Goal: Information Seeking & Learning: Learn about a topic

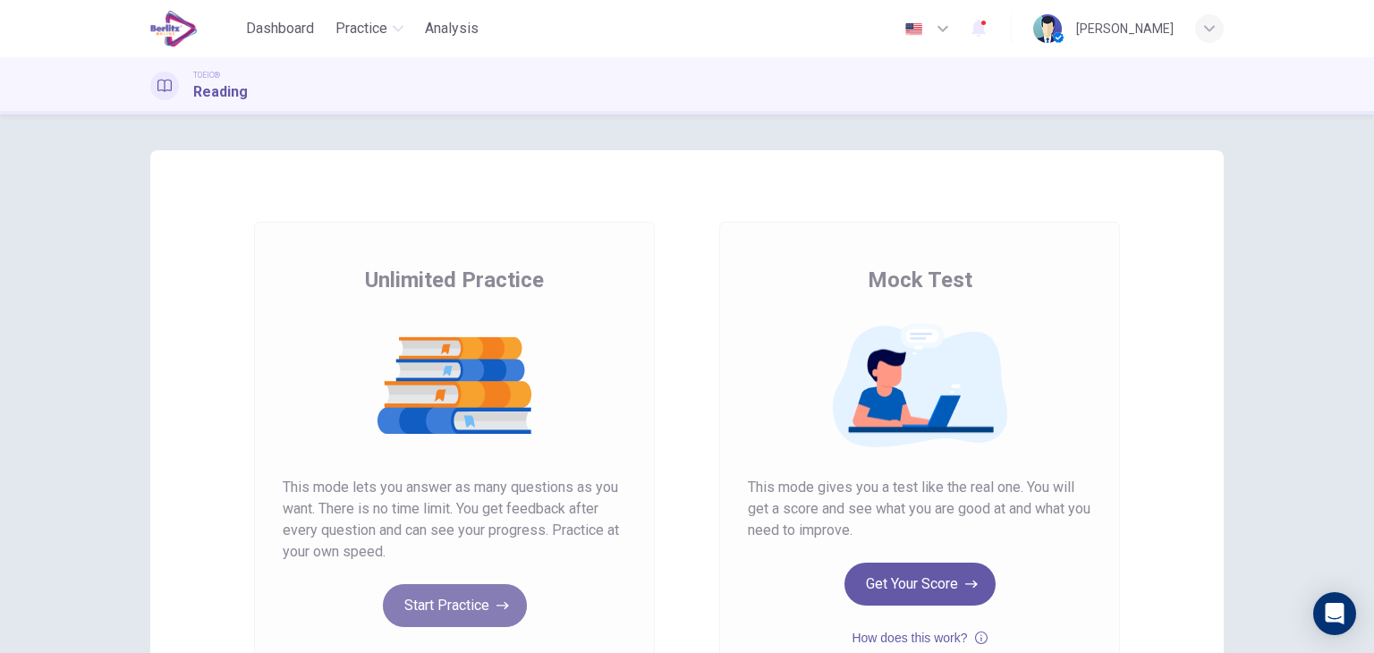
click at [428, 610] on button "Start Practice" at bounding box center [455, 605] width 144 height 43
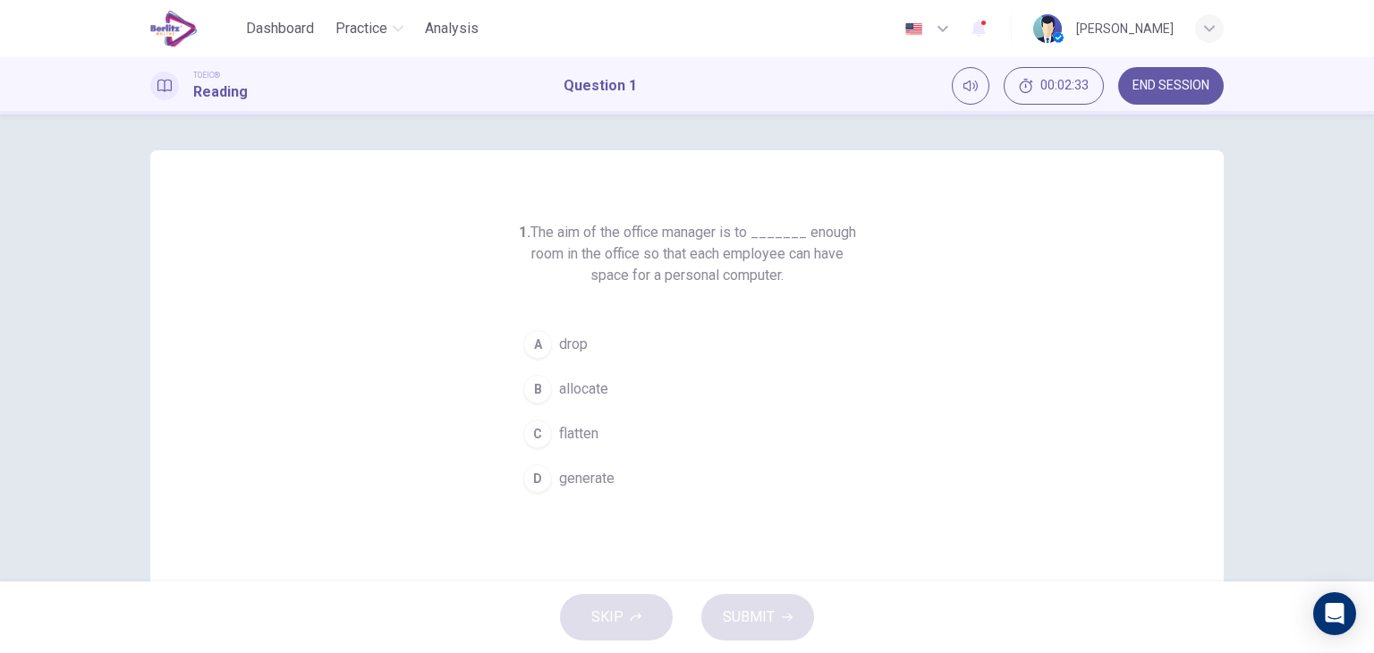
click at [580, 393] on span "allocate" at bounding box center [583, 388] width 49 height 21
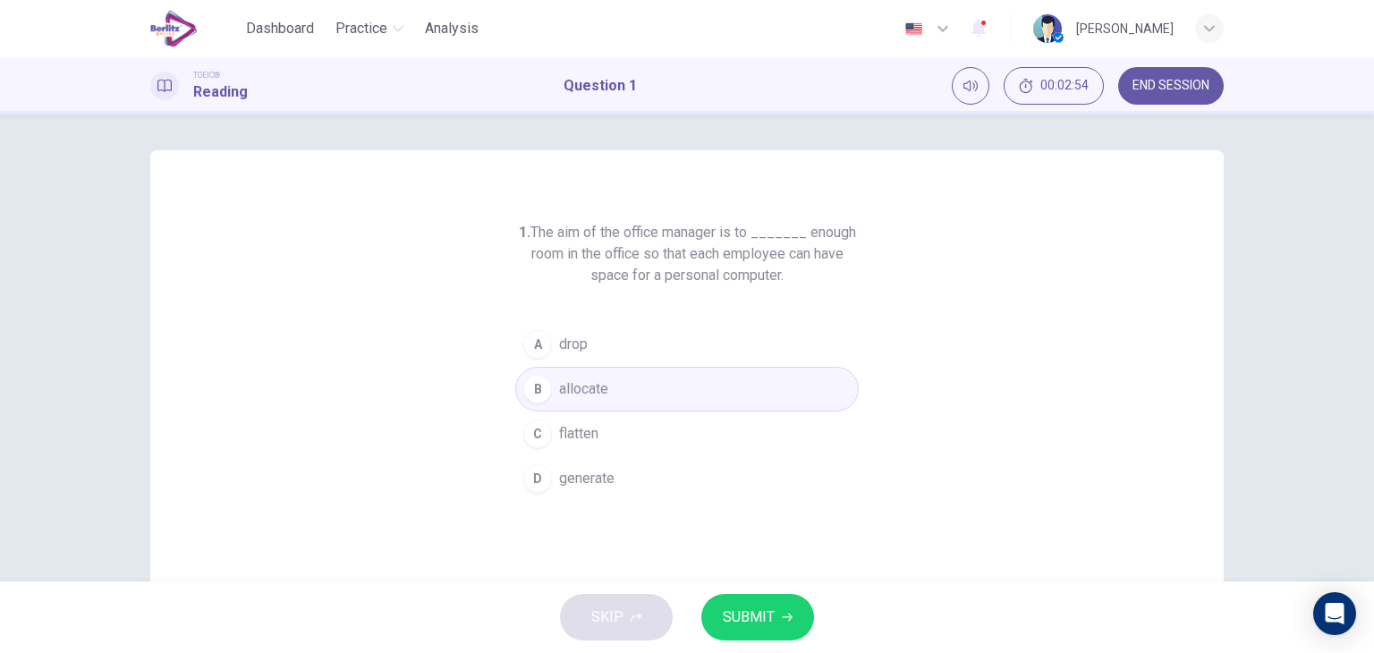
click at [730, 609] on span "SUBMIT" at bounding box center [749, 617] width 52 height 25
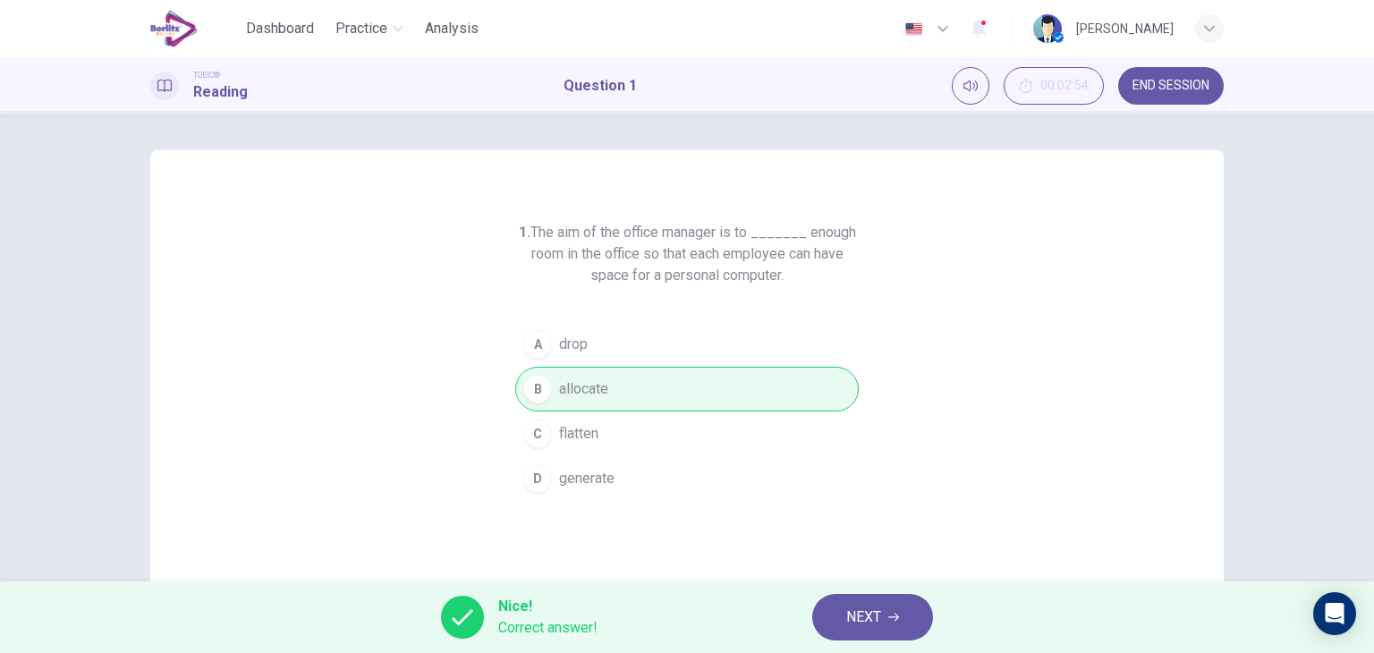
click at [873, 615] on span "NEXT" at bounding box center [863, 617] width 35 height 25
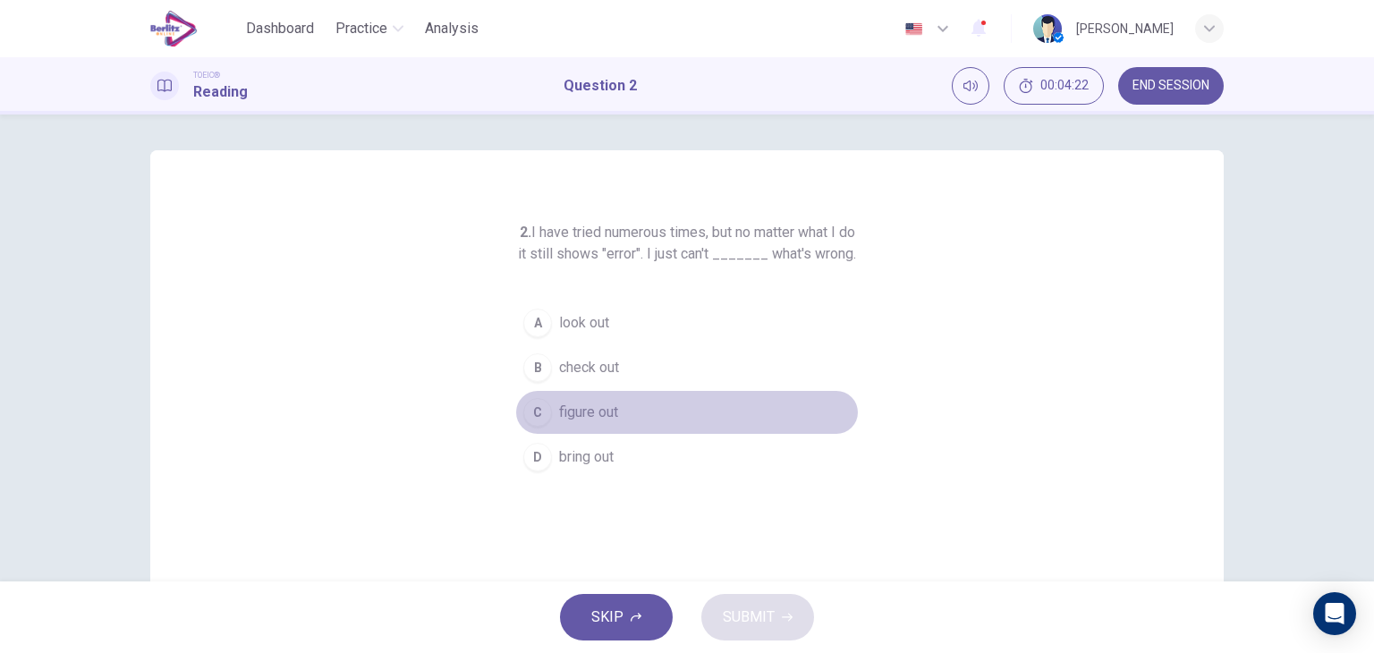
click at [601, 423] on span "figure out" at bounding box center [588, 412] width 59 height 21
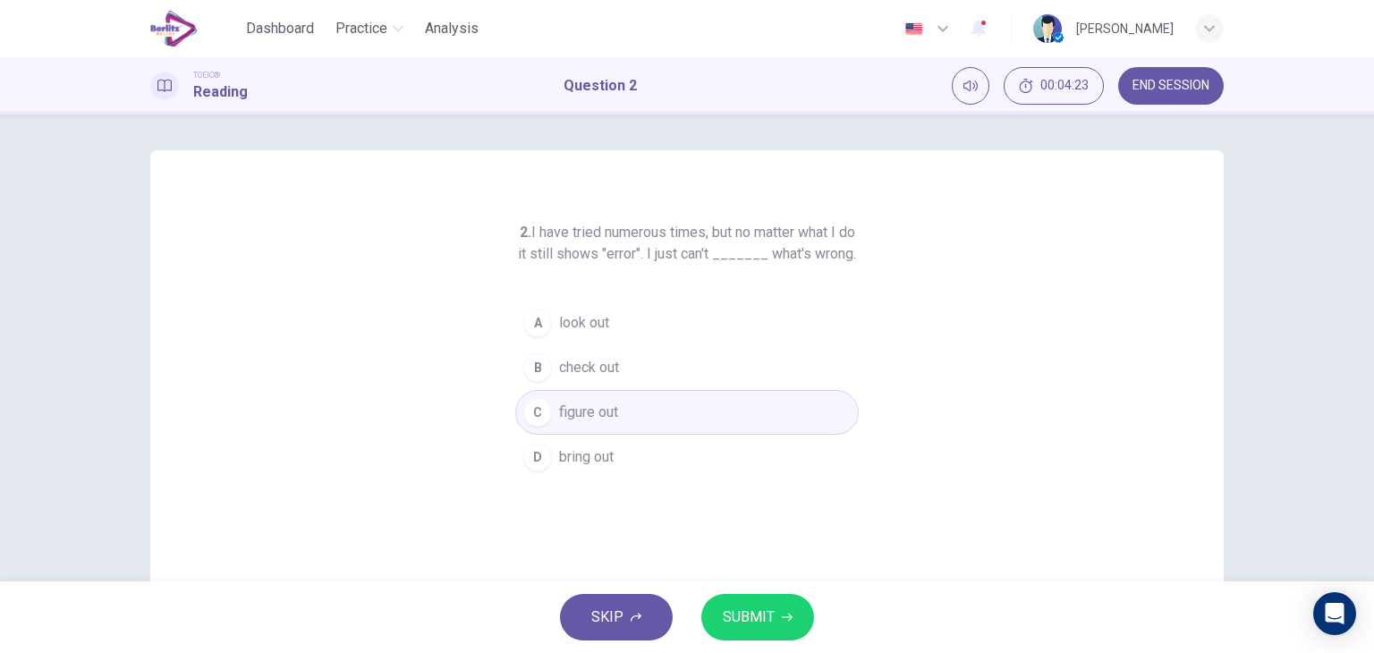
click at [753, 614] on span "SUBMIT" at bounding box center [749, 617] width 52 height 25
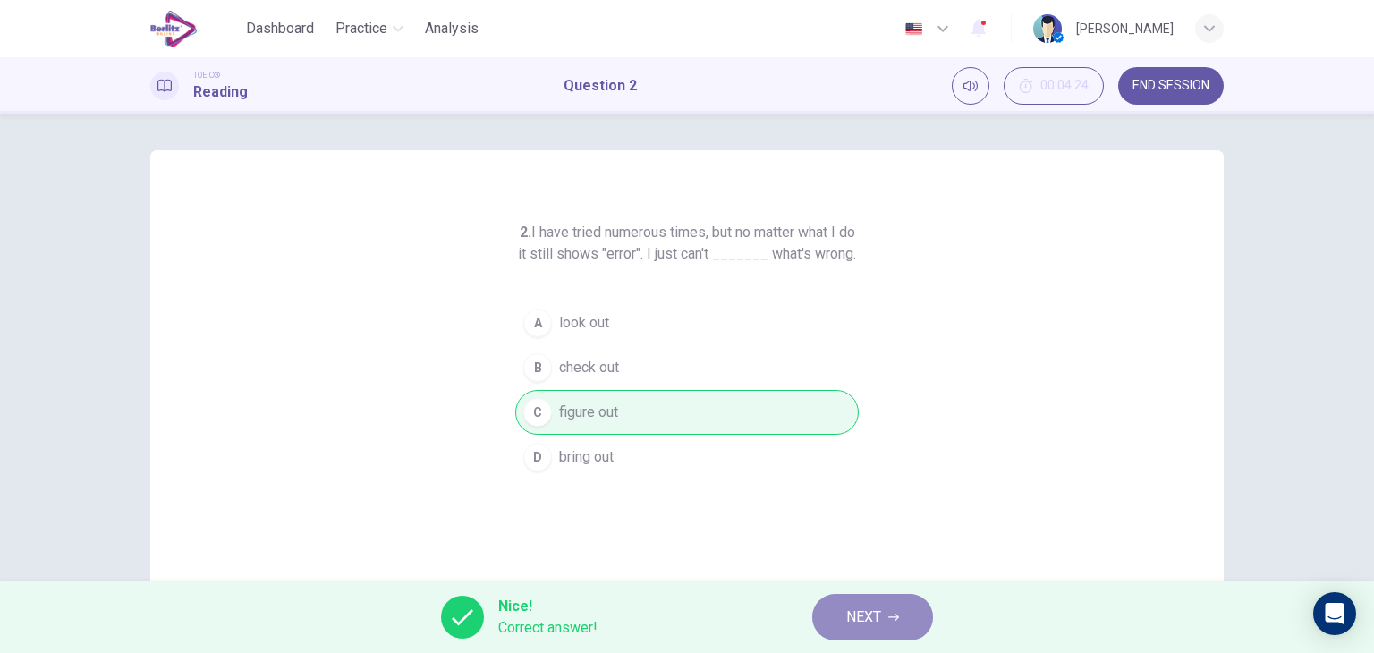
click at [852, 599] on button "NEXT" at bounding box center [872, 617] width 121 height 47
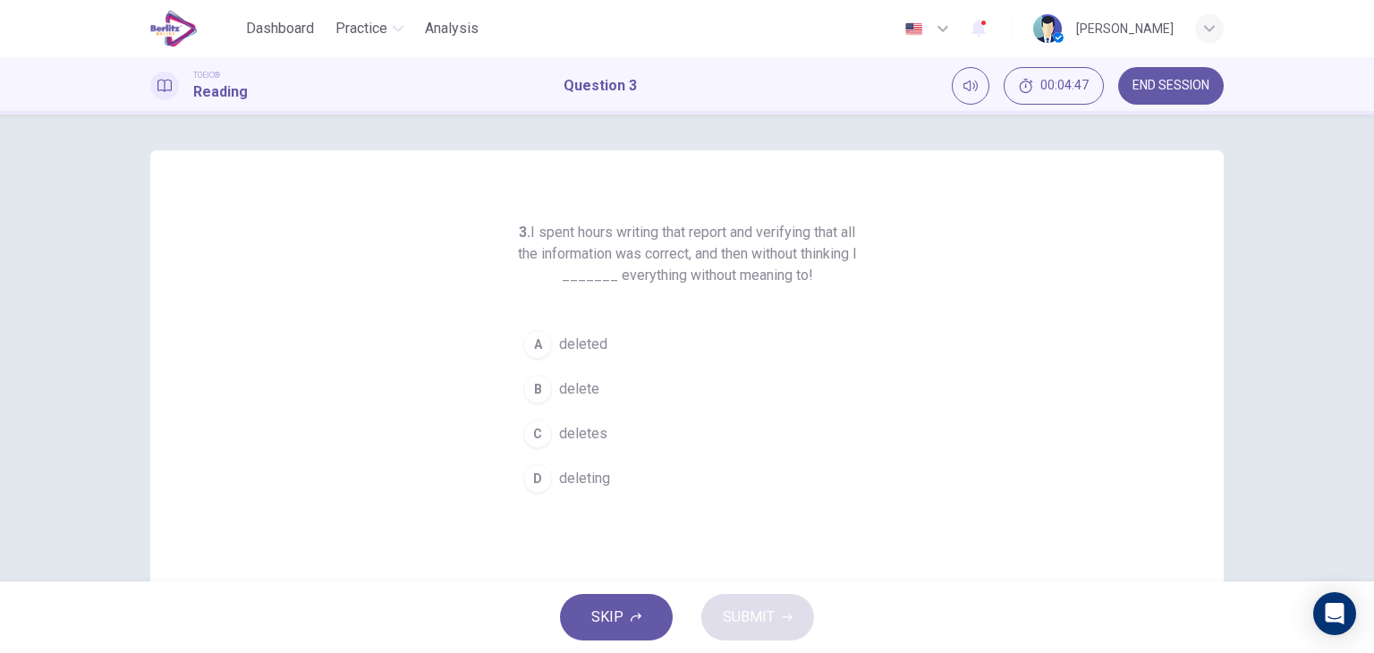
click at [707, 347] on button "A deleted" at bounding box center [686, 344] width 343 height 45
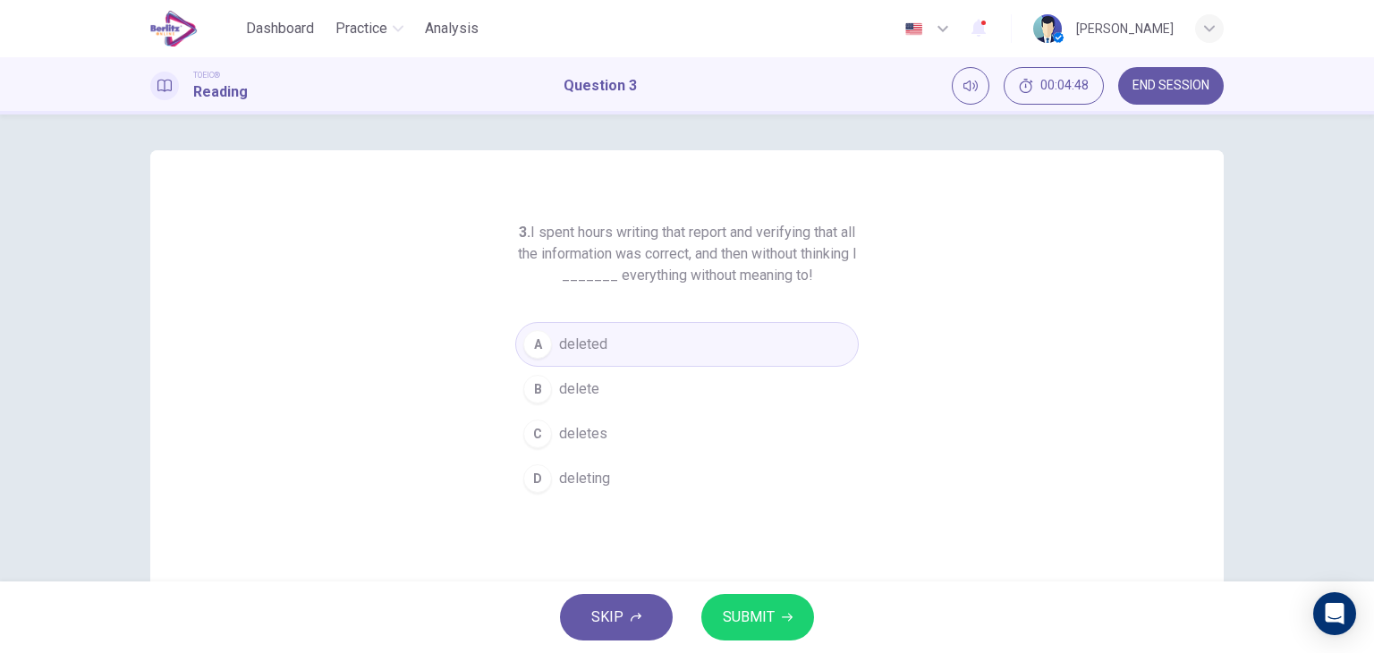
click at [720, 614] on button "SUBMIT" at bounding box center [757, 617] width 113 height 47
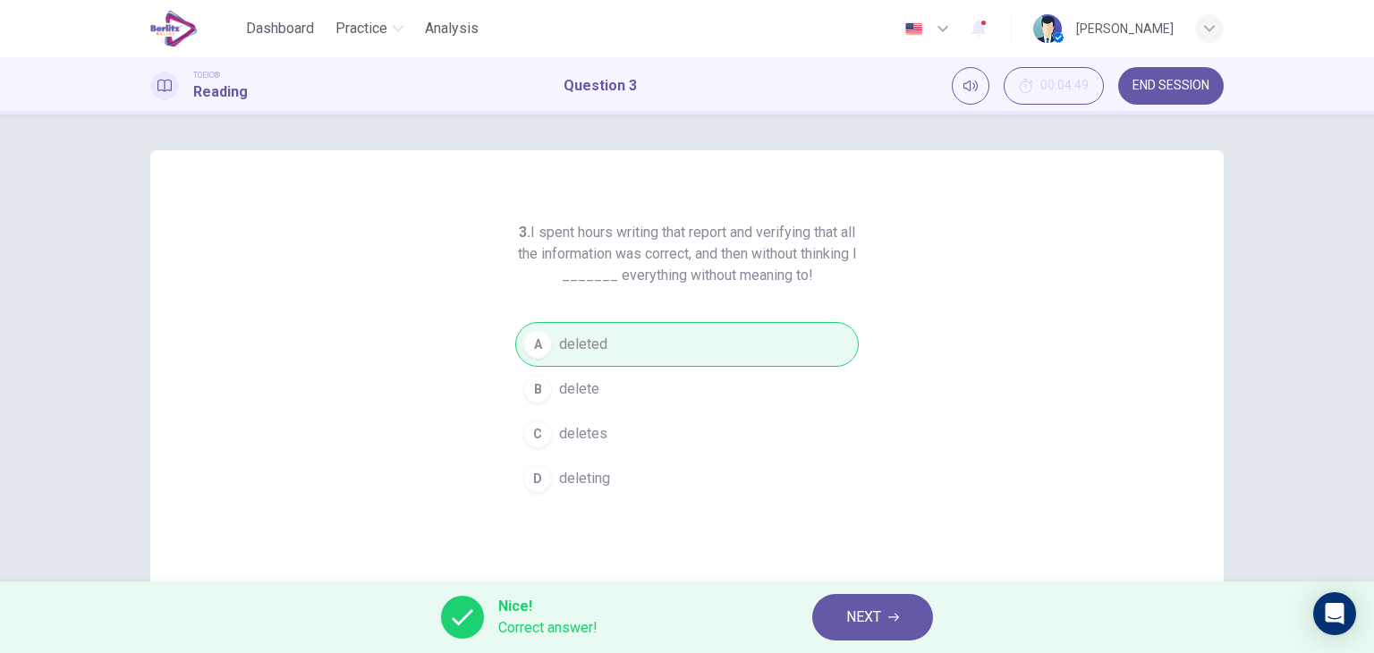
click at [859, 611] on span "NEXT" at bounding box center [863, 617] width 35 height 25
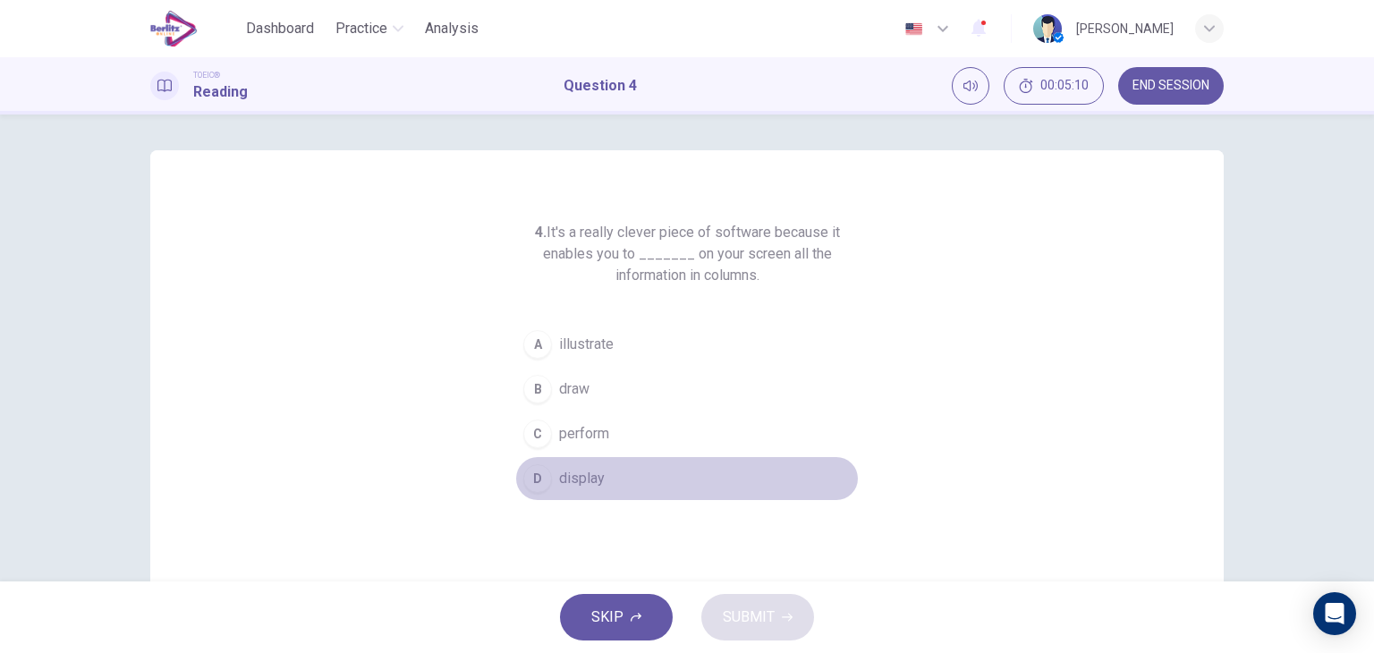
click at [572, 473] on span "display" at bounding box center [582, 478] width 46 height 21
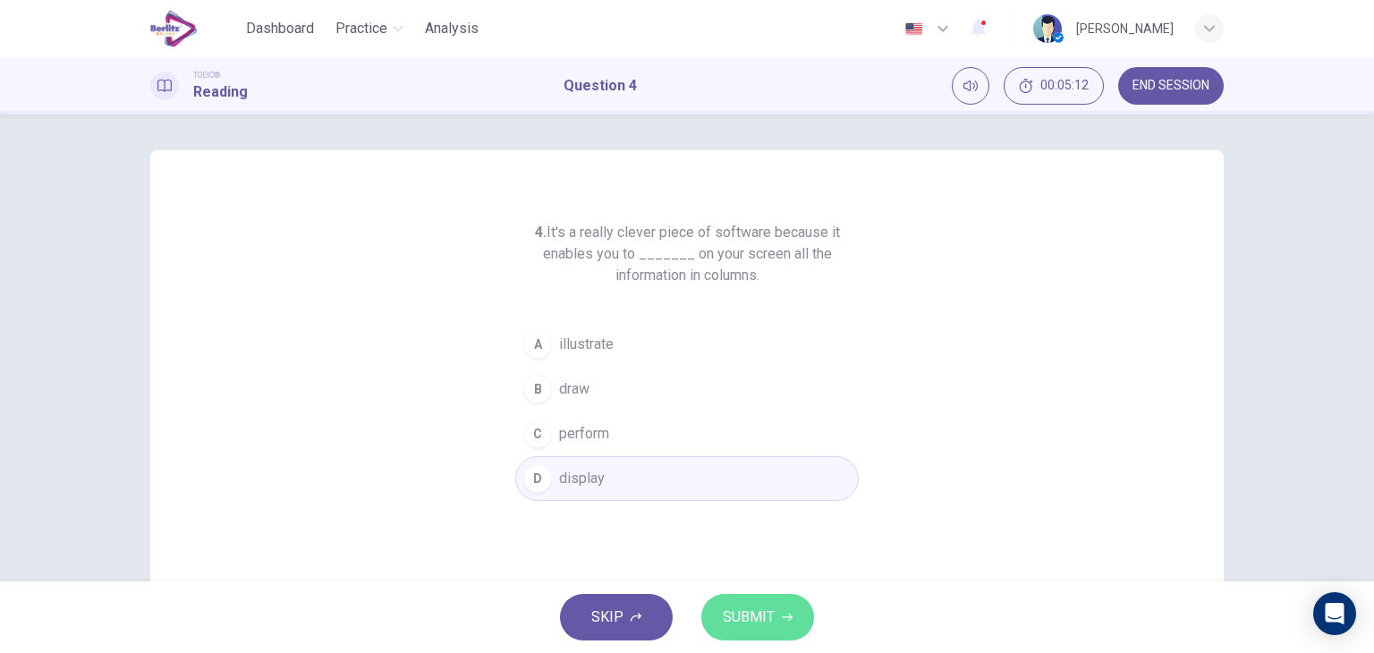
click at [729, 616] on span "SUBMIT" at bounding box center [749, 617] width 52 height 25
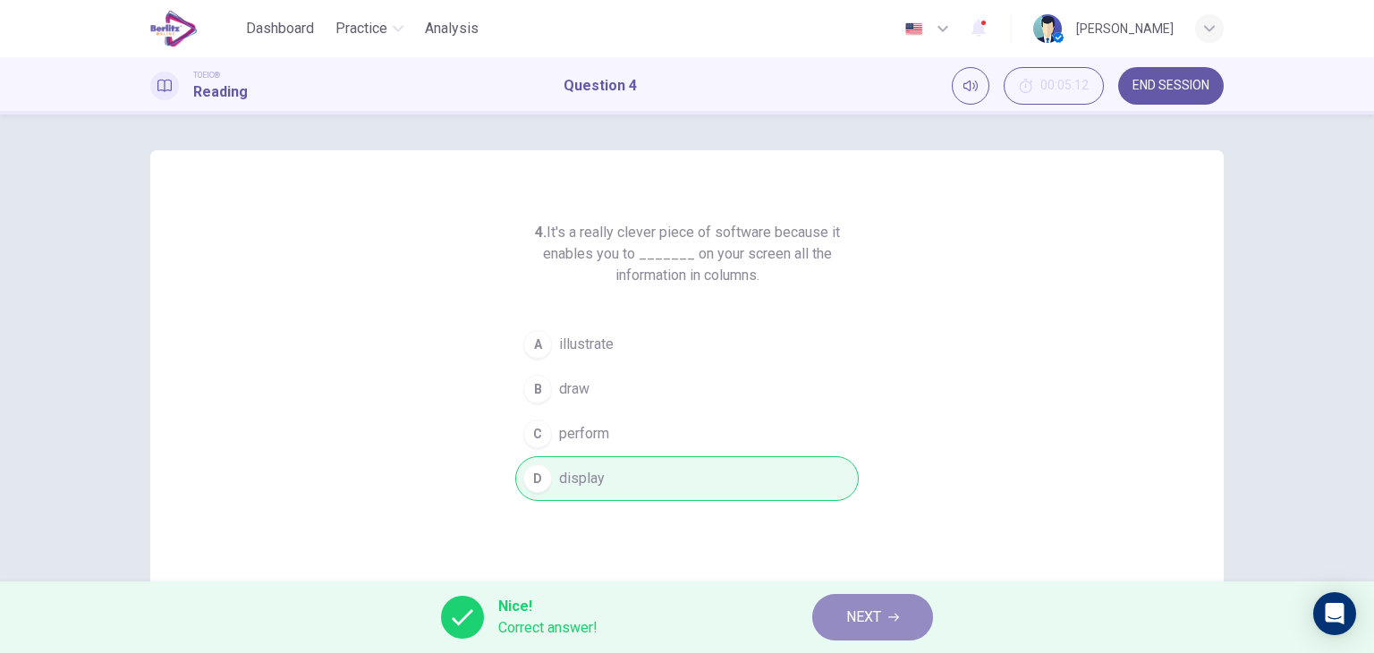
click at [861, 614] on span "NEXT" at bounding box center [863, 617] width 35 height 25
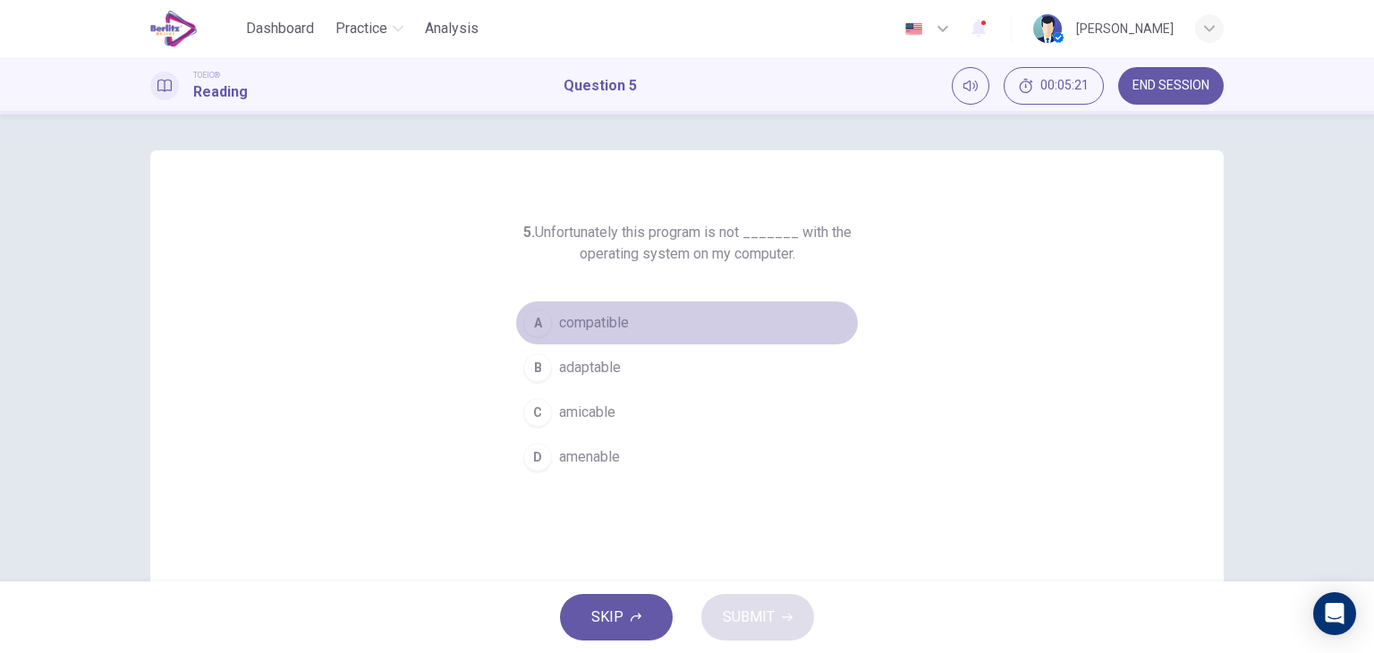
click at [596, 325] on span "compatible" at bounding box center [594, 322] width 70 height 21
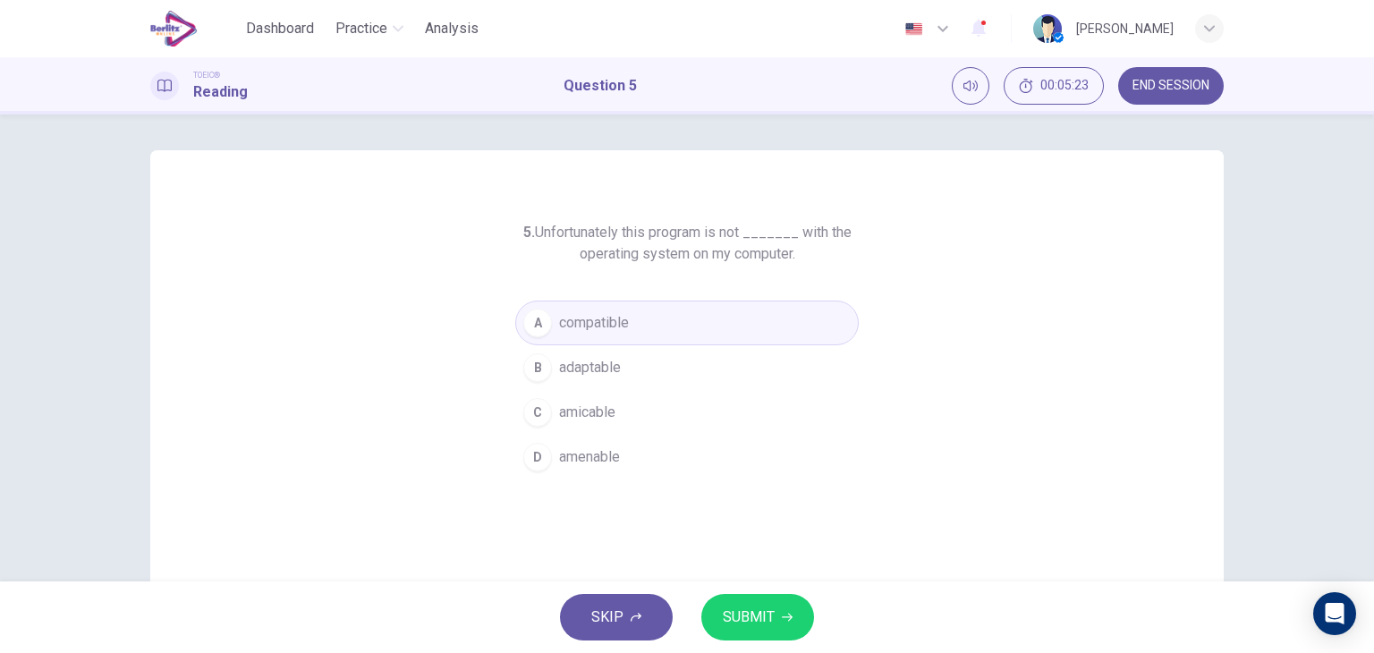
click at [742, 615] on span "SUBMIT" at bounding box center [749, 617] width 52 height 25
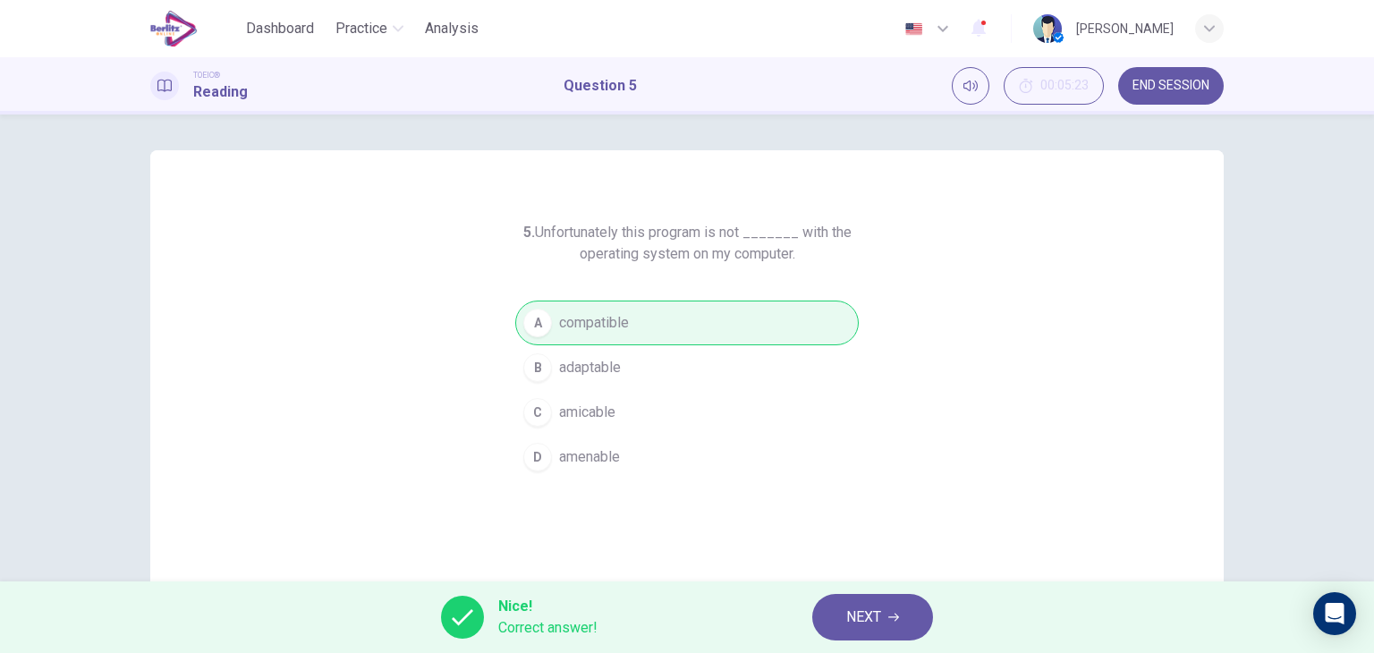
click at [1238, 544] on div "5. Unfortunately this program is not _______ with the operating system on my co…" at bounding box center [687, 461] width 1130 height 622
click at [850, 616] on span "NEXT" at bounding box center [863, 617] width 35 height 25
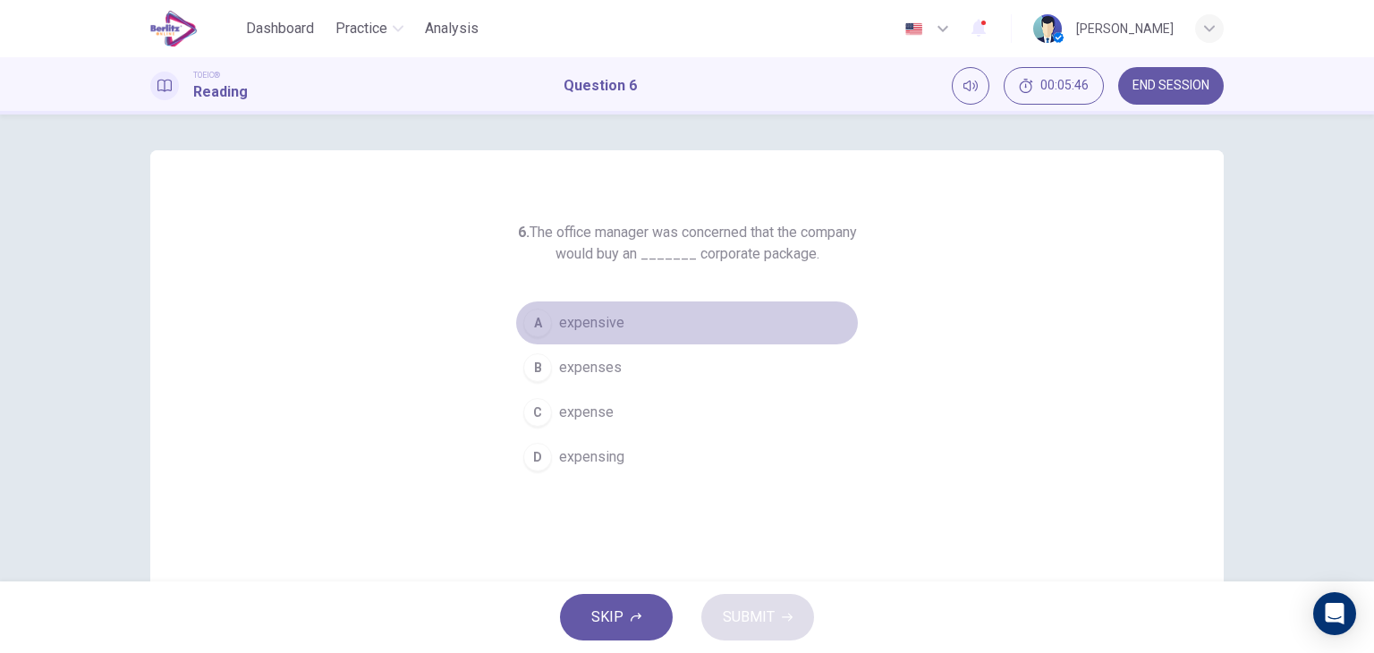
click at [617, 332] on span "expensive" at bounding box center [591, 322] width 65 height 21
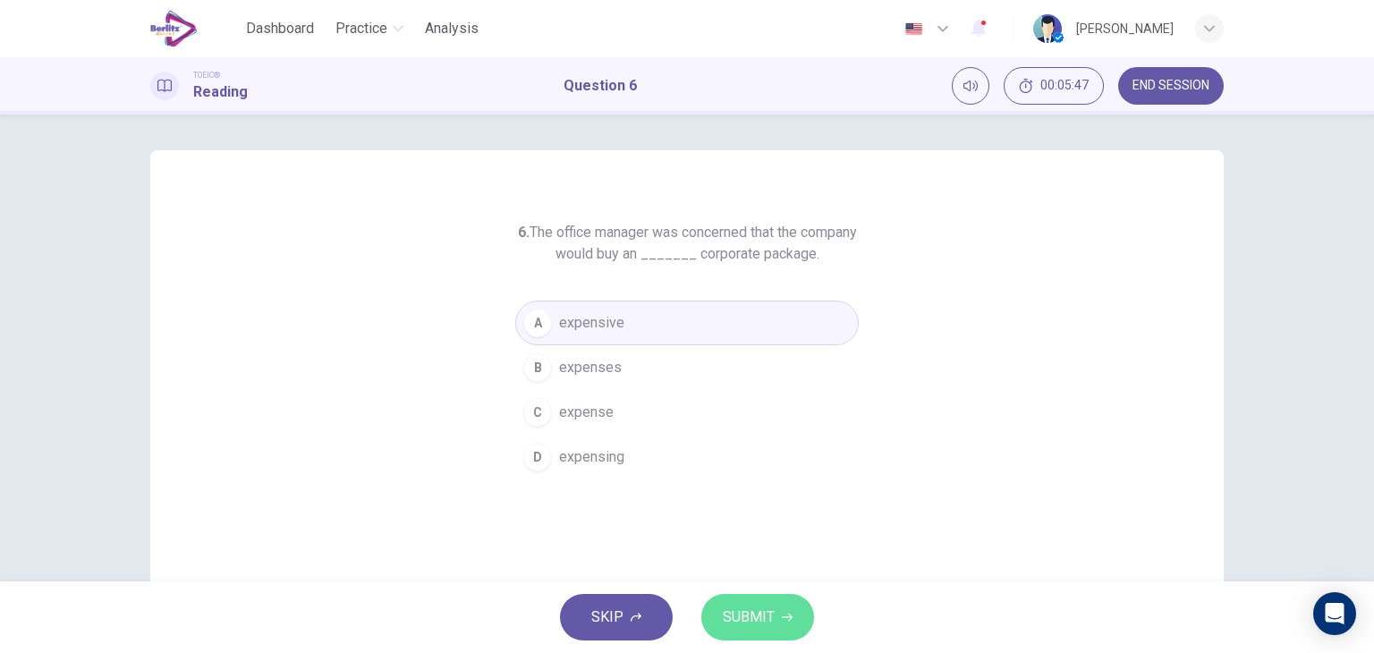
click at [718, 615] on button "SUBMIT" at bounding box center [757, 617] width 113 height 47
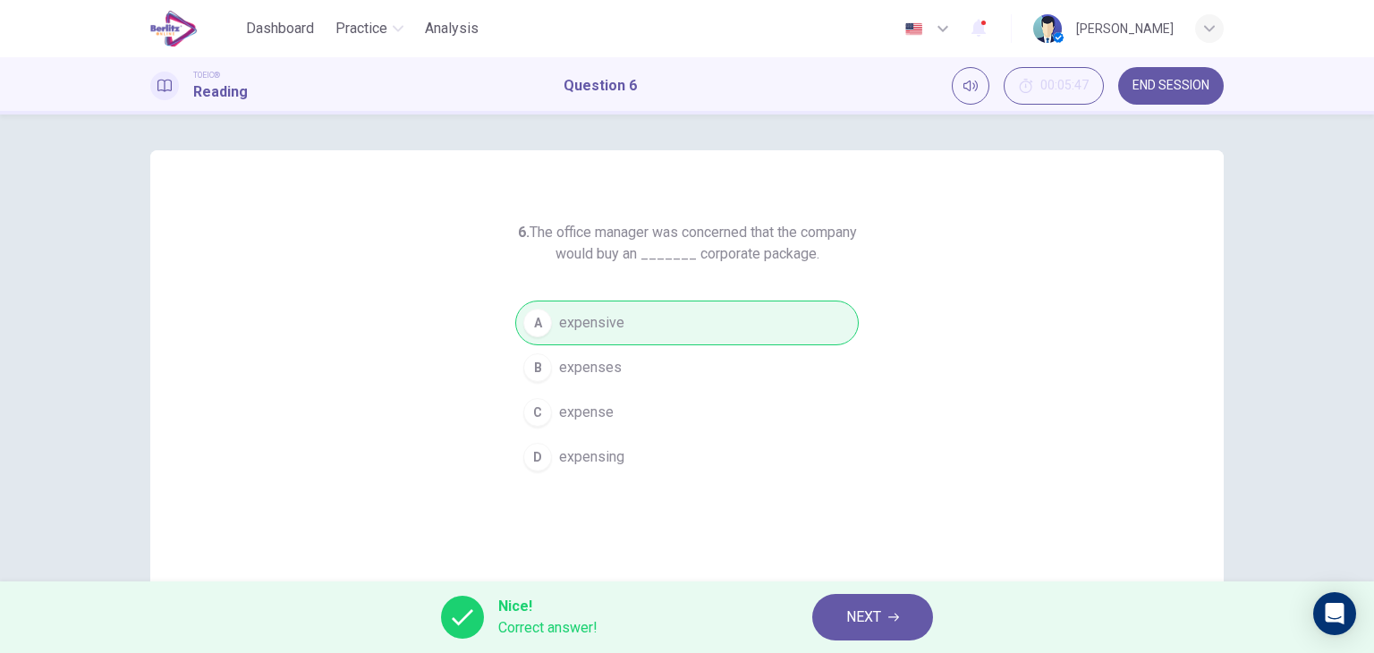
click at [866, 609] on span "NEXT" at bounding box center [863, 617] width 35 height 25
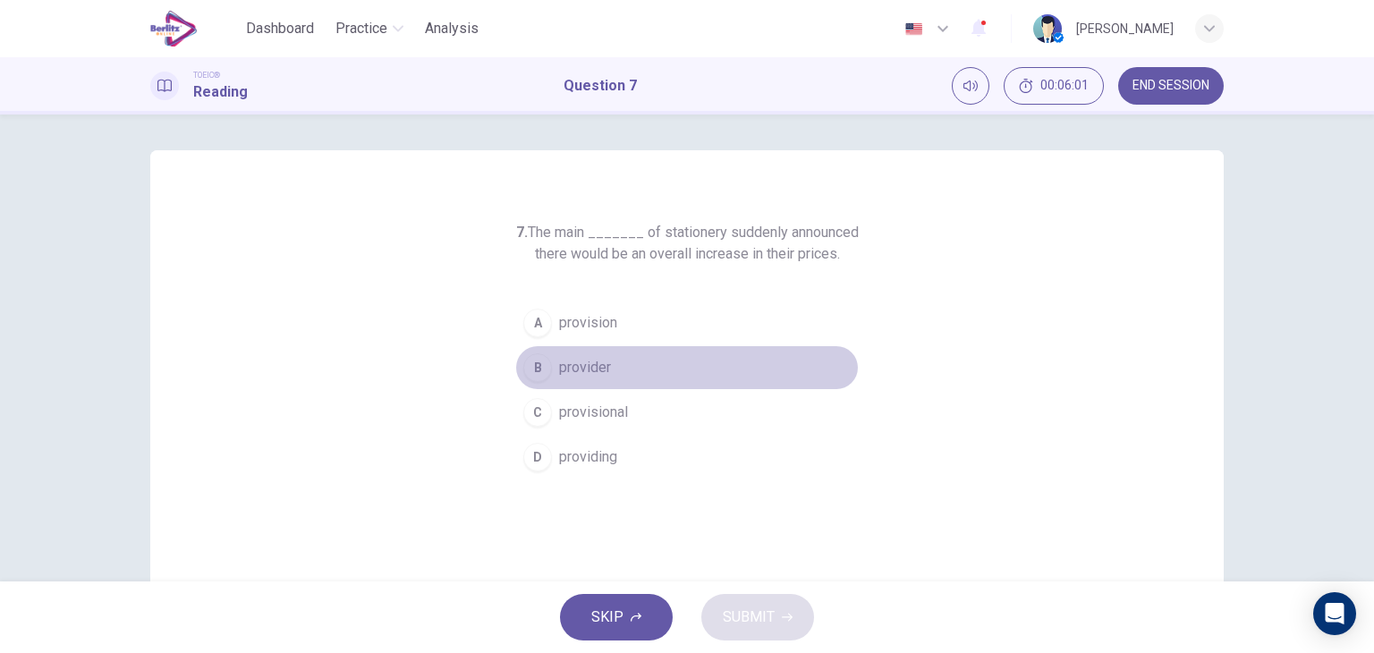
click at [596, 368] on span "provider" at bounding box center [585, 367] width 52 height 21
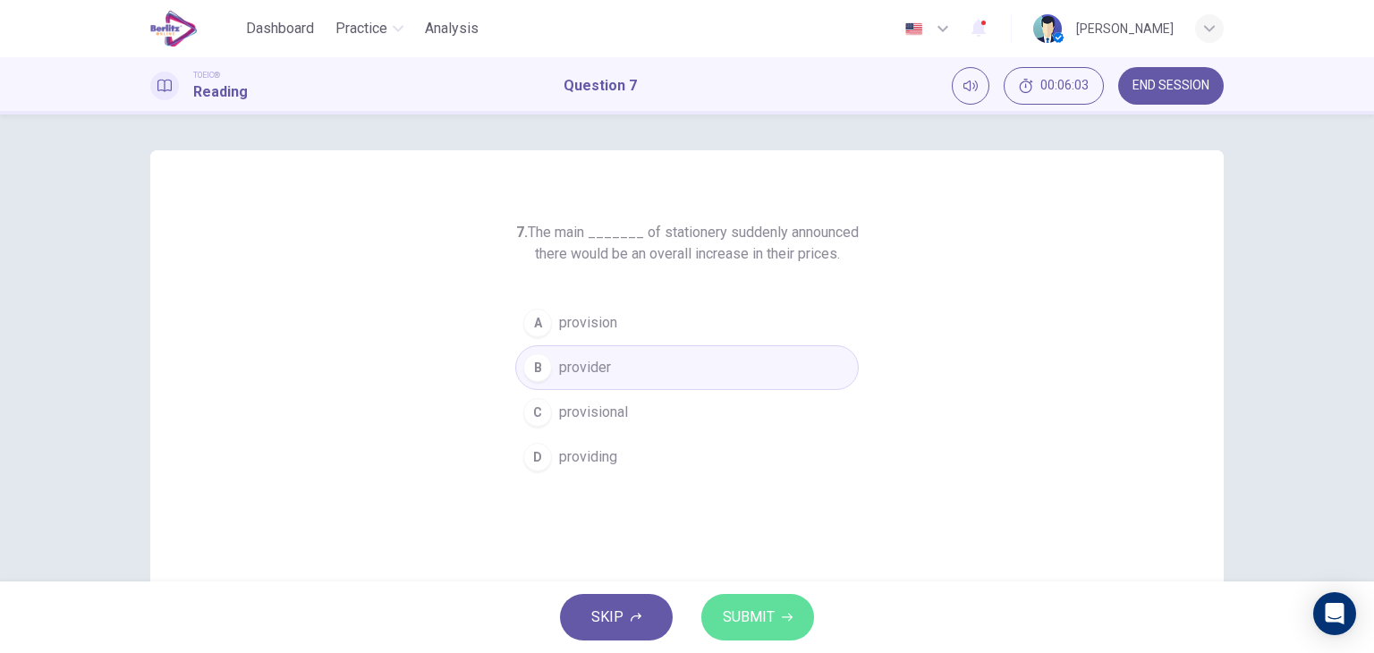
click at [753, 623] on span "SUBMIT" at bounding box center [749, 617] width 52 height 25
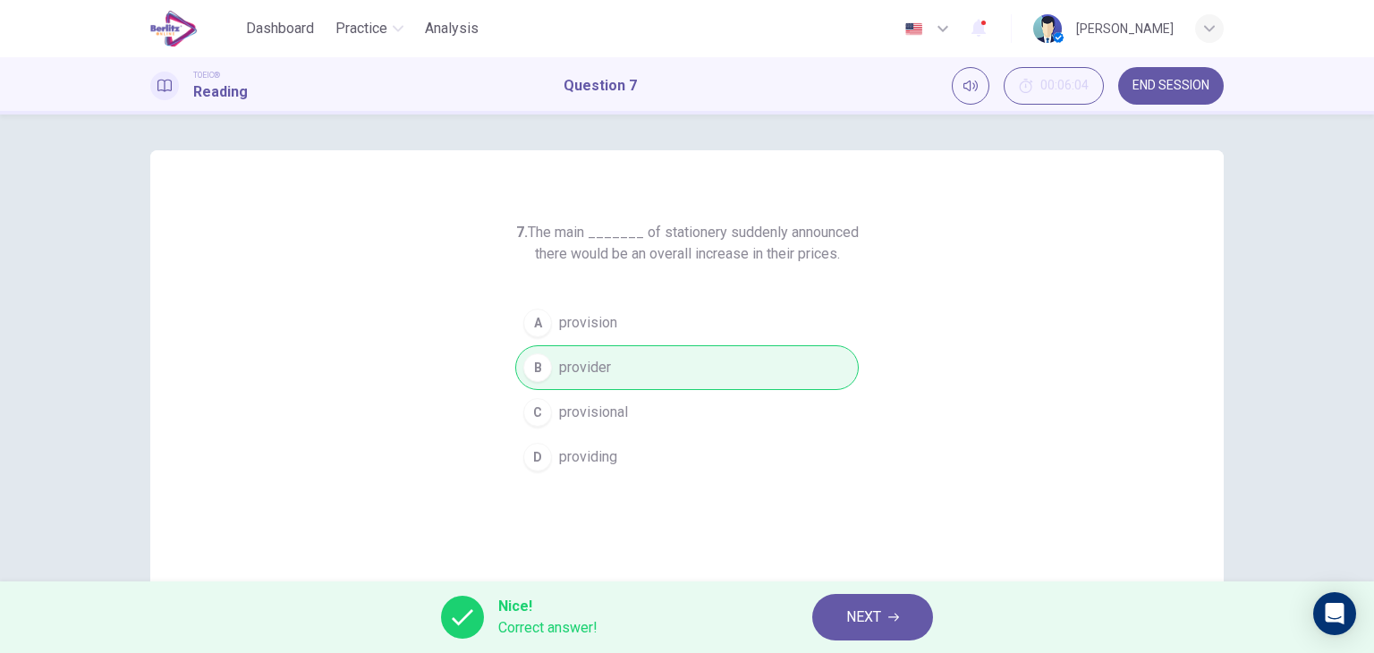
click at [1202, 502] on div "7. The main _______ of stationery suddenly announced there would be an overall …" at bounding box center [686, 461] width 1073 height 622
click at [868, 629] on span "NEXT" at bounding box center [863, 617] width 35 height 25
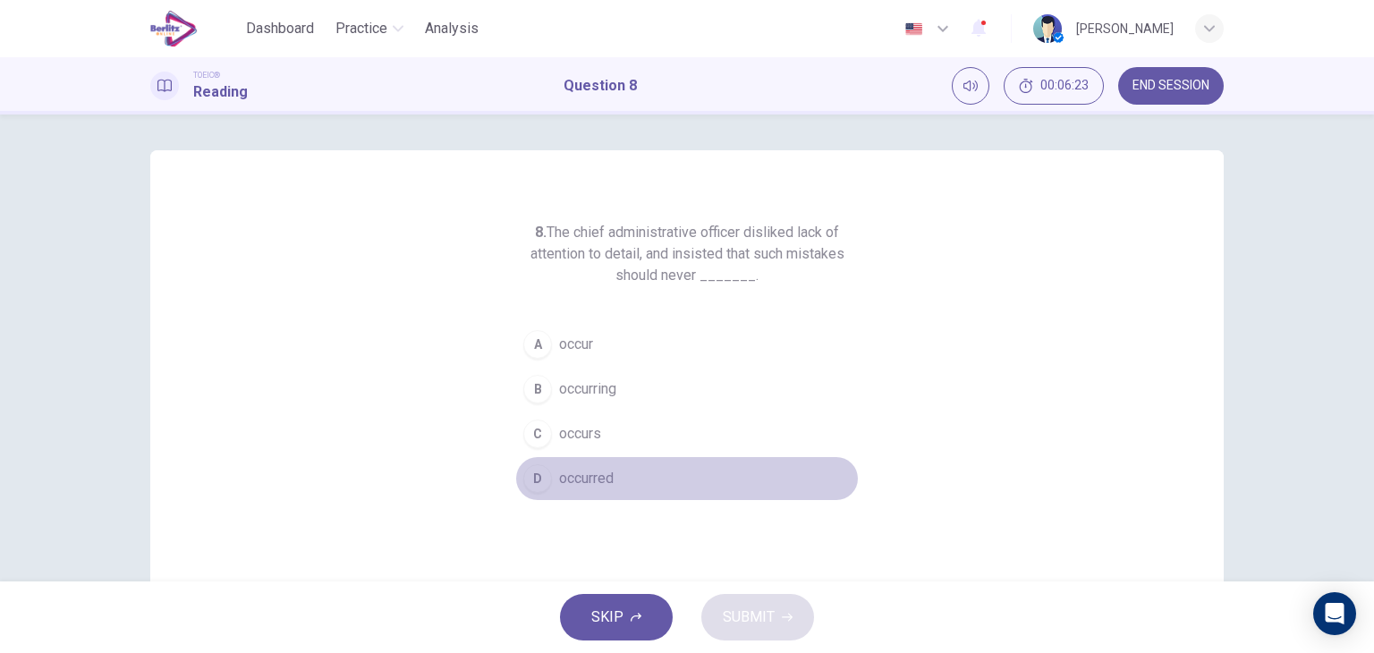
click at [605, 478] on span "occurred" at bounding box center [586, 478] width 55 height 21
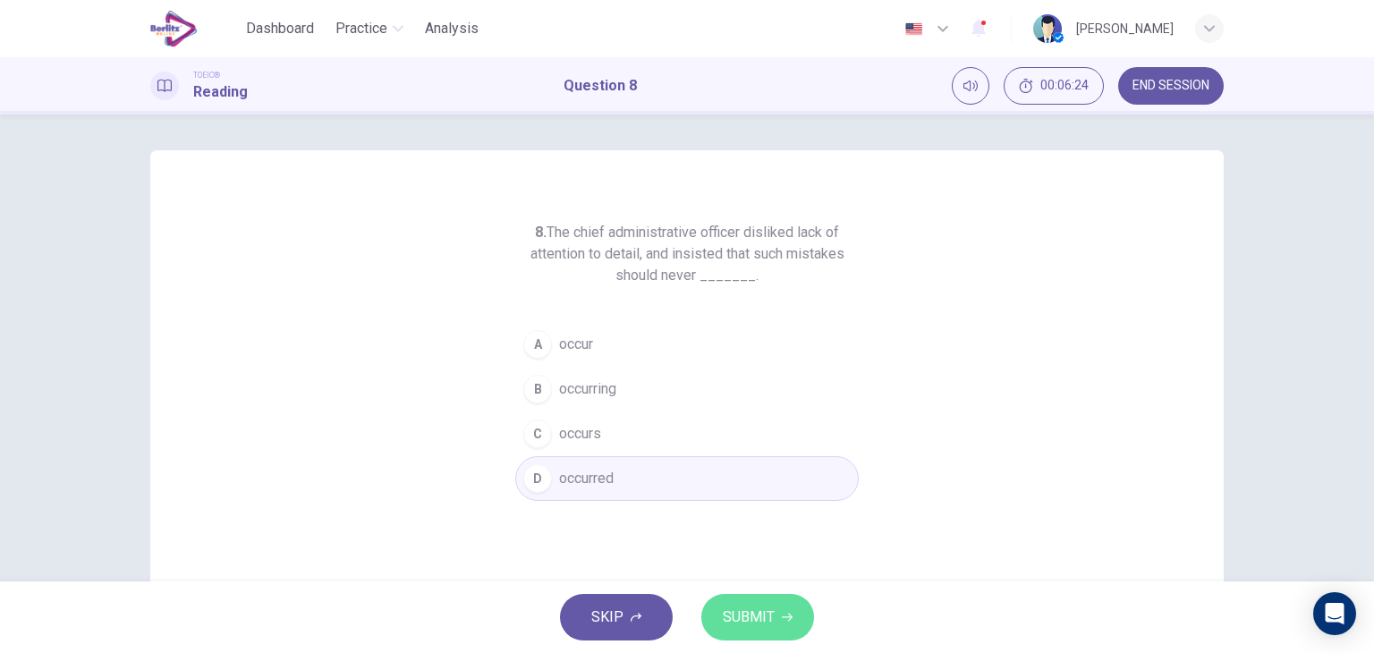
click at [745, 616] on span "SUBMIT" at bounding box center [749, 617] width 52 height 25
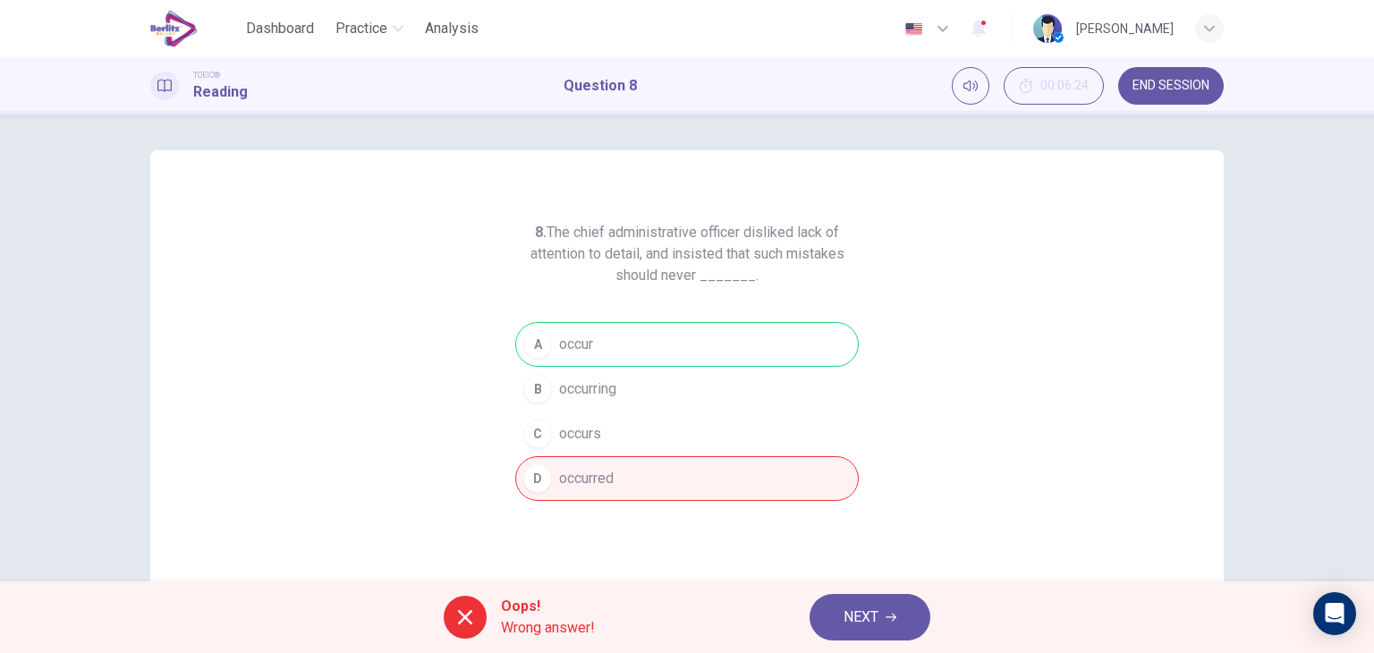
click at [1248, 252] on div "8. The chief administrative officer disliked lack of attention to detail, and i…" at bounding box center [687, 347] width 1374 height 467
click at [841, 624] on button "NEXT" at bounding box center [869, 617] width 121 height 47
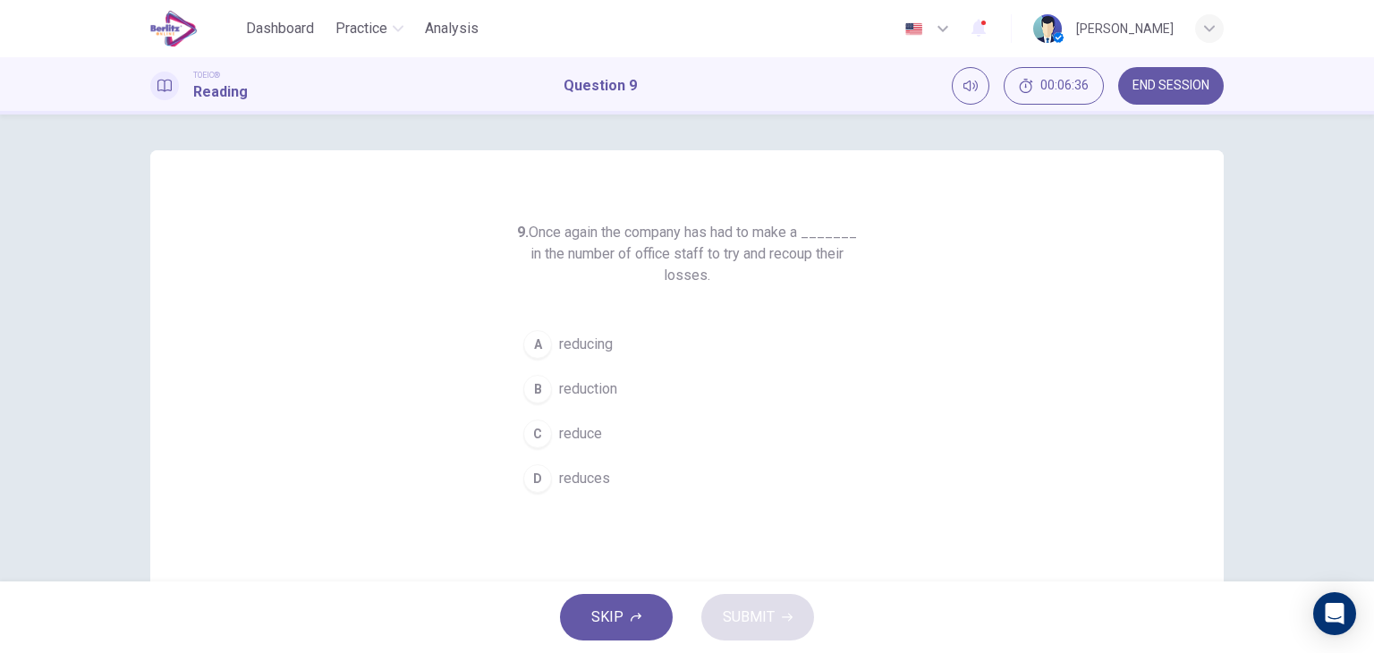
click at [565, 385] on span "reduction" at bounding box center [588, 388] width 58 height 21
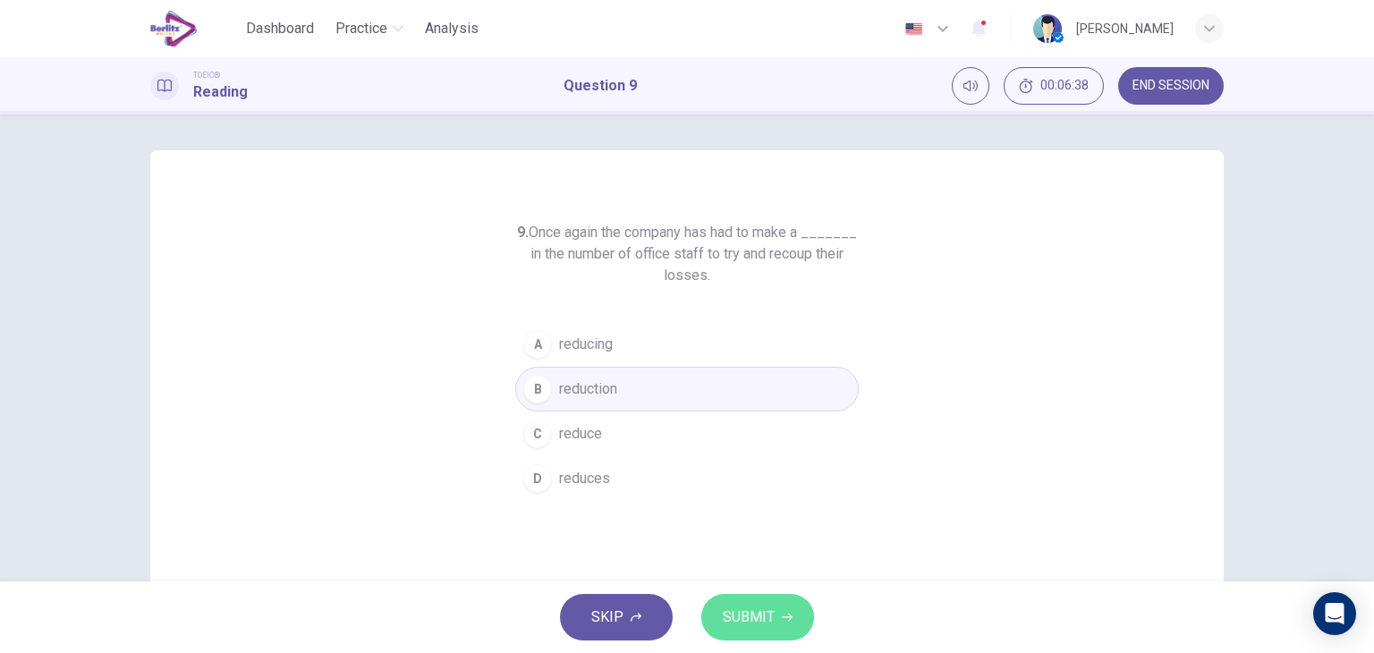
click at [742, 606] on span "SUBMIT" at bounding box center [749, 617] width 52 height 25
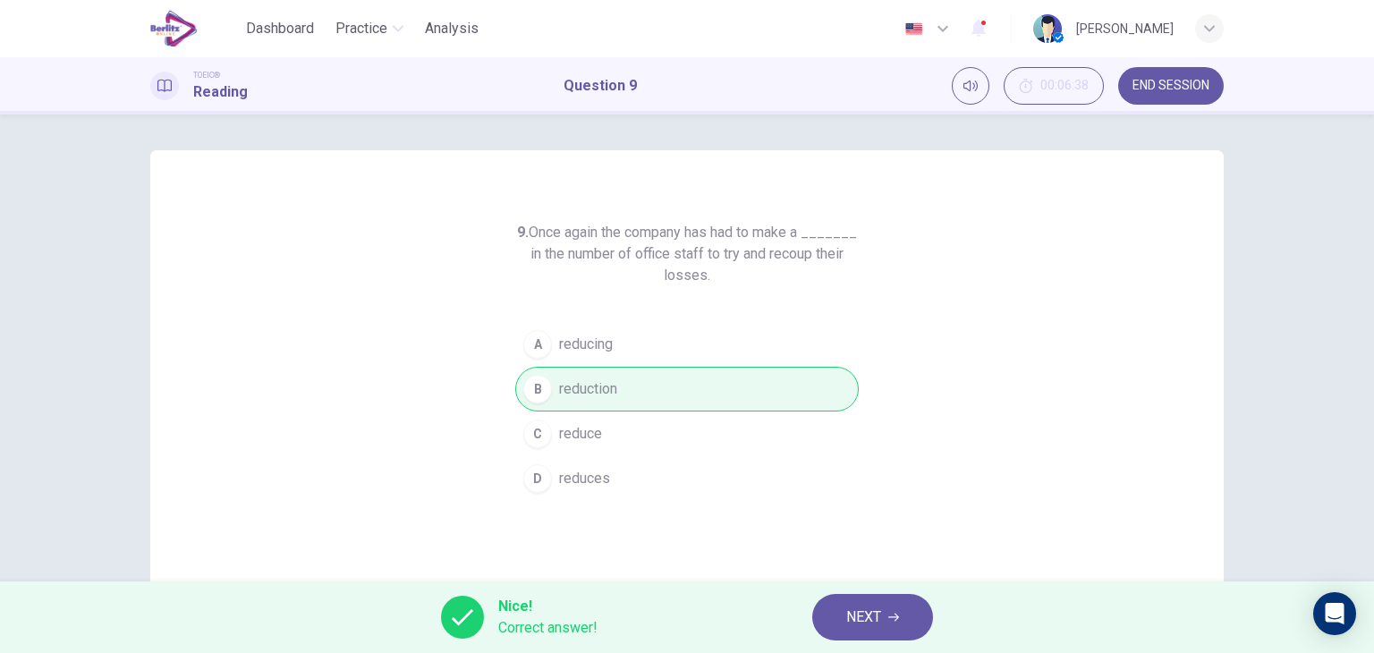
click at [1203, 562] on div "9. Once again the company has had to make a _______ in the number of office sta…" at bounding box center [686, 461] width 1073 height 622
click at [850, 614] on span "NEXT" at bounding box center [863, 617] width 35 height 25
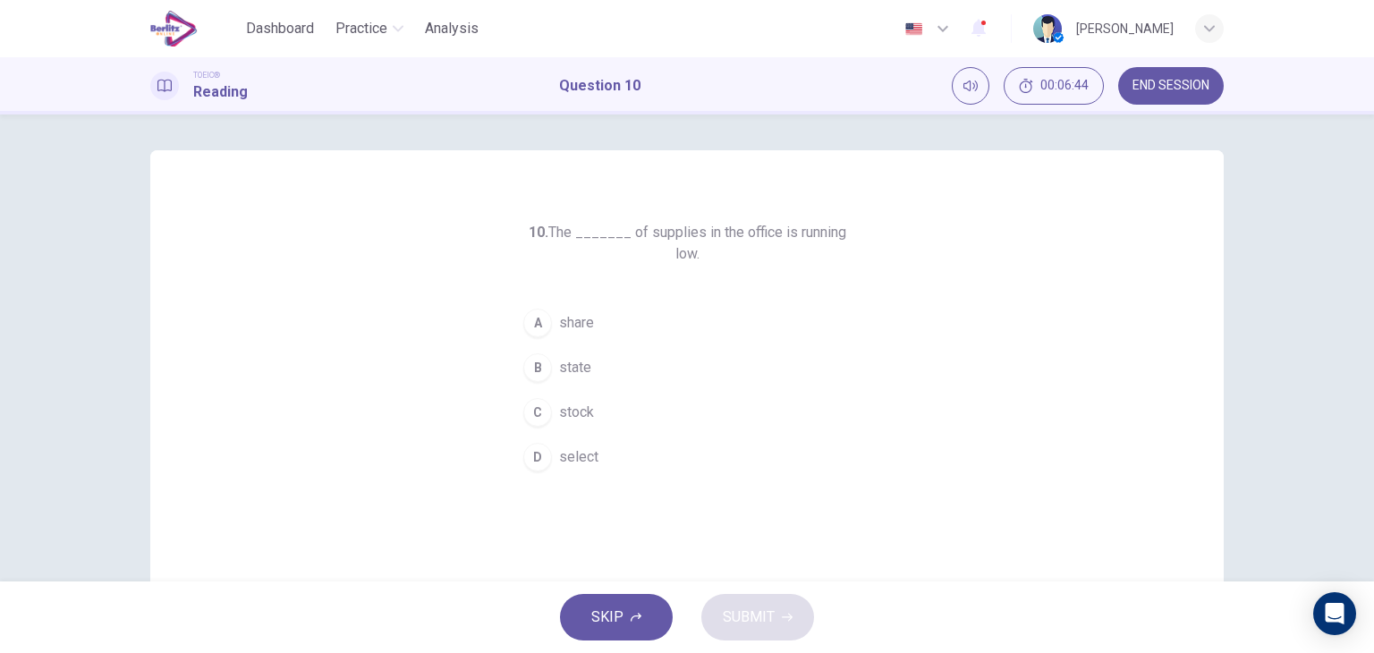
click at [580, 402] on span "stock" at bounding box center [576, 412] width 35 height 21
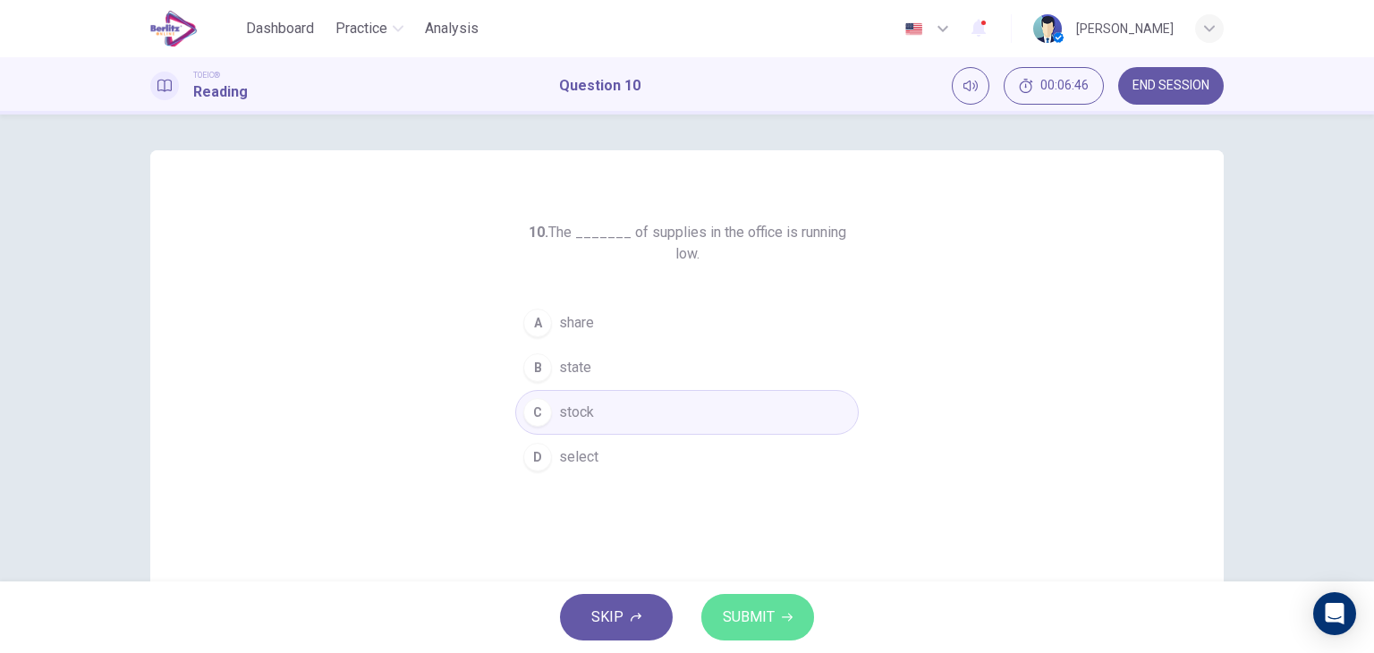
click at [741, 605] on span "SUBMIT" at bounding box center [749, 617] width 52 height 25
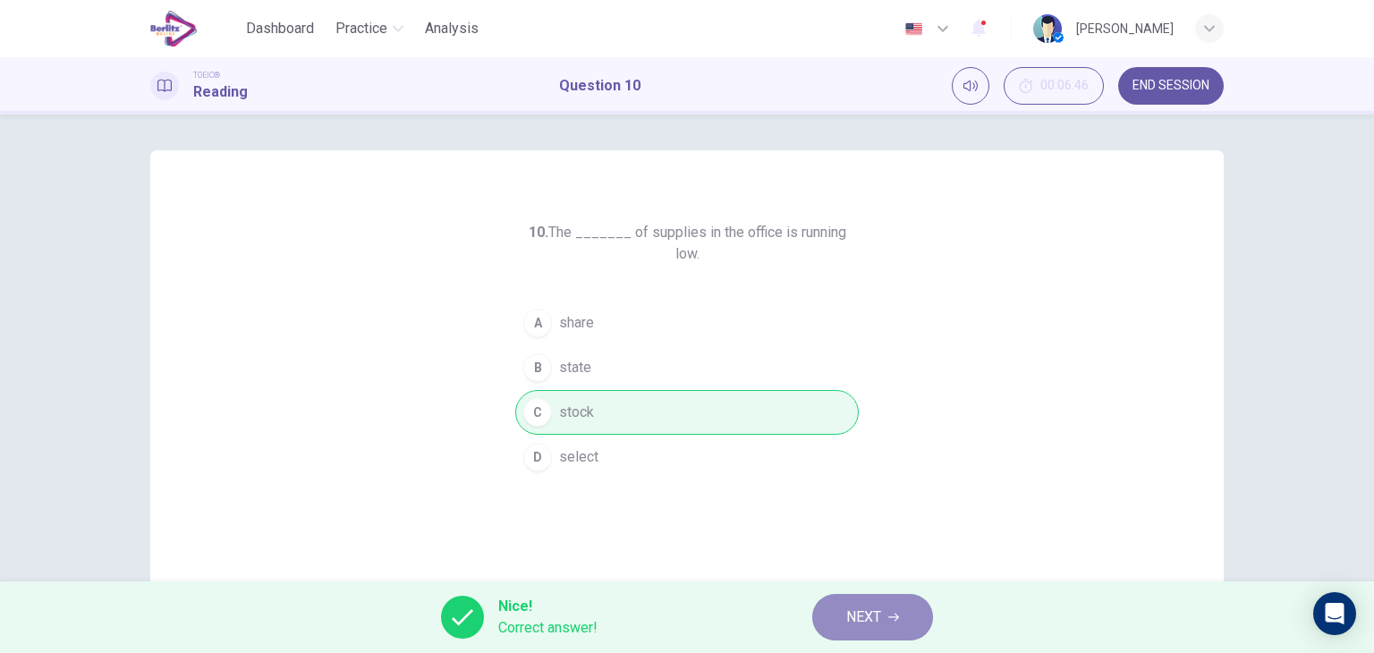
click at [841, 622] on button "NEXT" at bounding box center [872, 617] width 121 height 47
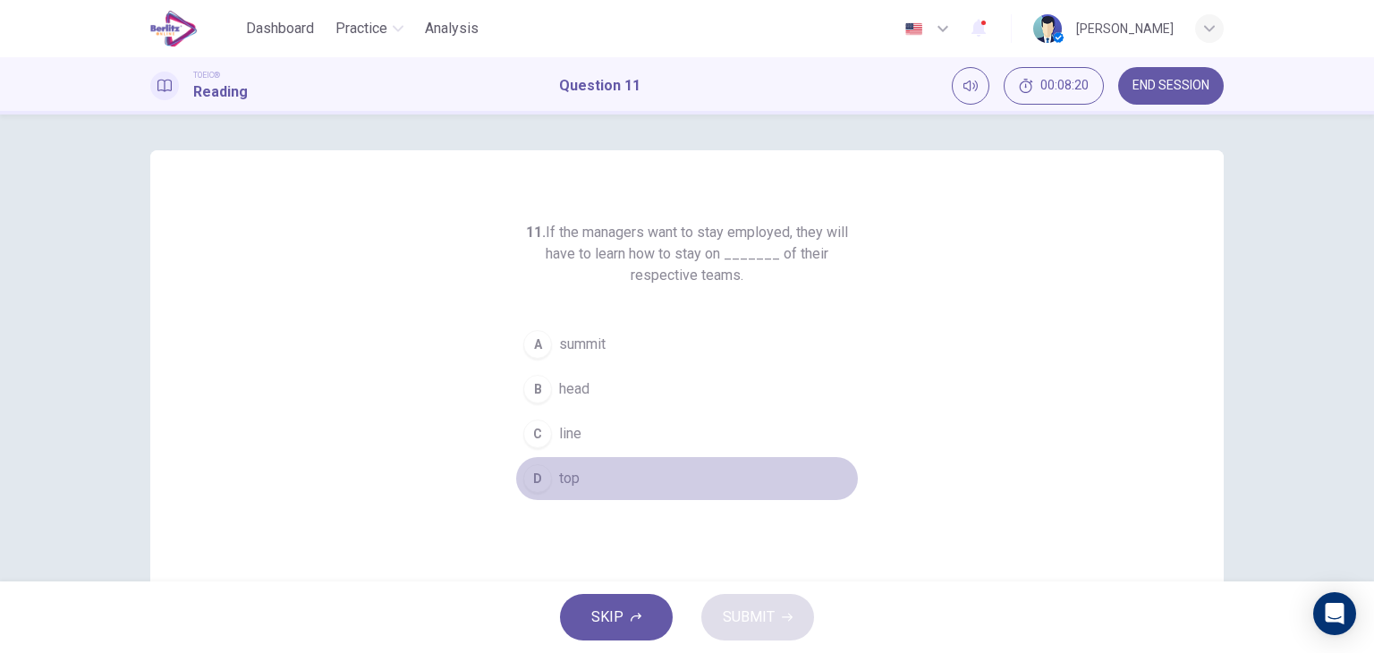
click at [580, 475] on button "D top" at bounding box center [686, 478] width 343 height 45
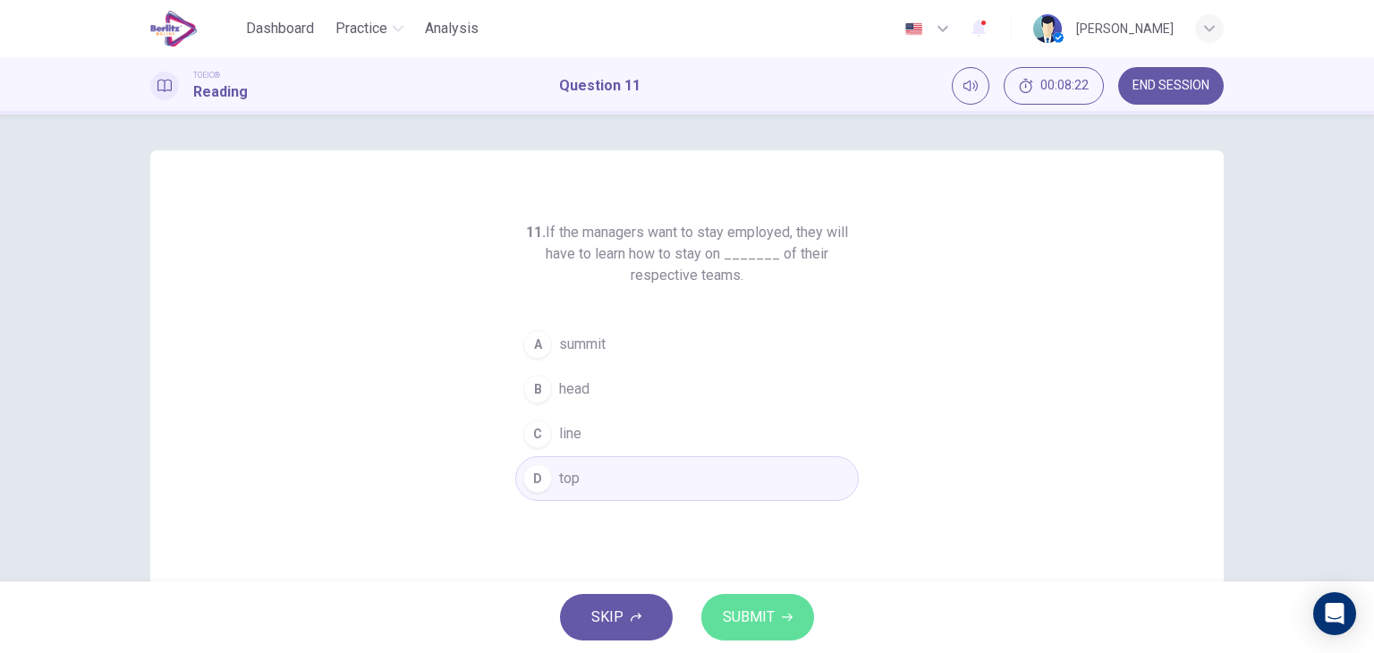
click at [746, 613] on span "SUBMIT" at bounding box center [749, 617] width 52 height 25
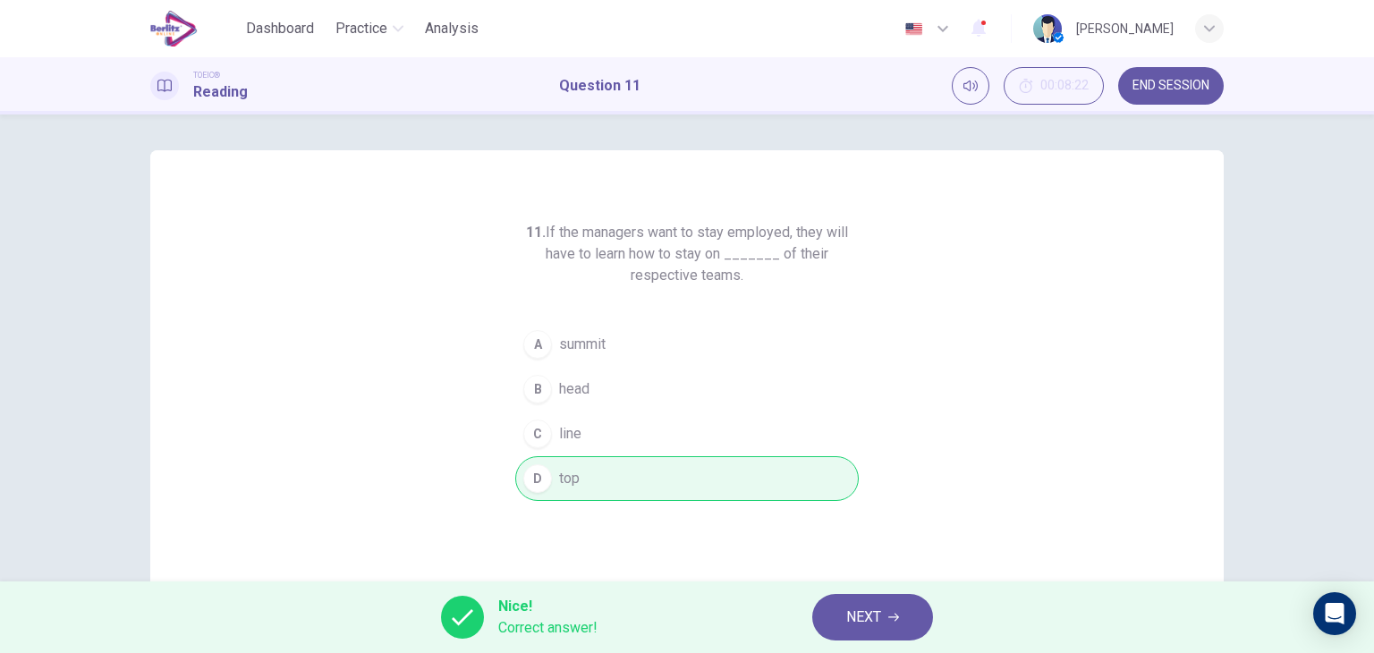
click at [1255, 508] on div "11. If the managers want to stay employed, they will have to learn how to stay …" at bounding box center [687, 347] width 1374 height 467
click at [851, 607] on span "NEXT" at bounding box center [863, 617] width 35 height 25
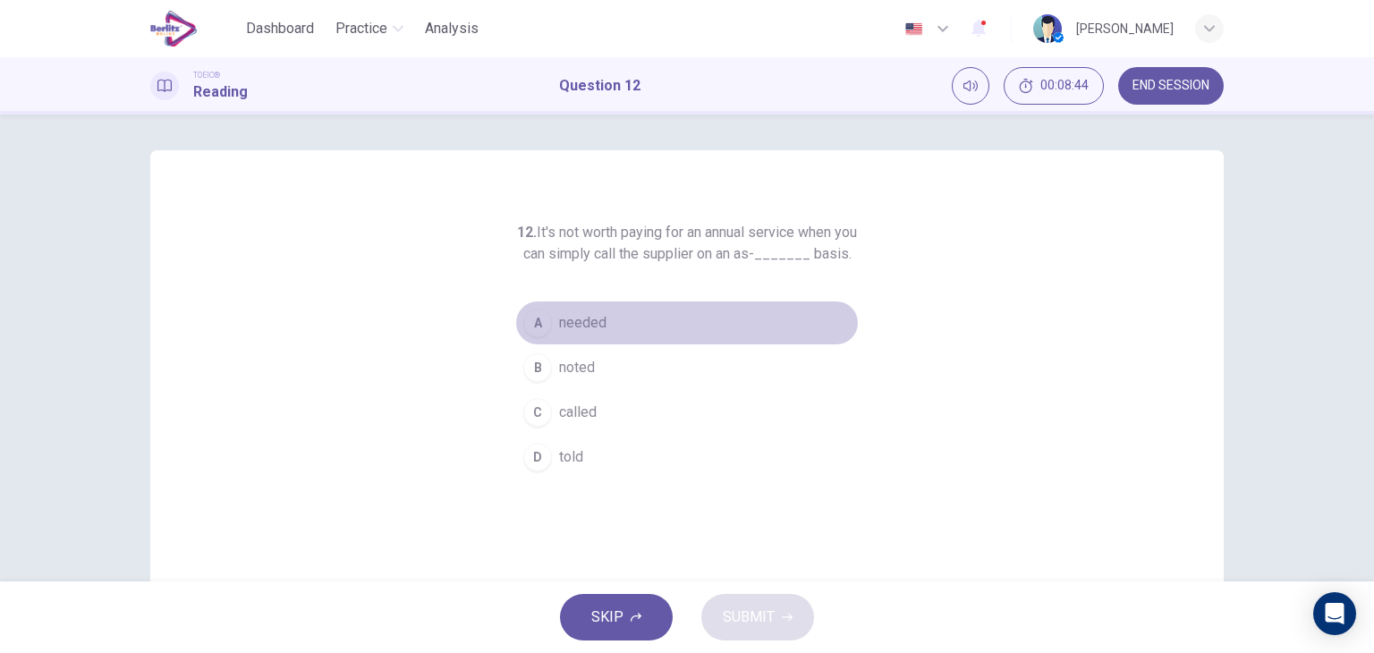
click at [587, 334] on span "needed" at bounding box center [582, 322] width 47 height 21
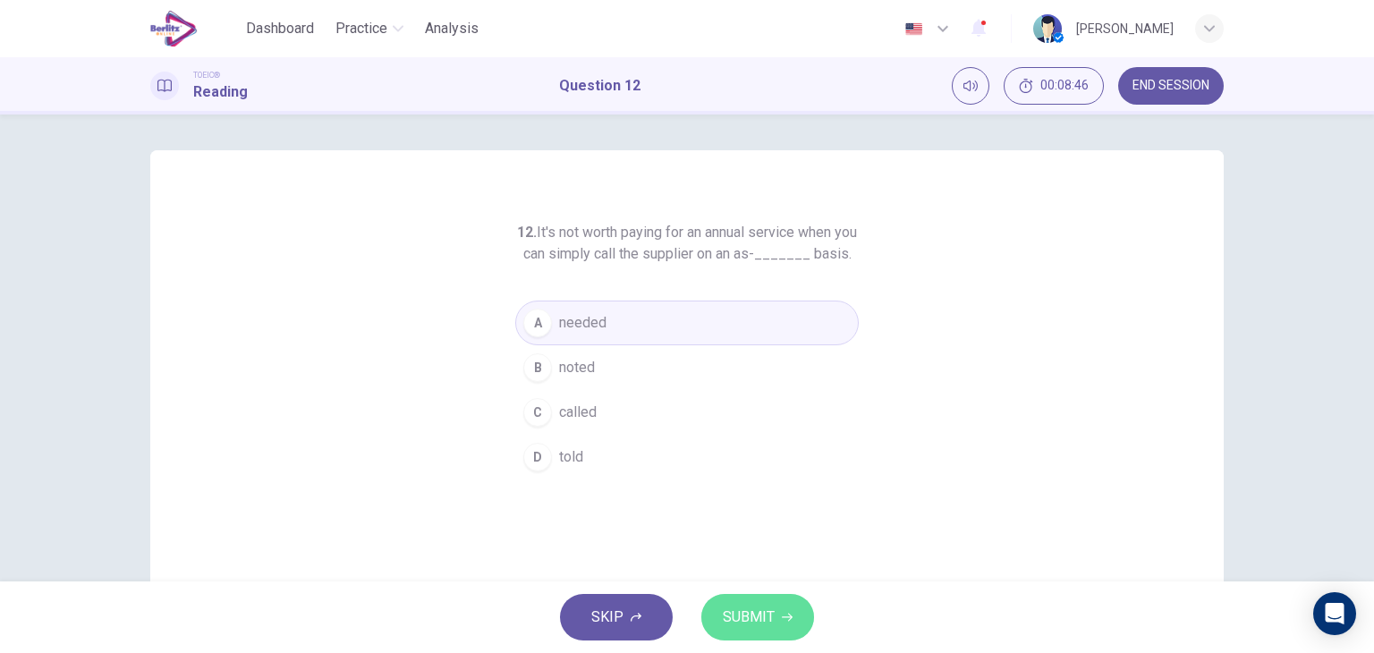
click at [744, 627] on span "SUBMIT" at bounding box center [749, 617] width 52 height 25
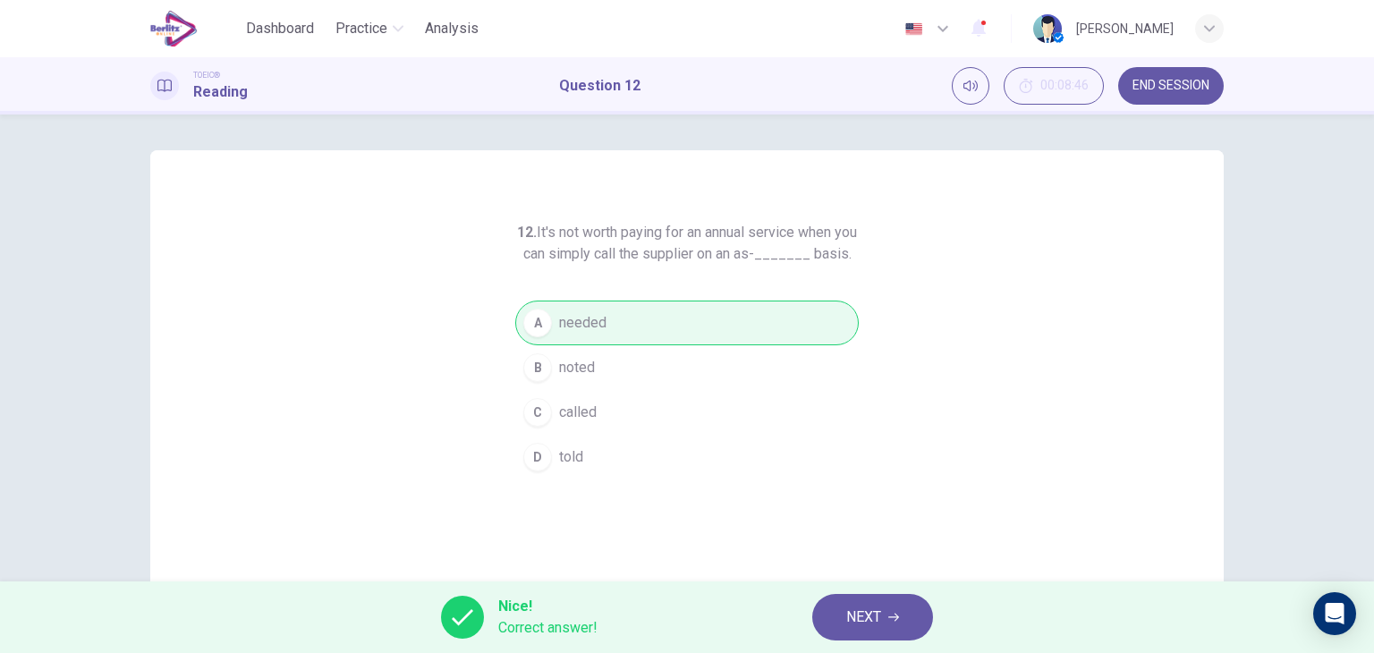
click at [1207, 551] on div "12. It's not worth paying for an annual service when you can simply call the su…" at bounding box center [686, 461] width 1073 height 622
click at [868, 613] on span "NEXT" at bounding box center [863, 617] width 35 height 25
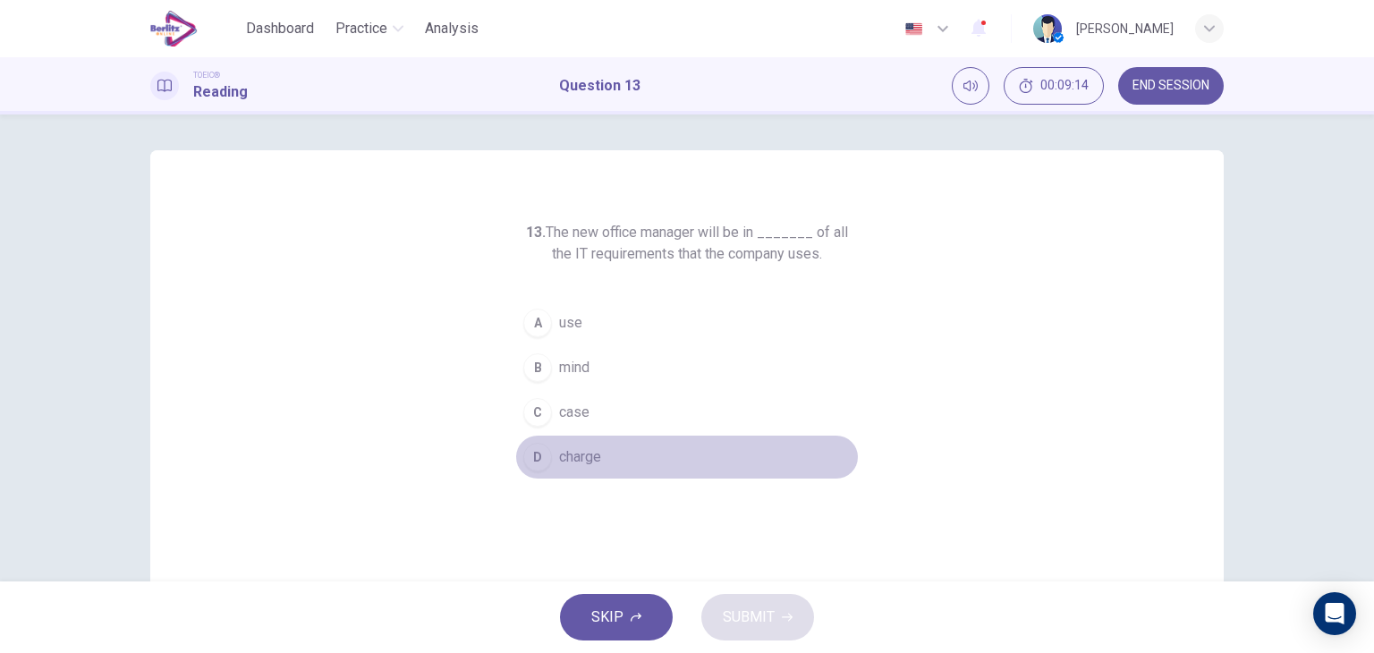
click at [569, 454] on span "charge" at bounding box center [580, 456] width 42 height 21
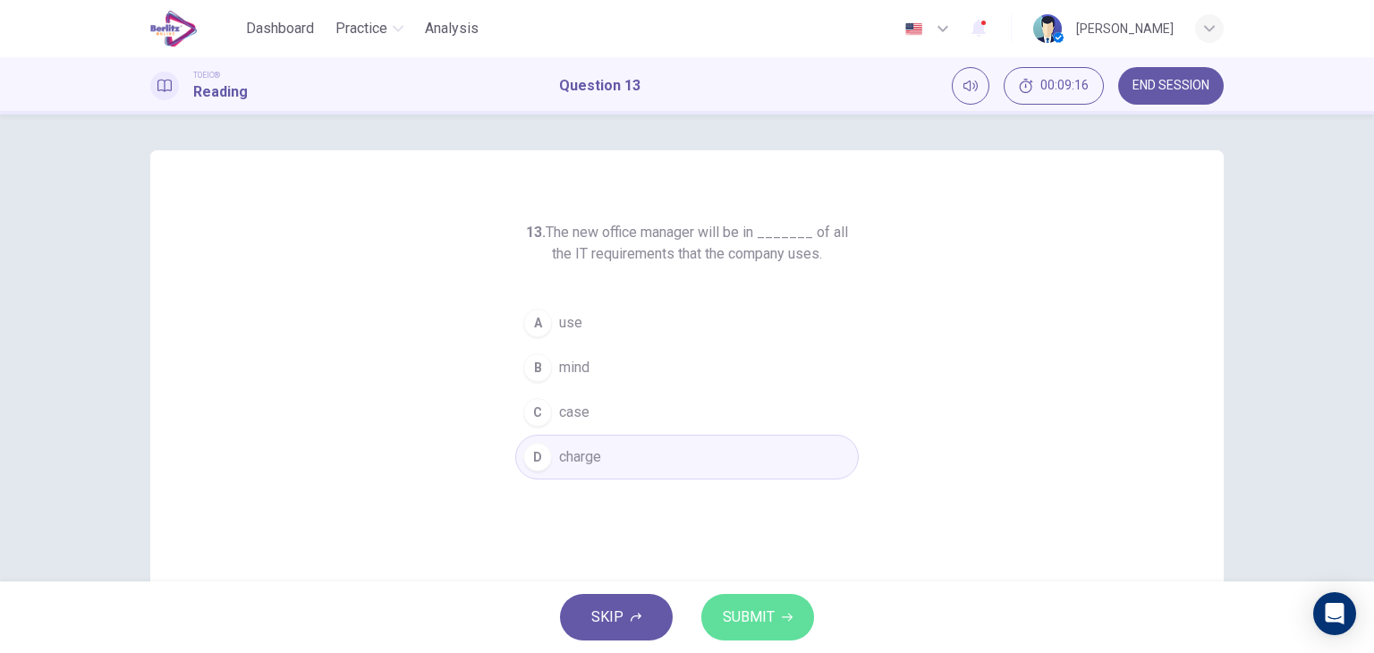
click at [736, 606] on span "SUBMIT" at bounding box center [749, 617] width 52 height 25
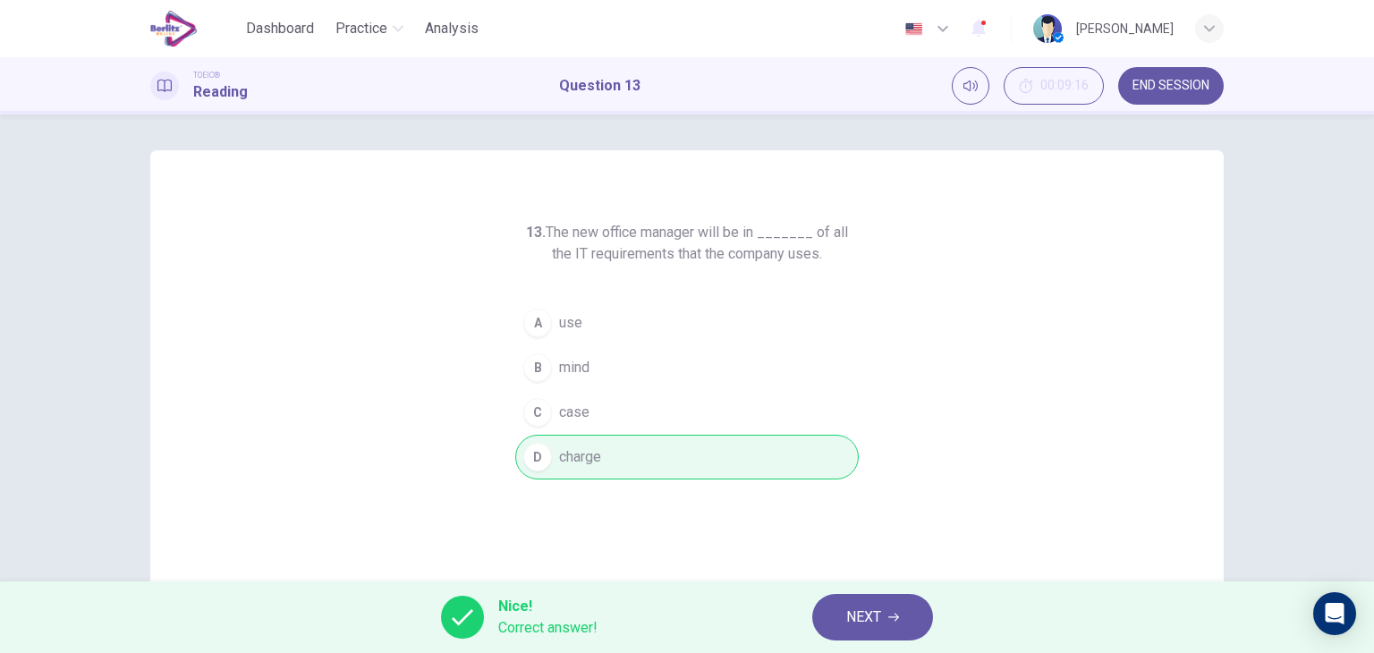
click at [1255, 498] on div "13. The new office manager will be in _______ of all the IT requirements that t…" at bounding box center [687, 347] width 1374 height 467
click at [873, 613] on span "NEXT" at bounding box center [863, 617] width 35 height 25
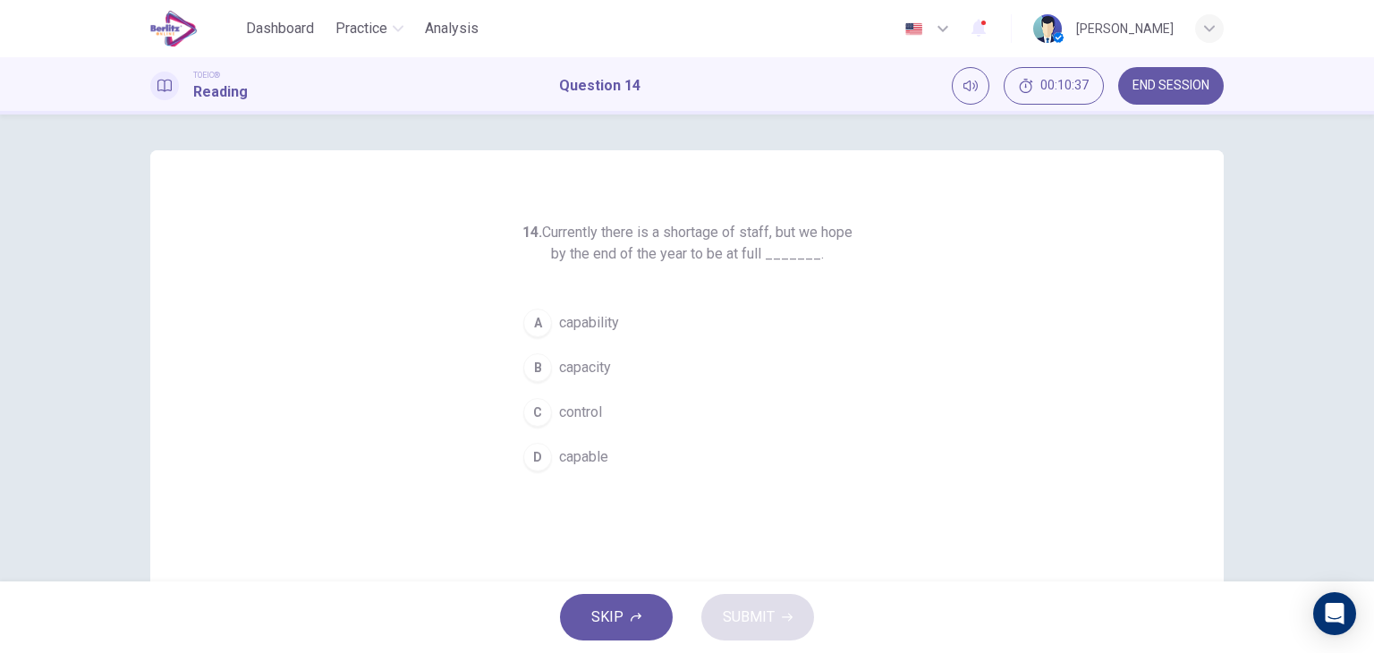
click at [564, 377] on span "capacity" at bounding box center [585, 367] width 52 height 21
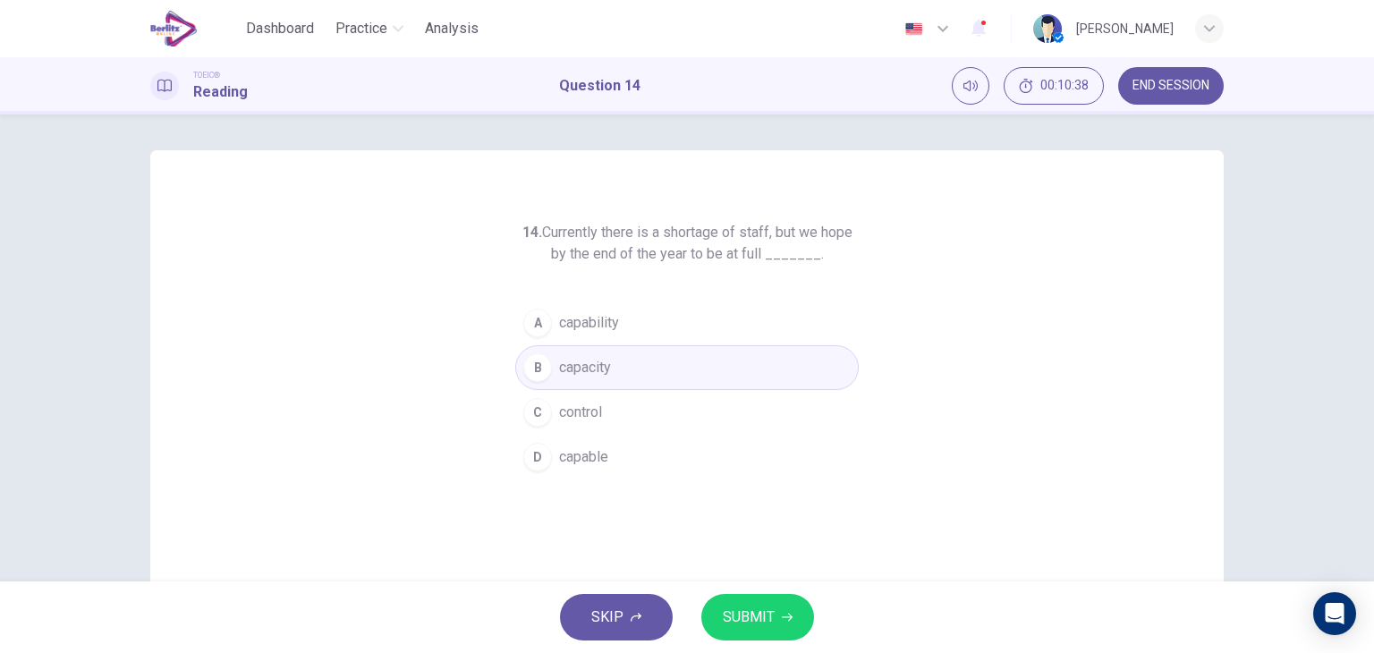
click at [742, 625] on span "SUBMIT" at bounding box center [749, 617] width 52 height 25
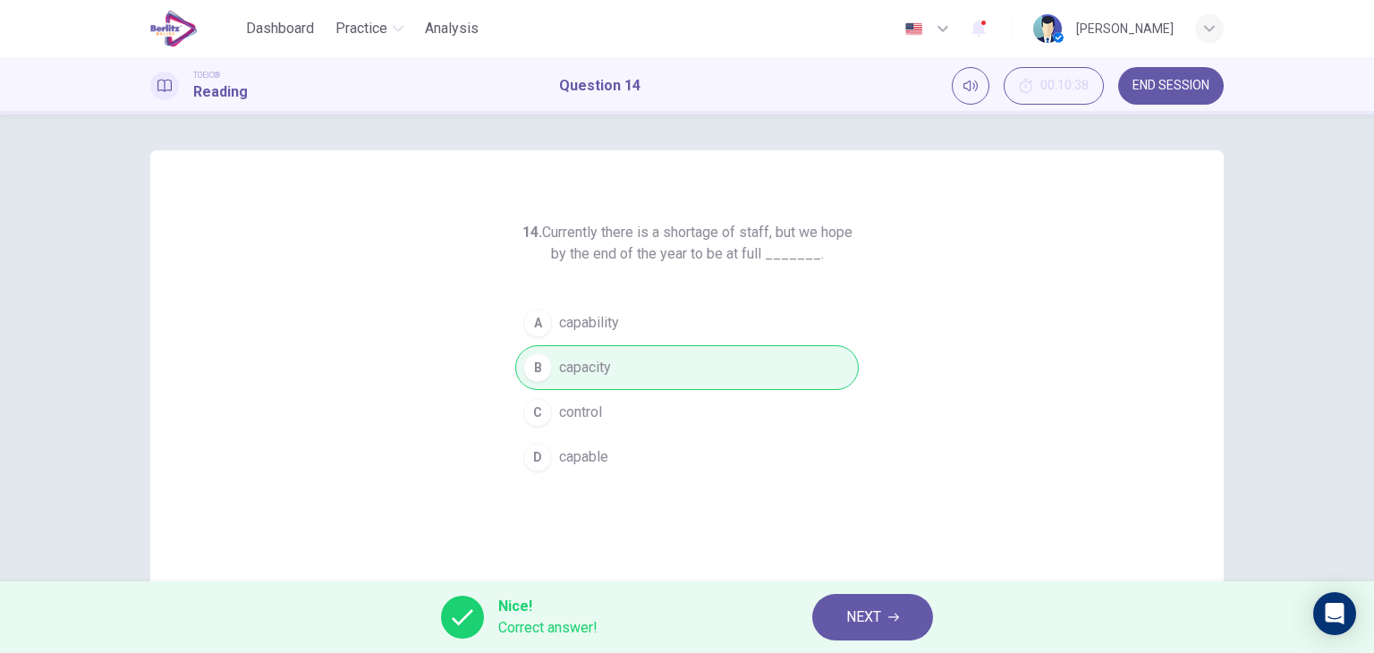
click at [1216, 548] on div "14. Currently there is a shortage of staff, but we hope by the end of the year …" at bounding box center [686, 461] width 1073 height 622
click at [837, 618] on button "NEXT" at bounding box center [872, 617] width 121 height 47
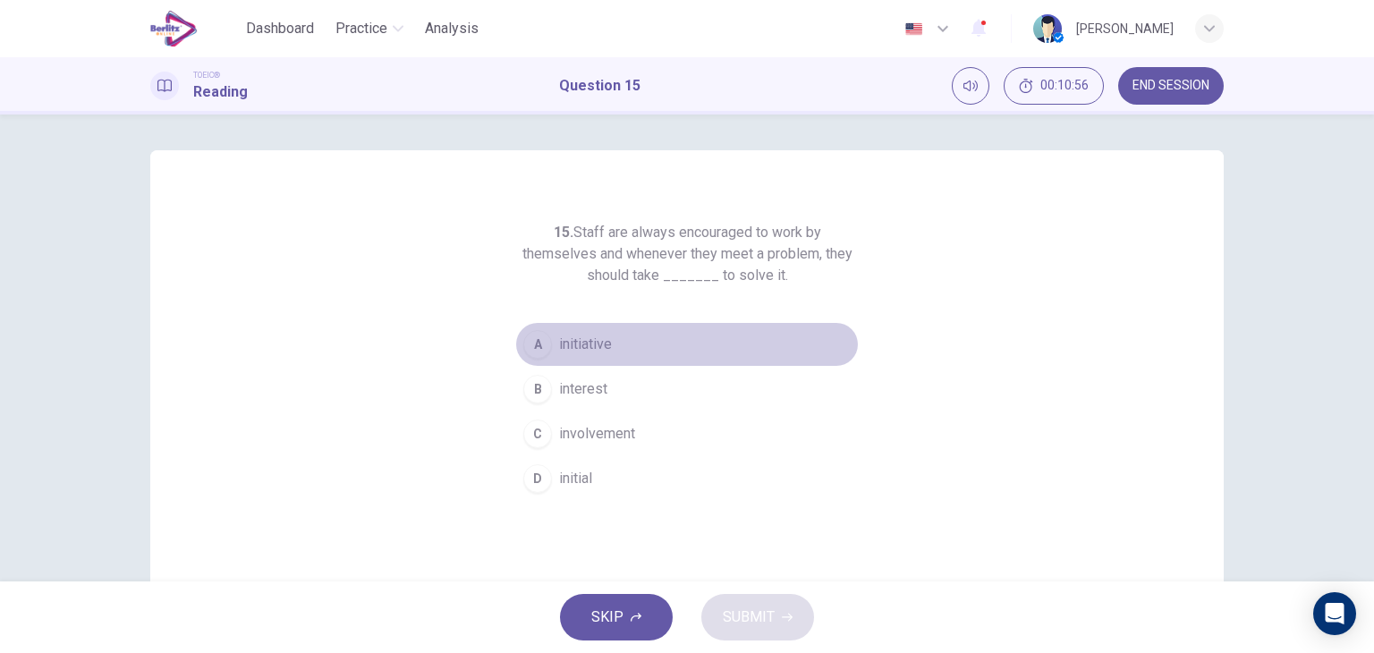
click at [560, 340] on span "initiative" at bounding box center [585, 344] width 53 height 21
click at [706, 343] on button "A initiative" at bounding box center [686, 344] width 343 height 45
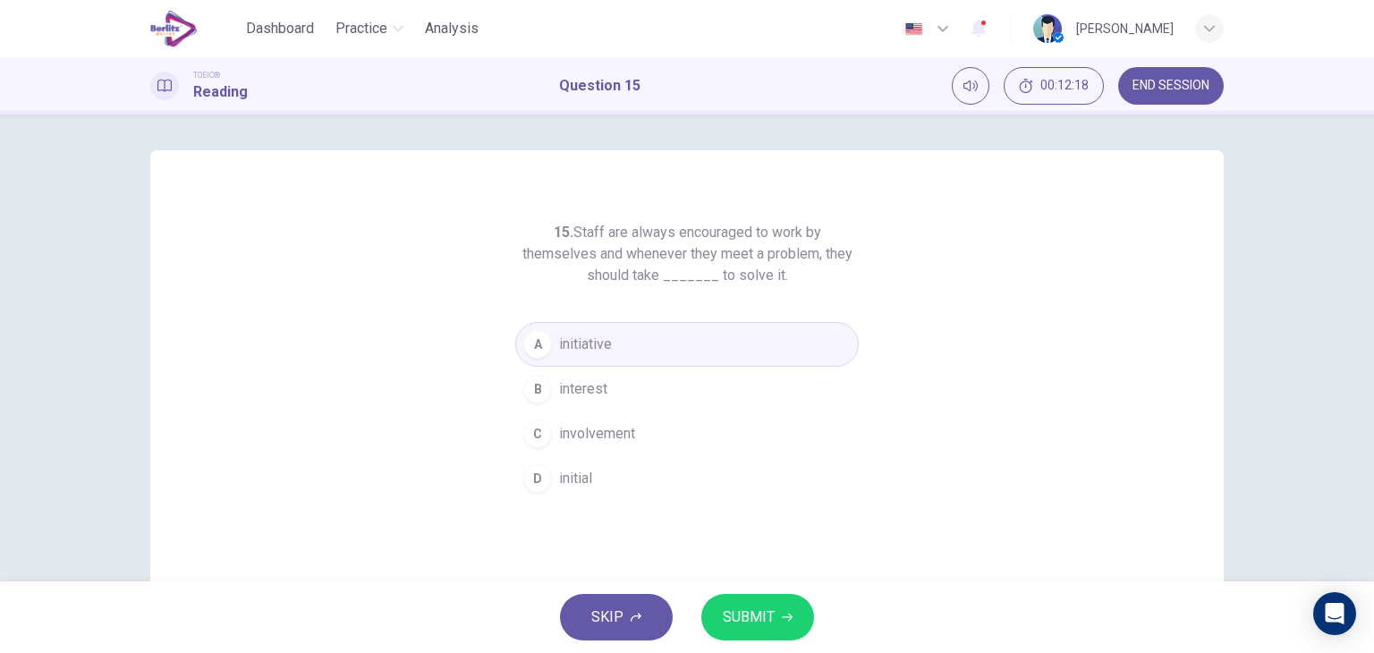
click at [737, 608] on span "SUBMIT" at bounding box center [749, 617] width 52 height 25
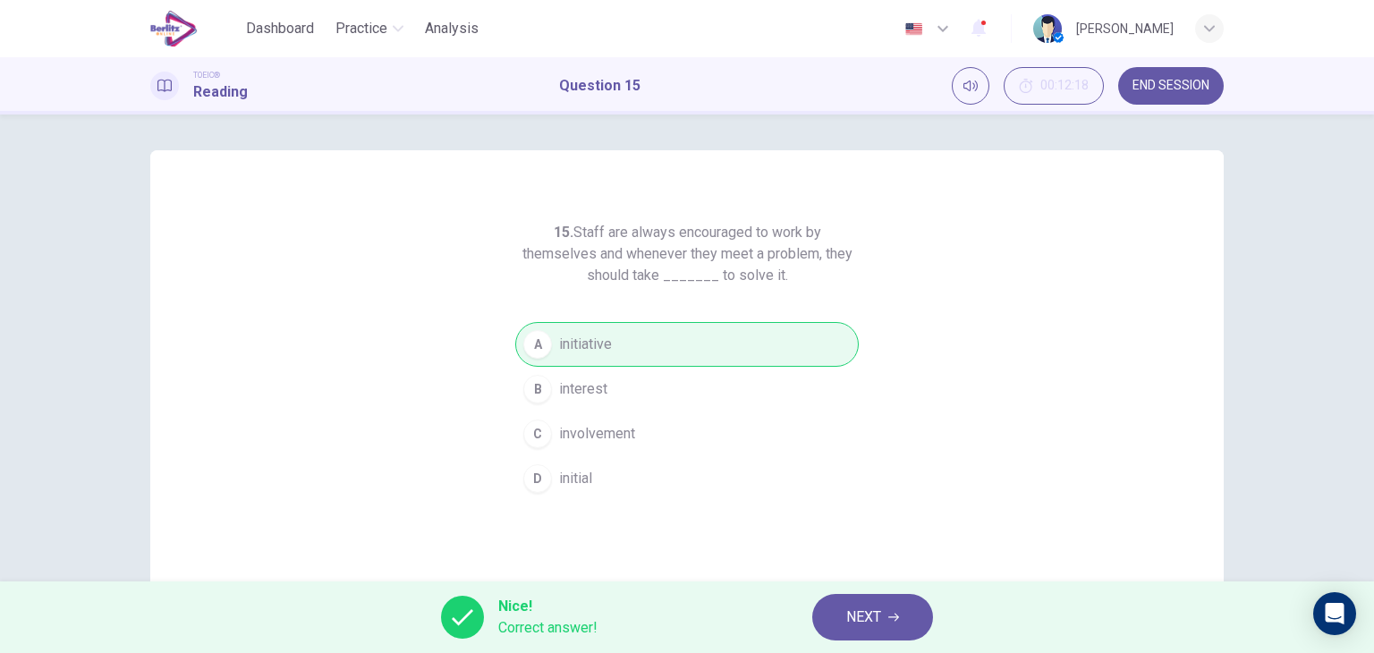
click at [1265, 441] on div "15. Staff are always encouraged to work by themselves and whenever they meet a …" at bounding box center [687, 347] width 1374 height 467
click at [870, 631] on button "NEXT" at bounding box center [872, 617] width 121 height 47
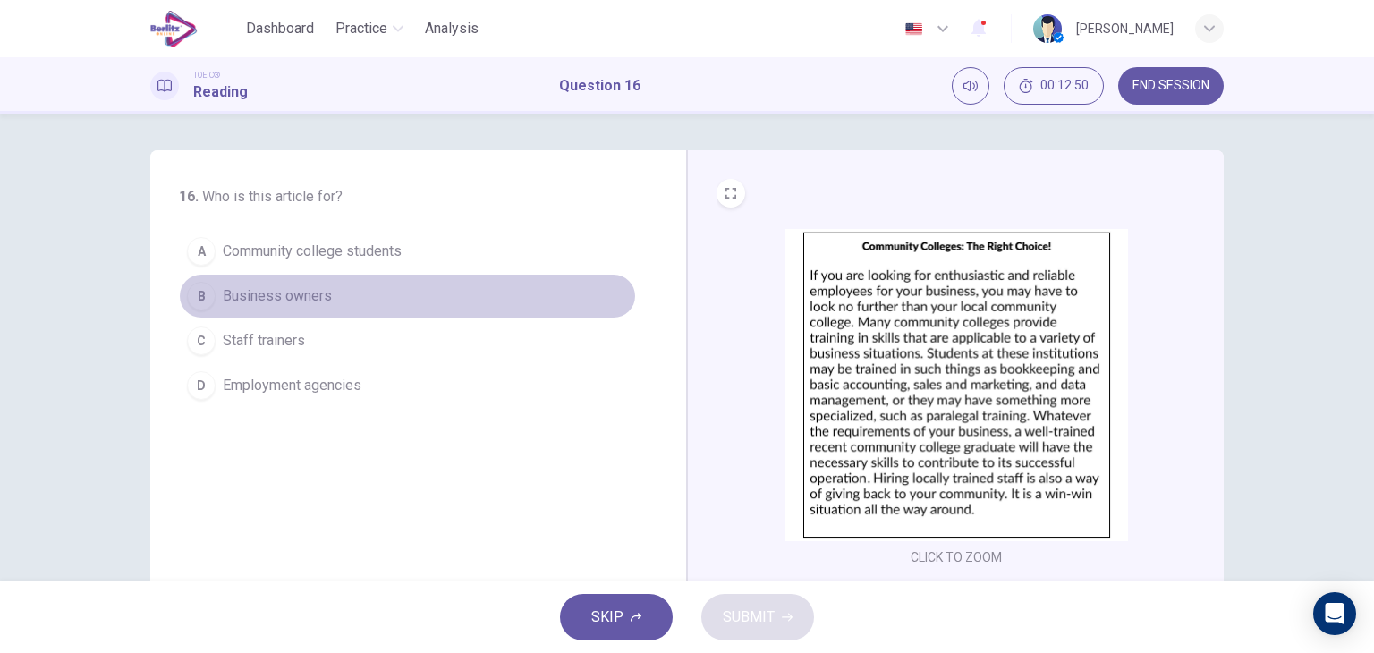
click at [283, 303] on span "Business owners" at bounding box center [277, 295] width 109 height 21
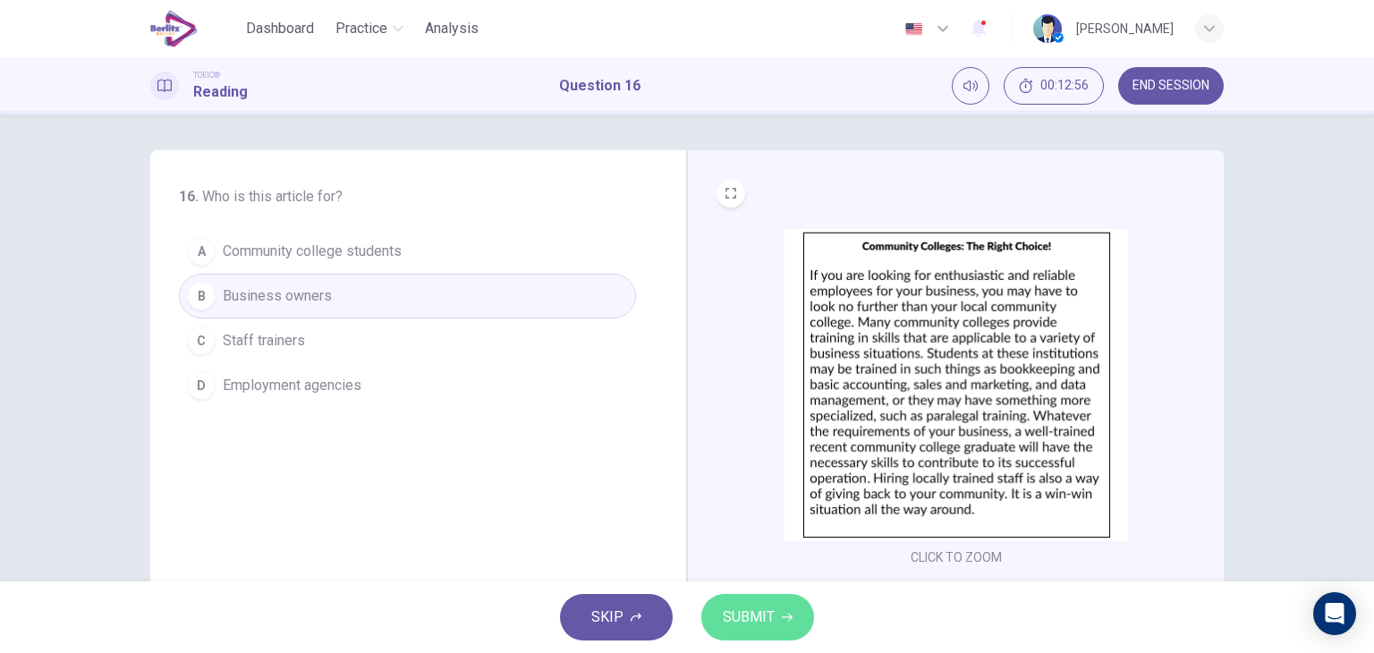
click at [737, 605] on span "SUBMIT" at bounding box center [749, 617] width 52 height 25
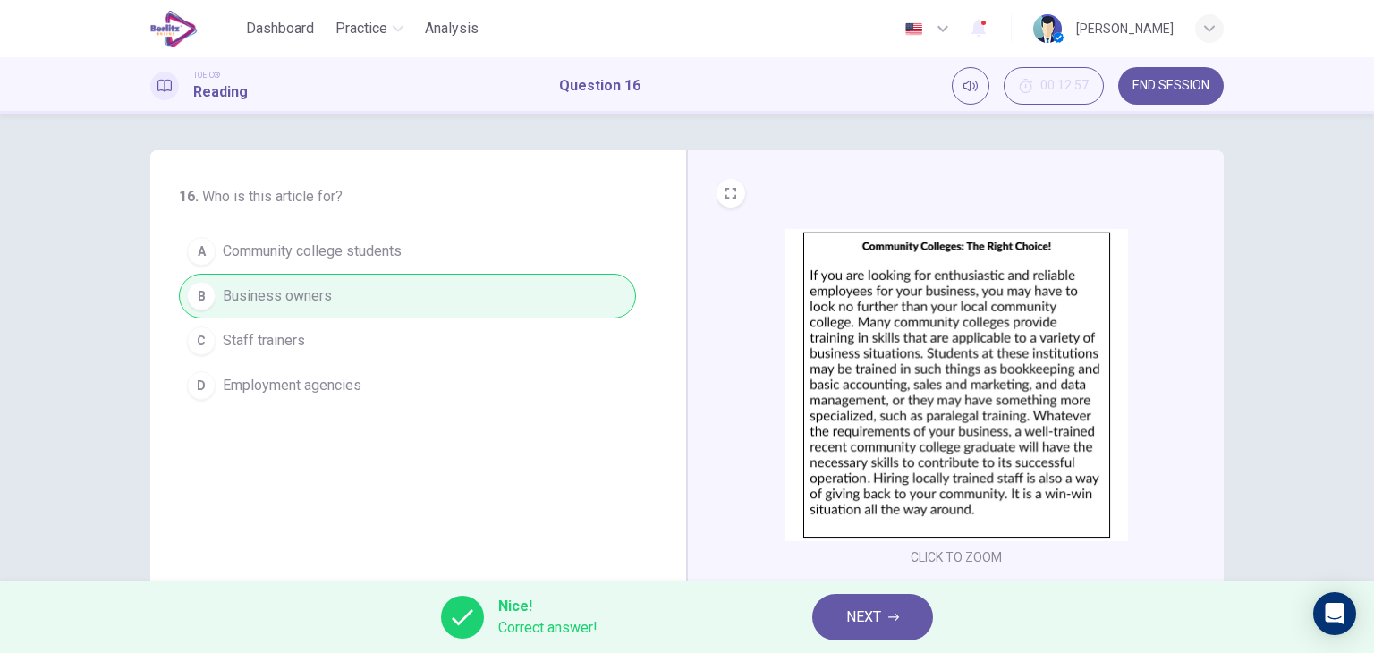
click at [1252, 529] on div "16 . Who is this article for? A Community college students B Business owners C …" at bounding box center [687, 347] width 1374 height 467
click at [889, 613] on icon "button" at bounding box center [893, 617] width 11 height 11
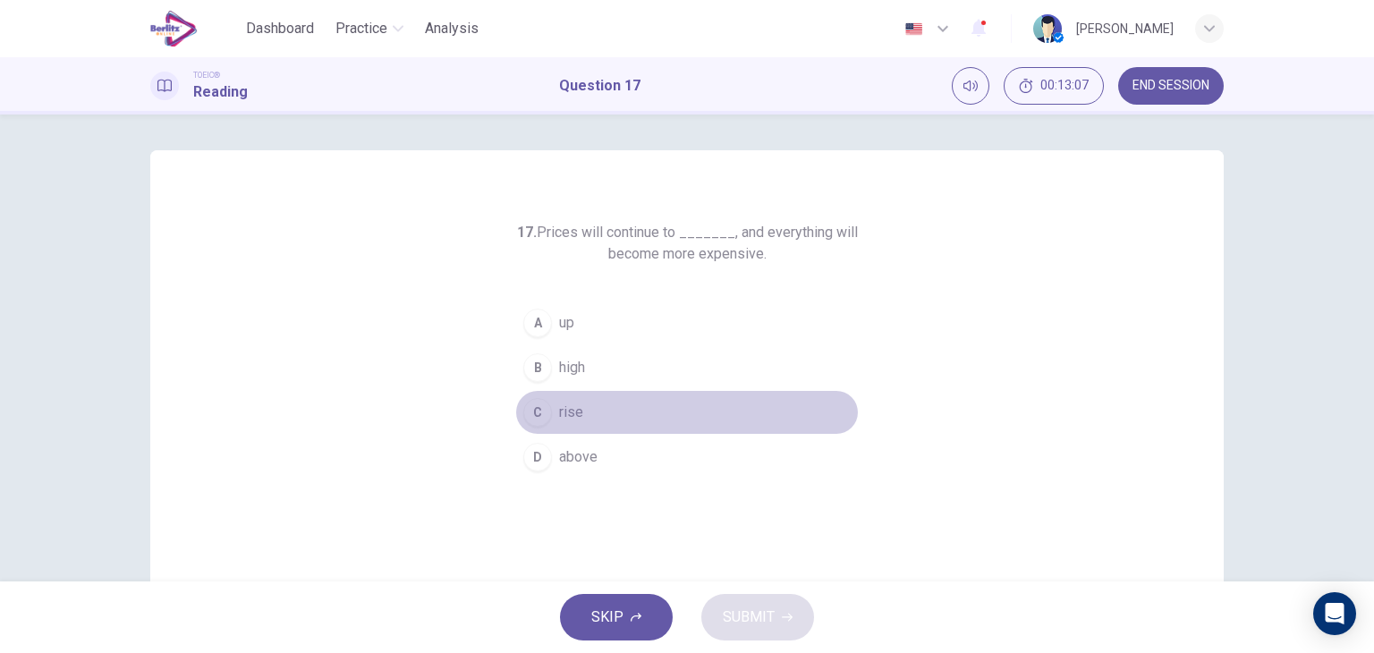
click at [559, 409] on span "rise" at bounding box center [571, 412] width 24 height 21
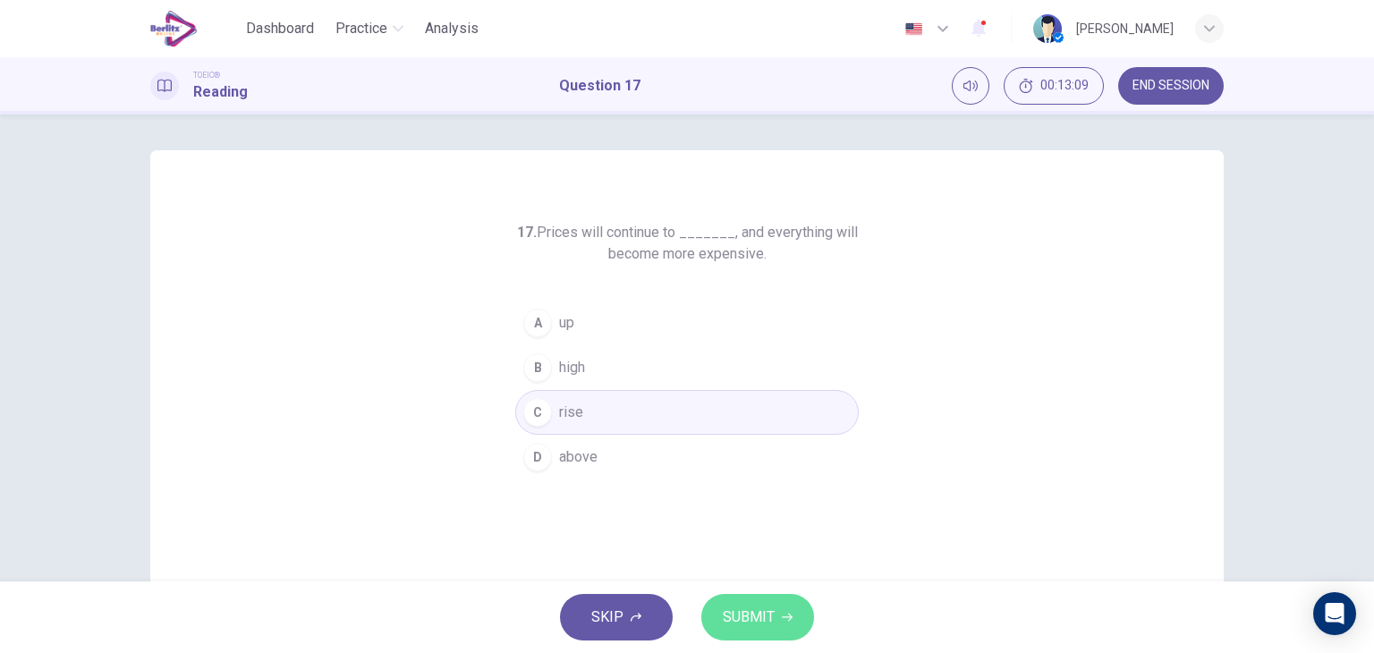
click at [734, 605] on span "SUBMIT" at bounding box center [749, 617] width 52 height 25
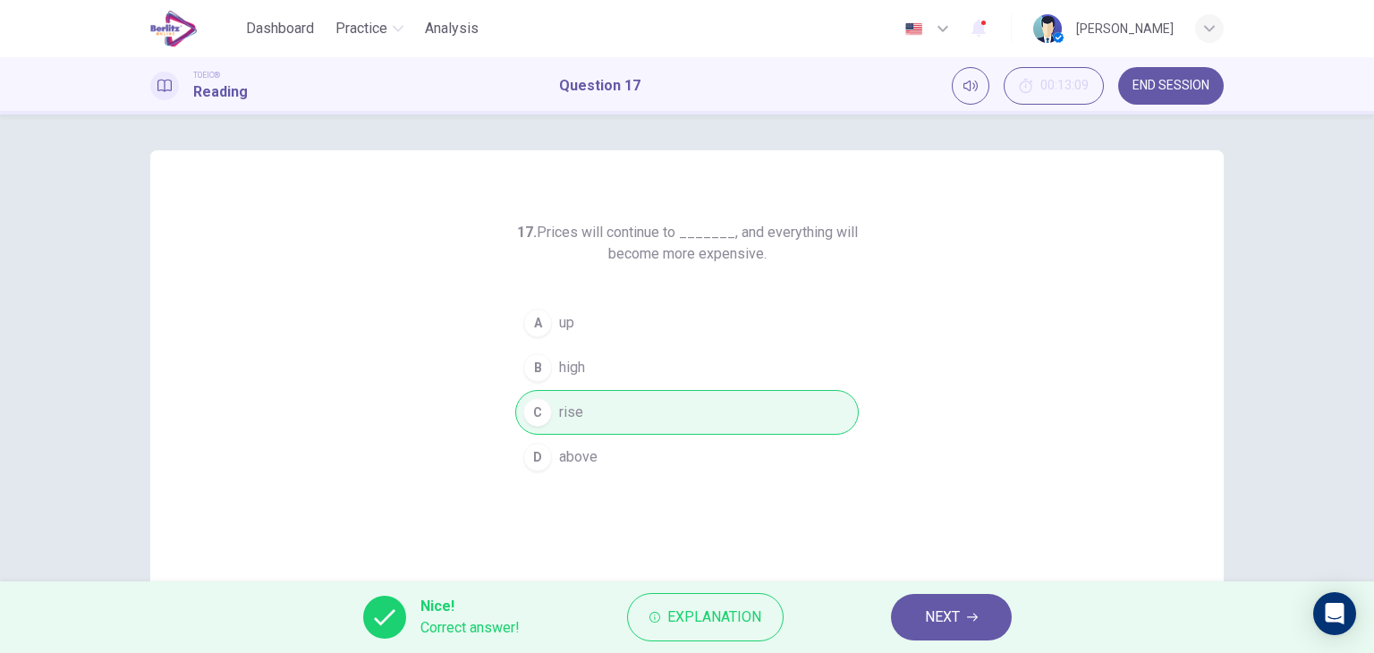
click at [1287, 545] on div "17. Prices will continue to _______, and everything will become more expensive.…" at bounding box center [687, 347] width 1374 height 467
click at [944, 622] on span "NEXT" at bounding box center [942, 617] width 35 height 25
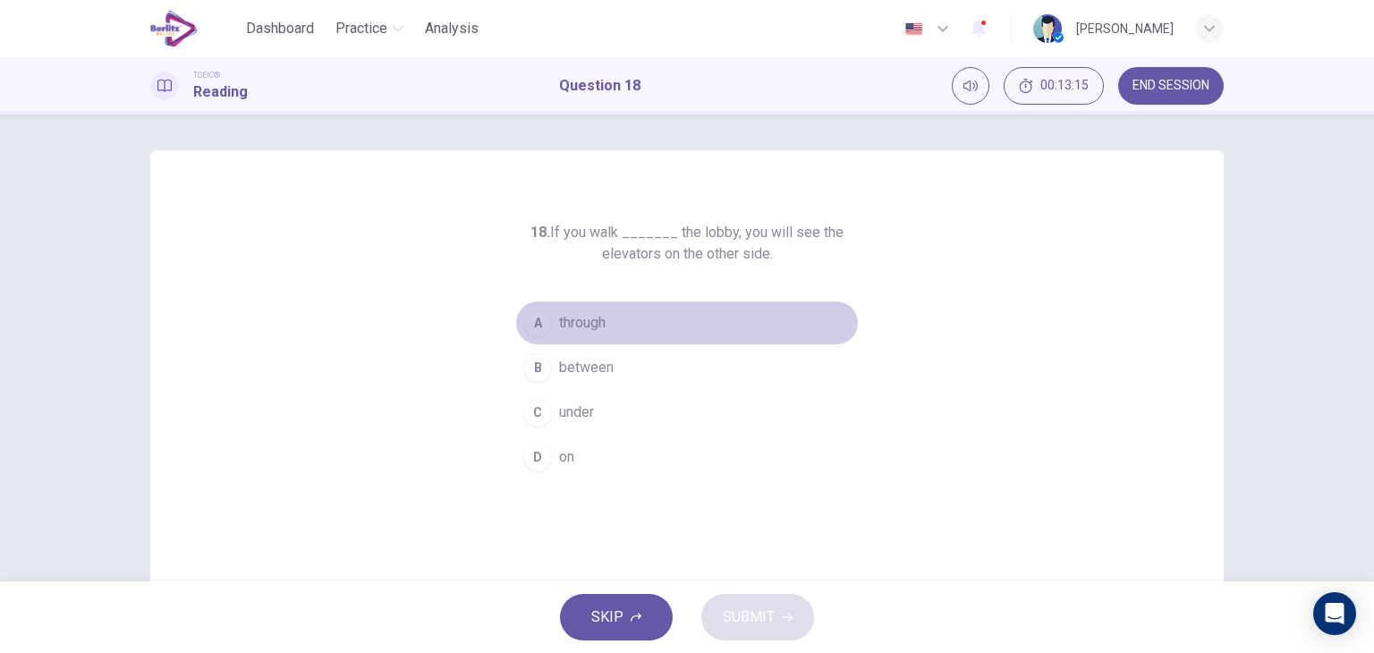
click at [645, 323] on button "A through" at bounding box center [686, 322] width 343 height 45
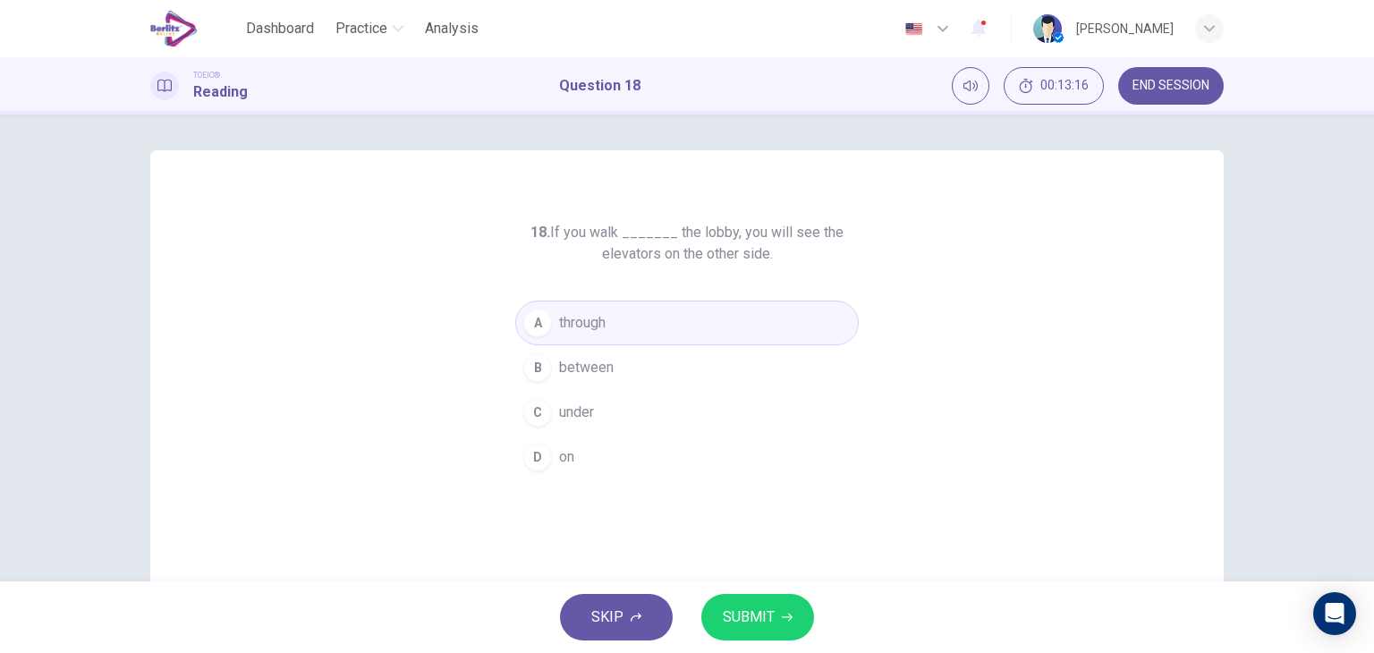
click at [748, 612] on span "SUBMIT" at bounding box center [749, 617] width 52 height 25
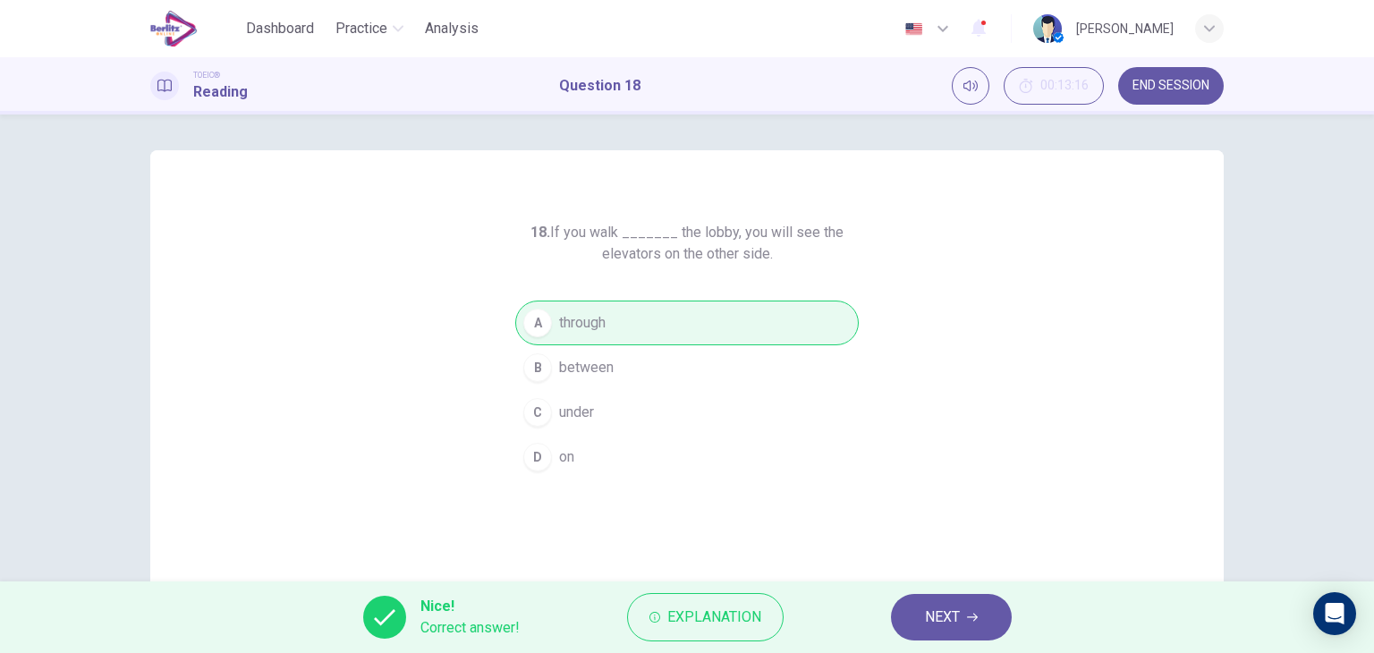
click at [1214, 543] on div "18. If you walk _______ the lobby, you will see the elevators on the other side…" at bounding box center [686, 461] width 1073 height 622
click at [932, 618] on span "NEXT" at bounding box center [942, 617] width 35 height 25
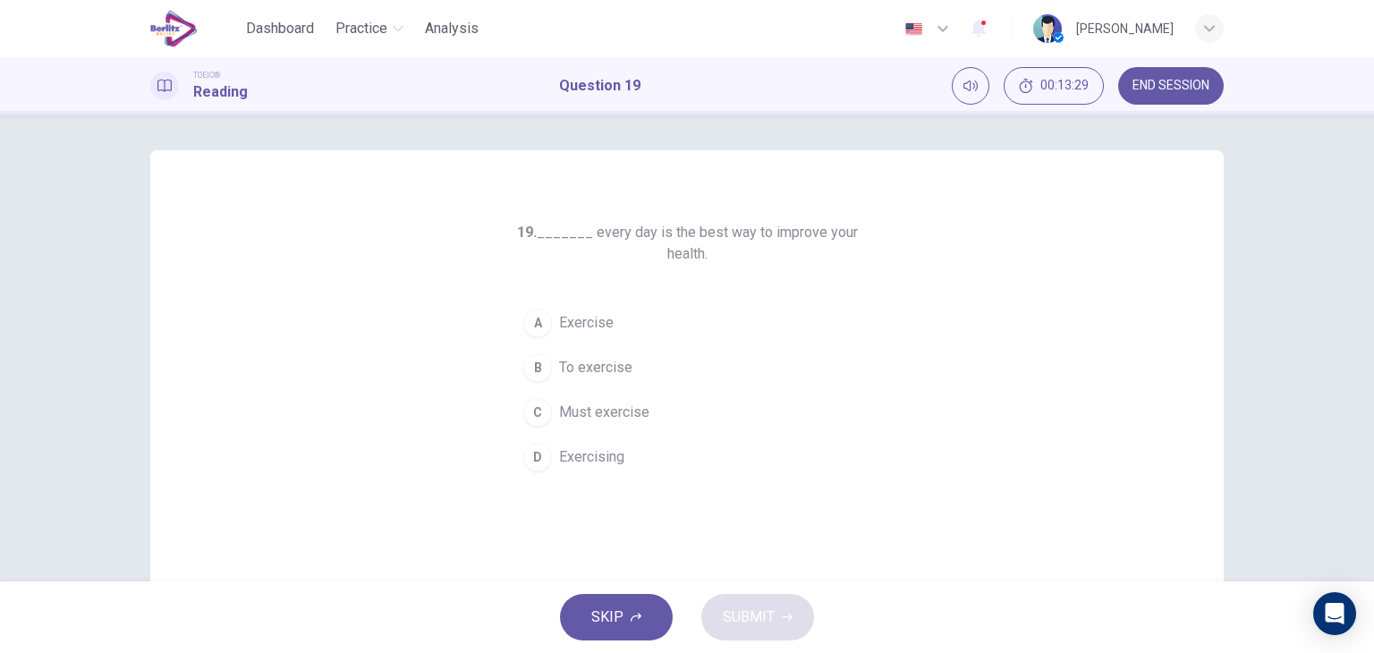
click at [612, 467] on button "D Exercising" at bounding box center [686, 457] width 343 height 45
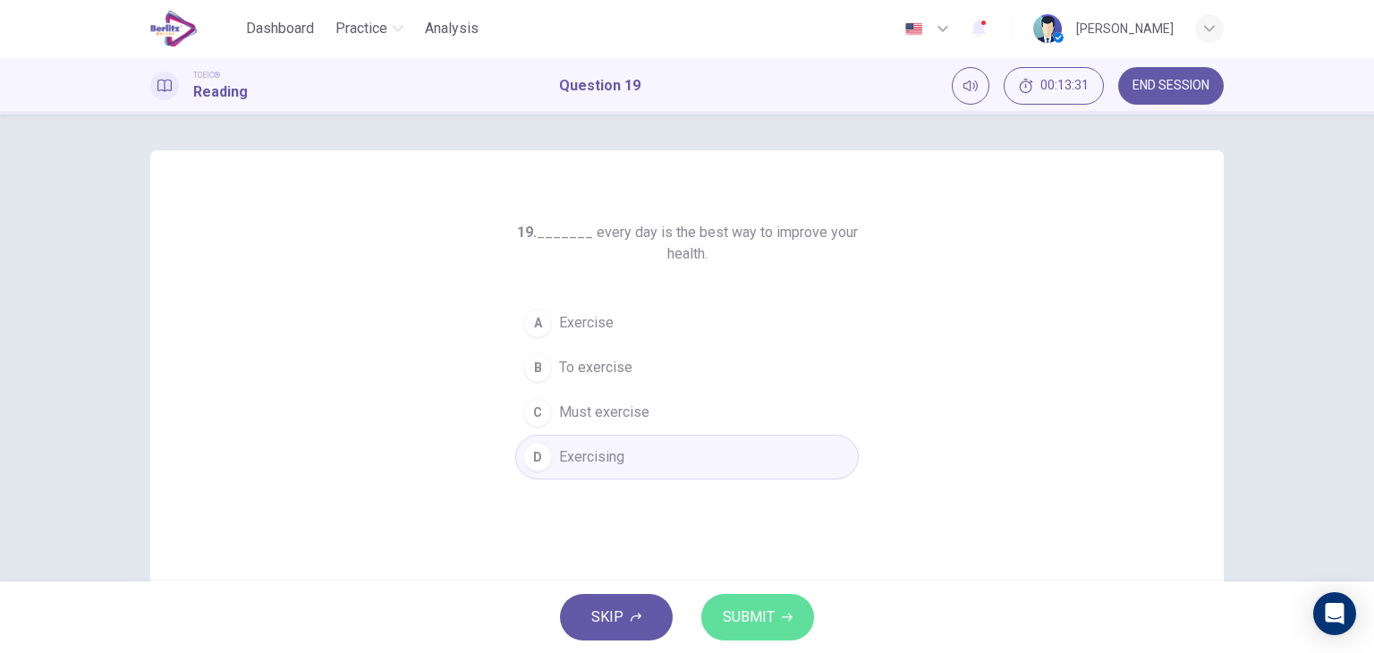
click at [744, 609] on span "SUBMIT" at bounding box center [749, 617] width 52 height 25
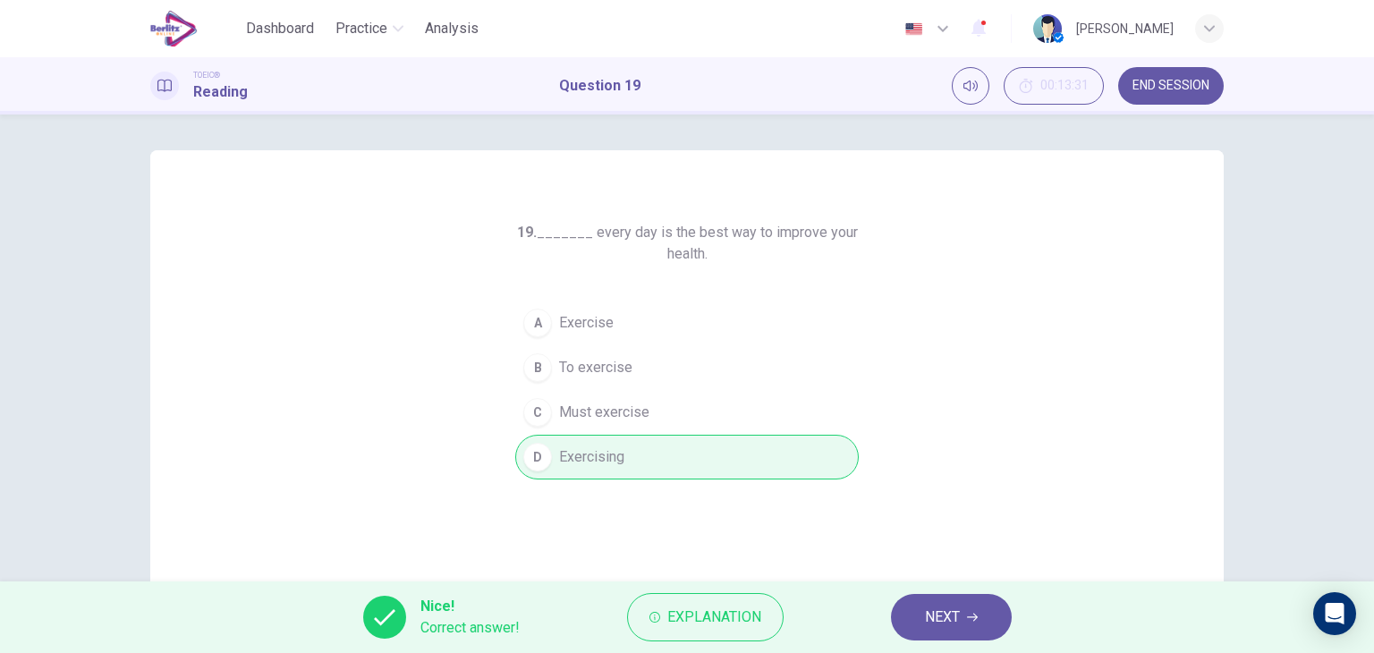
click at [1269, 516] on div "19. _______ every day is the best way to improve your health. A Exercise B To e…" at bounding box center [687, 347] width 1374 height 467
click at [946, 618] on span "NEXT" at bounding box center [942, 617] width 35 height 25
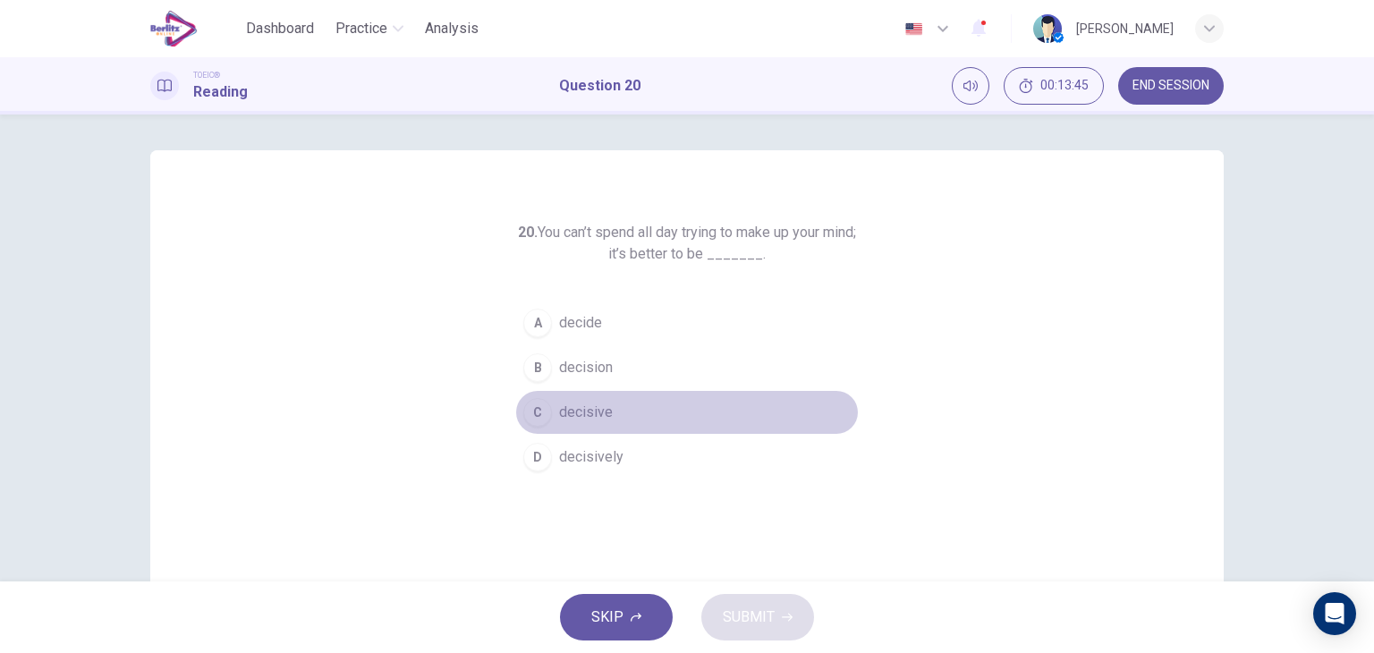
click at [590, 417] on span "decisive" at bounding box center [586, 412] width 54 height 21
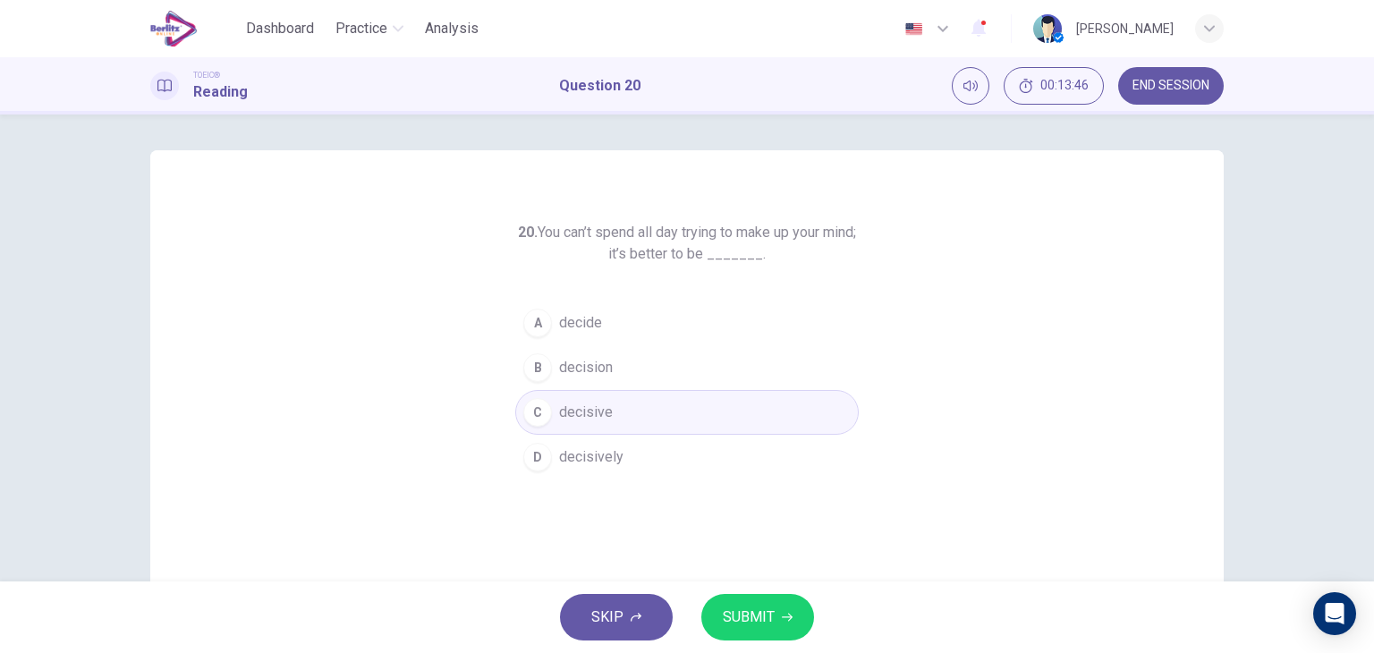
click at [745, 615] on span "SUBMIT" at bounding box center [749, 617] width 52 height 25
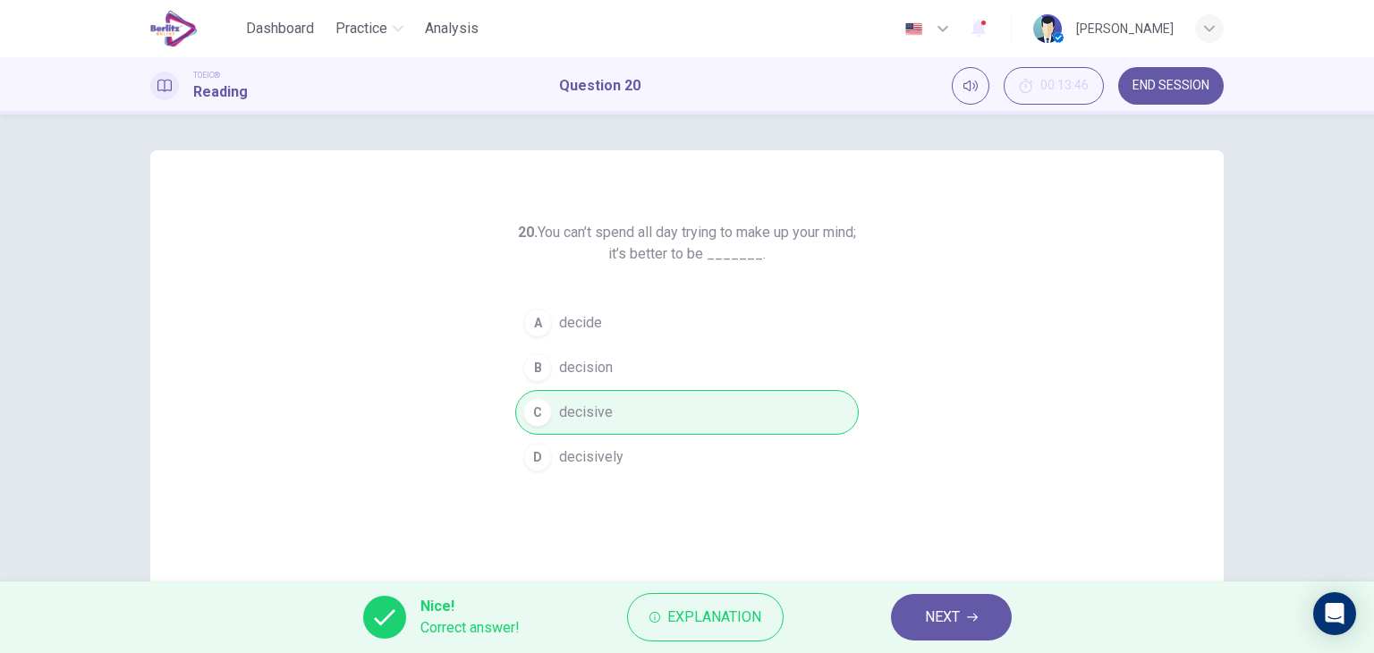
click at [1232, 561] on div "20. You can’t spend all day trying to make up your mind; it’s better to be ____…" at bounding box center [687, 461] width 1130 height 622
click at [949, 627] on span "NEXT" at bounding box center [942, 617] width 35 height 25
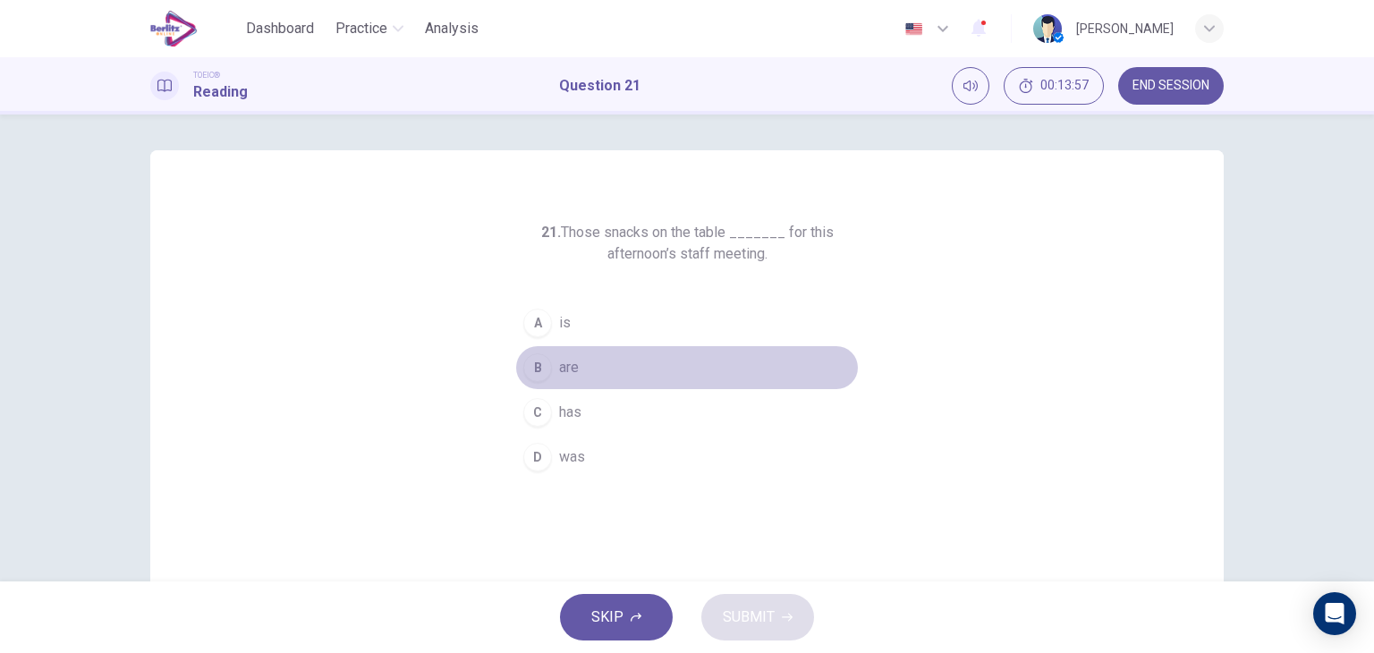
click at [577, 367] on button "B are" at bounding box center [686, 367] width 343 height 45
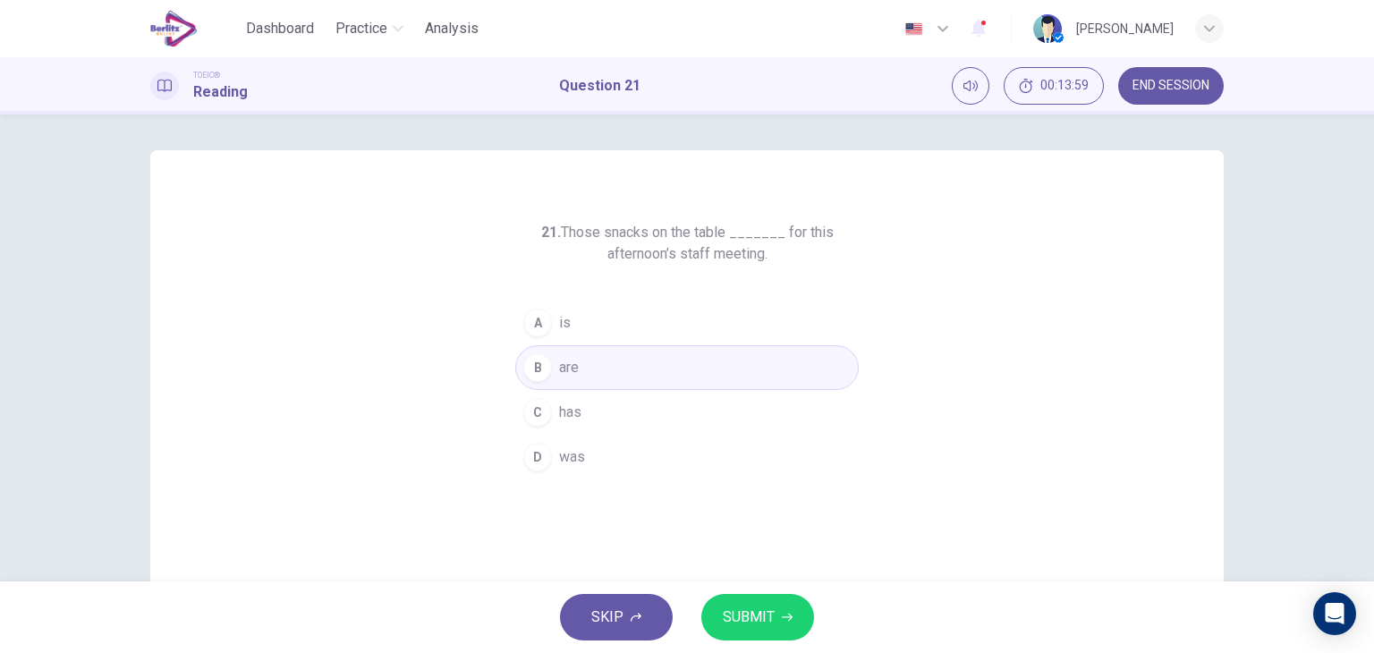
click at [742, 612] on span "SUBMIT" at bounding box center [749, 617] width 52 height 25
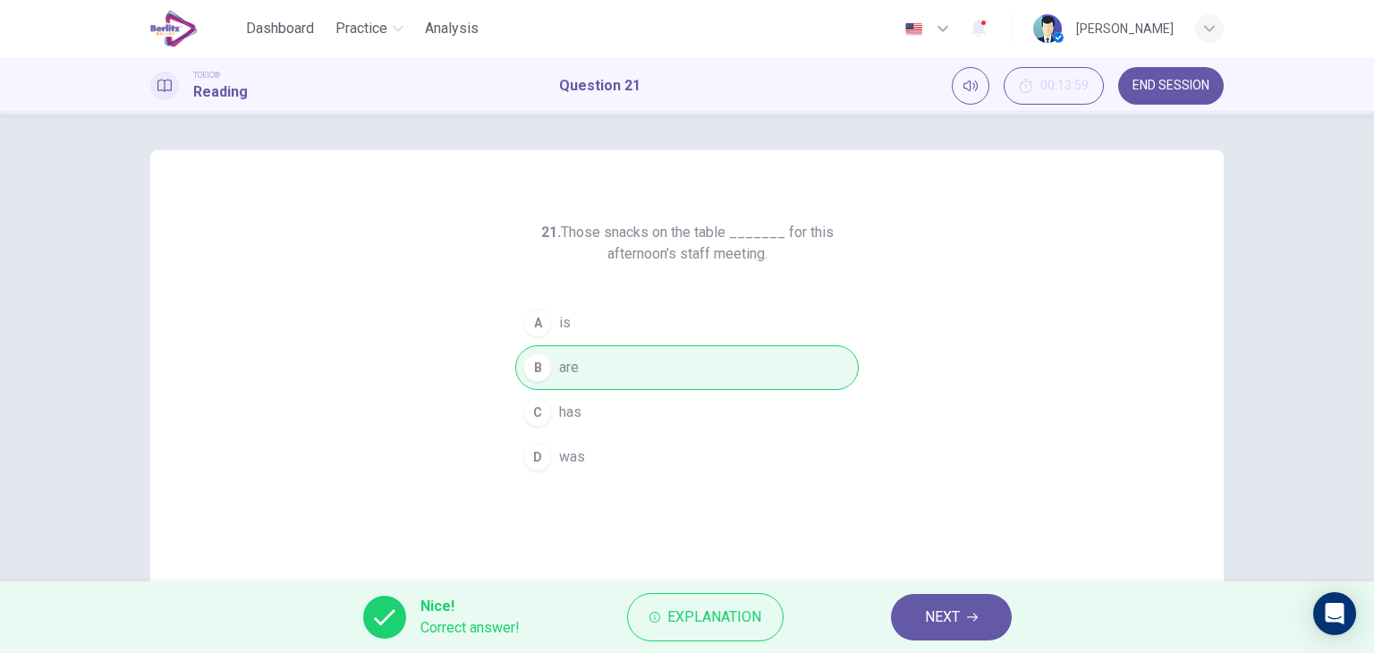
click at [1274, 520] on div "21. Those snacks on the table _______ for this afternoon’s staff meeting. A is …" at bounding box center [687, 347] width 1374 height 467
click at [941, 631] on button "NEXT" at bounding box center [951, 617] width 121 height 47
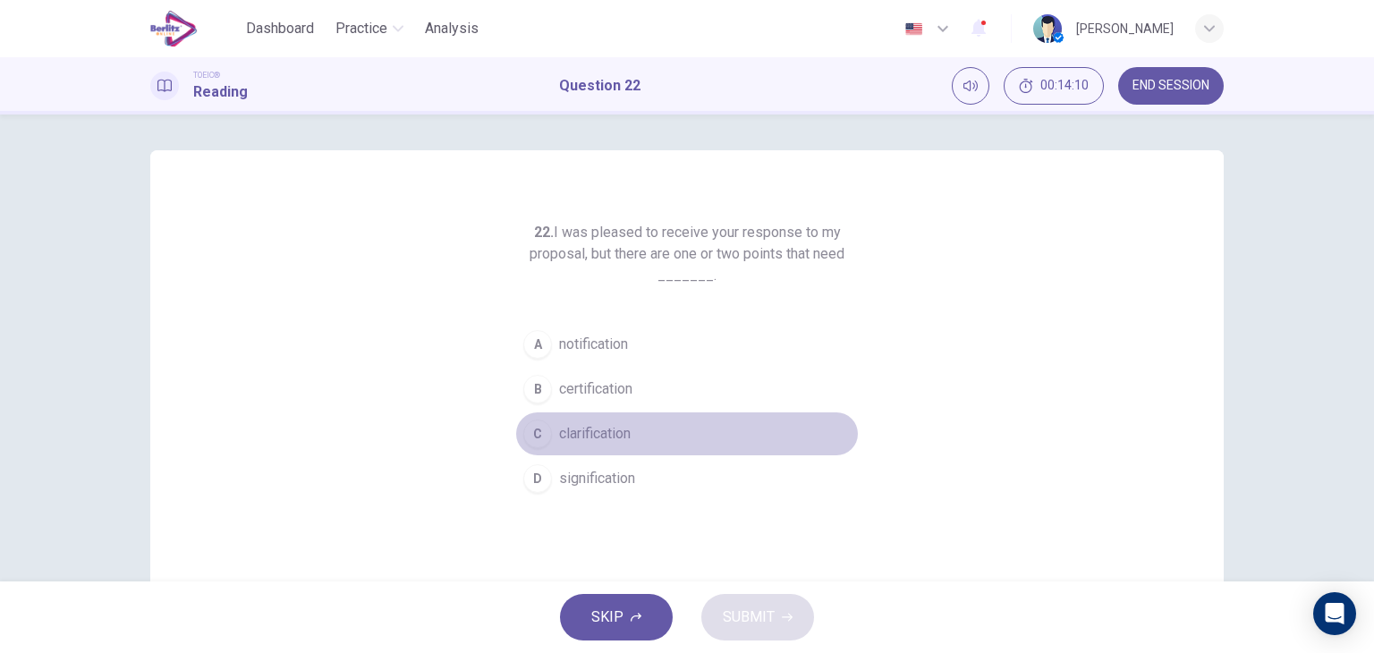
click at [612, 429] on span "clarification" at bounding box center [595, 433] width 72 height 21
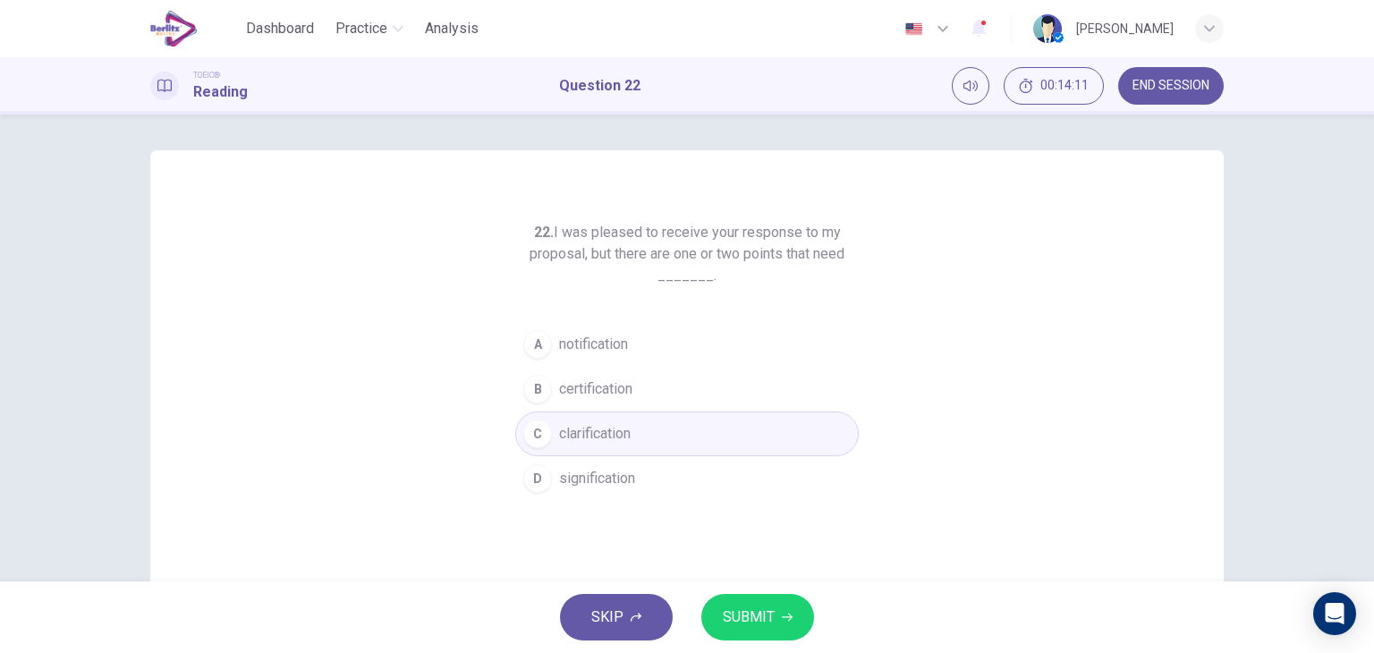
click at [739, 609] on span "SUBMIT" at bounding box center [749, 617] width 52 height 25
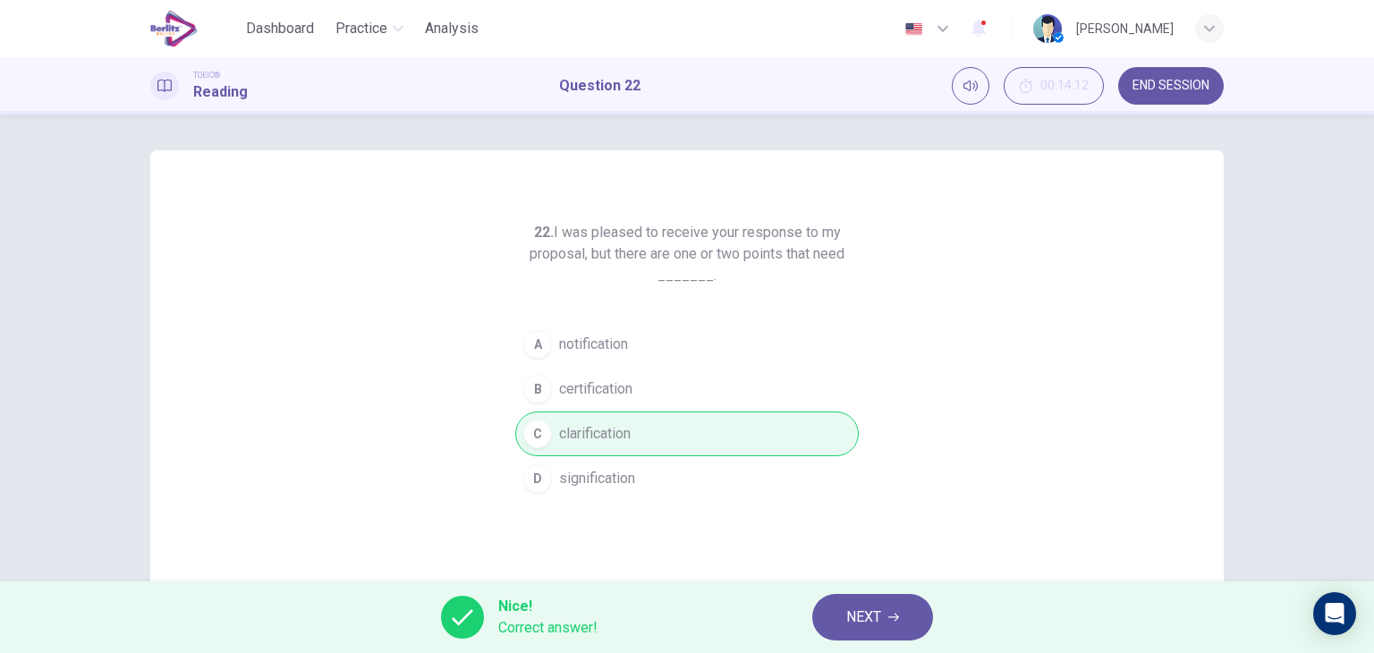
click at [1275, 512] on div "22. I was pleased to receive your response to my proposal, but there are one or…" at bounding box center [687, 347] width 1374 height 467
click at [851, 627] on span "NEXT" at bounding box center [863, 617] width 35 height 25
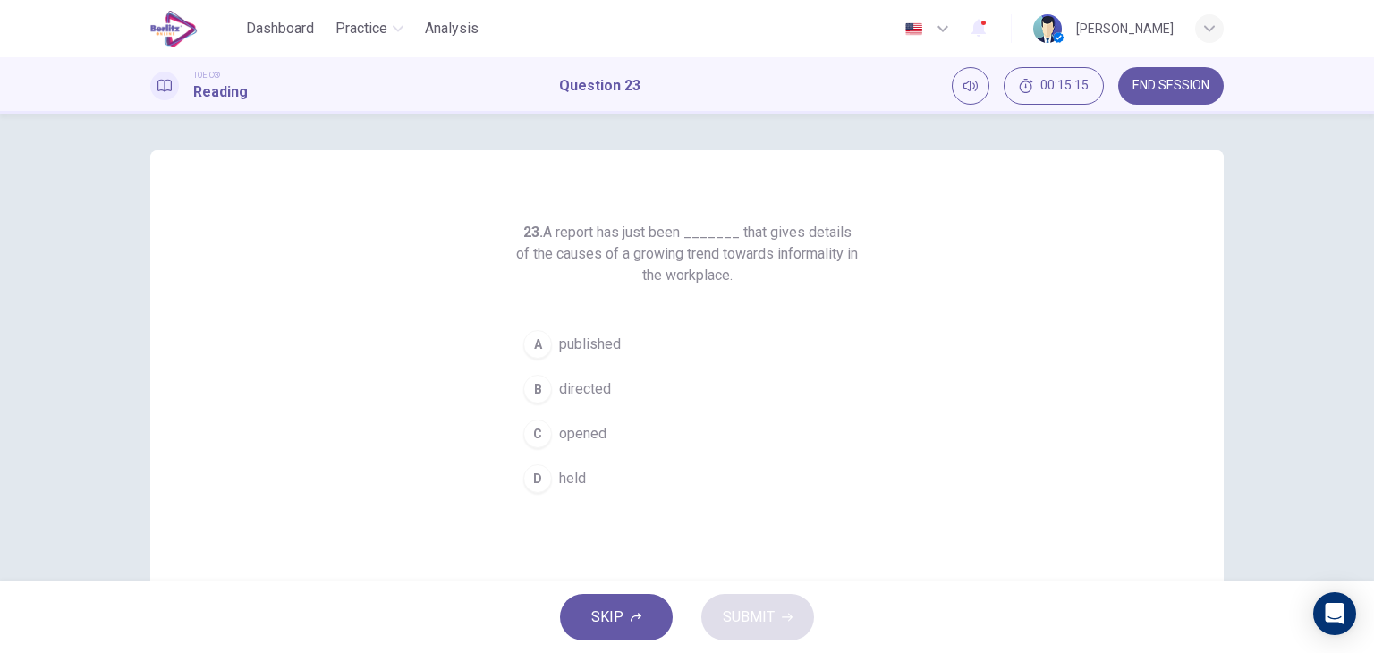
click at [560, 342] on span "published" at bounding box center [590, 344] width 62 height 21
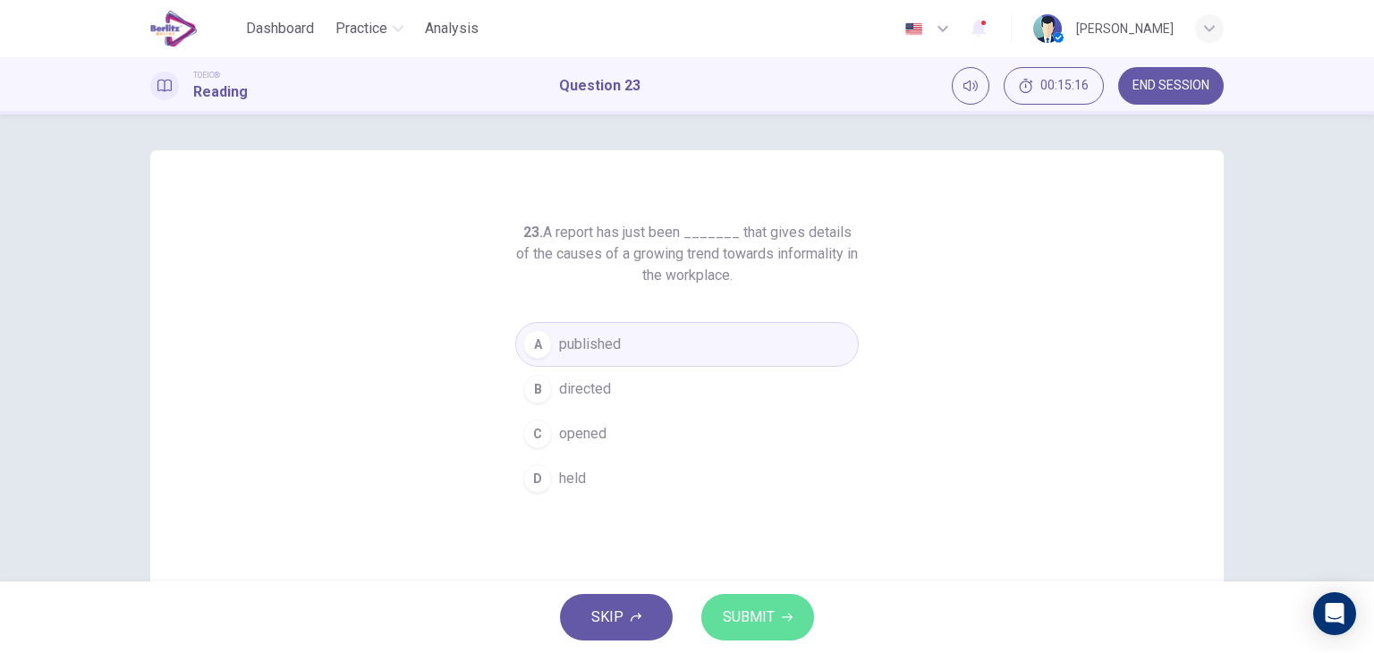
click at [736, 620] on span "SUBMIT" at bounding box center [749, 617] width 52 height 25
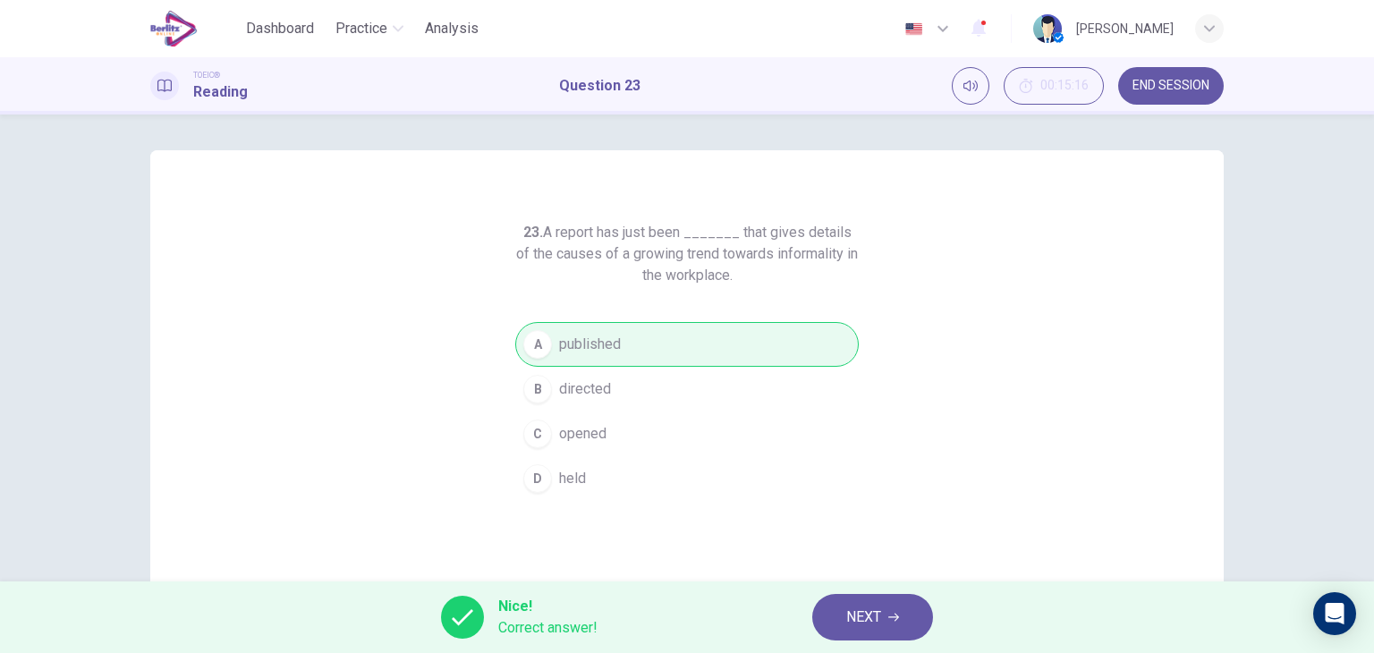
click at [1247, 555] on div "23. A report has just been _______ that gives details of the causes of a growin…" at bounding box center [687, 461] width 1130 height 622
click at [838, 622] on button "NEXT" at bounding box center [872, 617] width 121 height 47
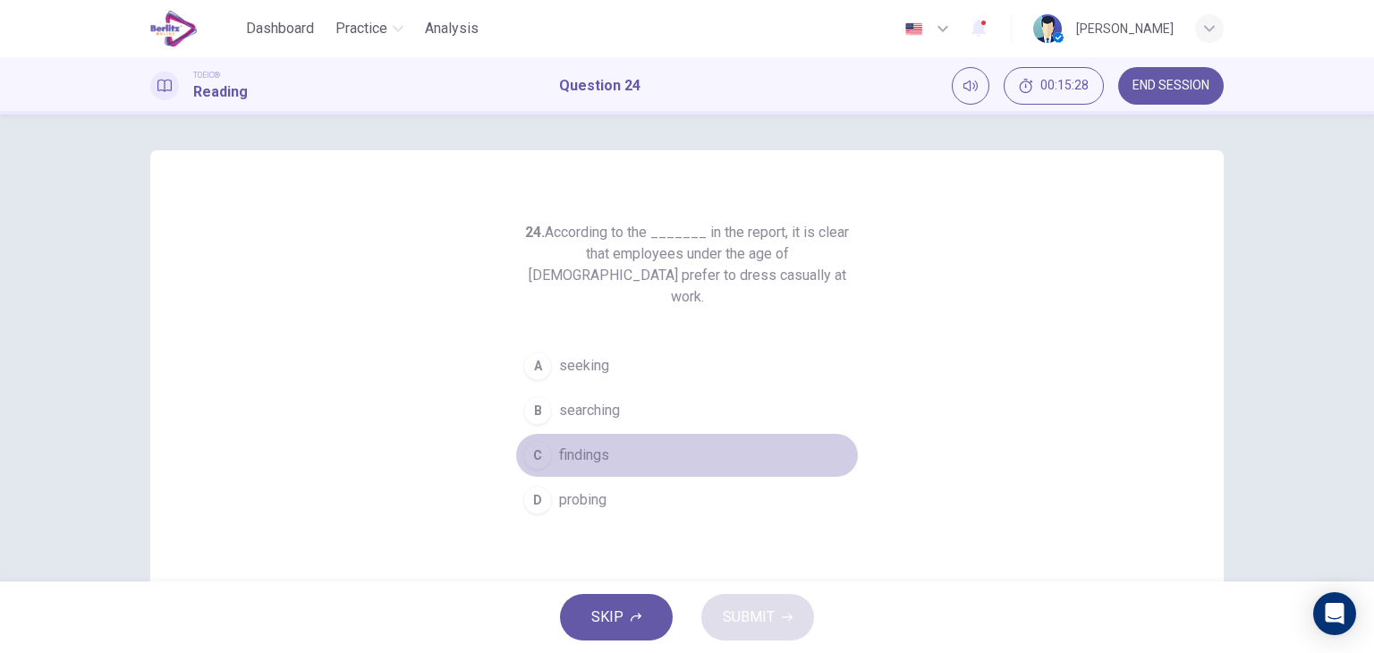
click at [659, 437] on button "C findings" at bounding box center [686, 455] width 343 height 45
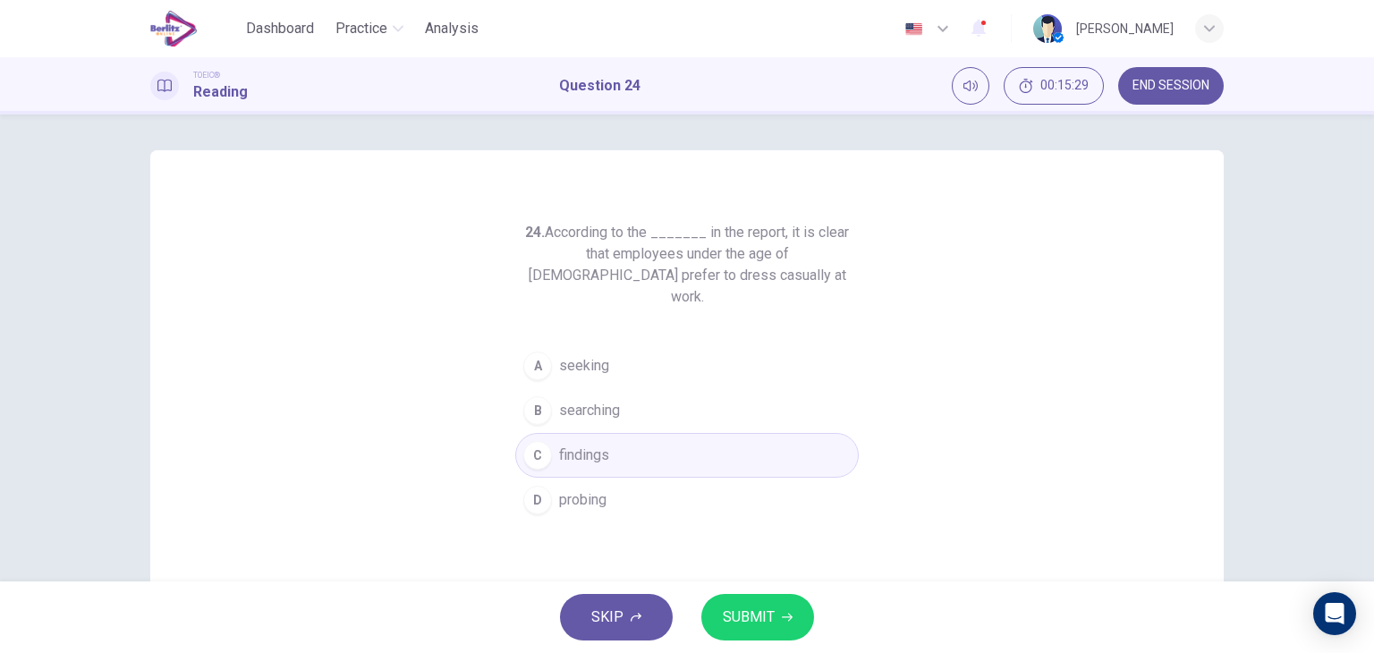
click at [737, 609] on span "SUBMIT" at bounding box center [749, 617] width 52 height 25
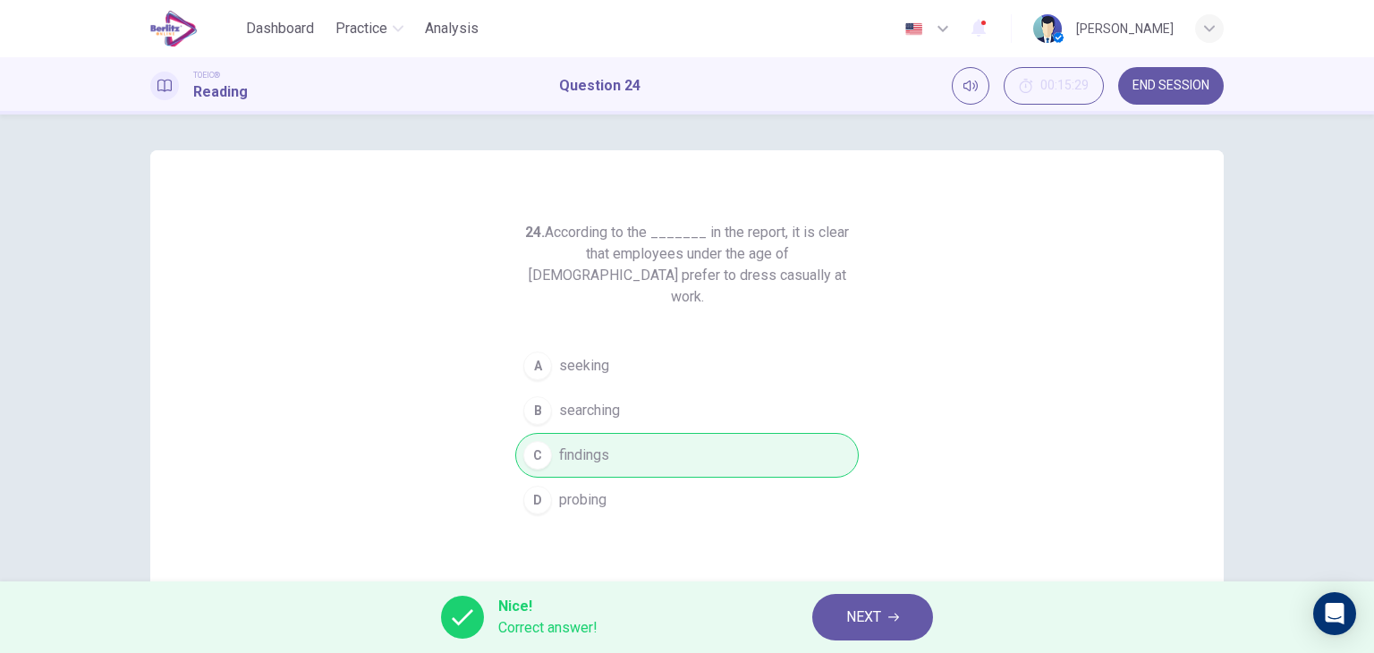
click at [1238, 530] on div "24. According to the _______ in the report, it is clear that employees under th…" at bounding box center [687, 461] width 1130 height 622
click at [849, 622] on span "NEXT" at bounding box center [863, 617] width 35 height 25
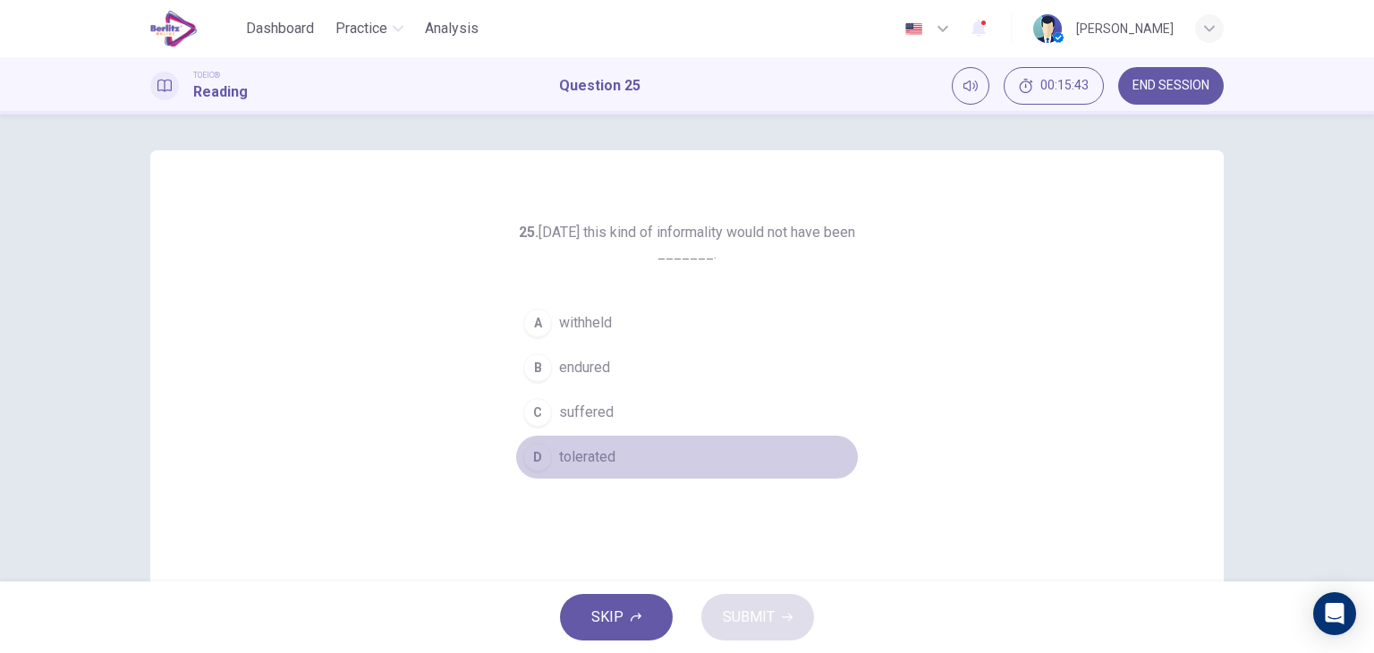
click at [583, 463] on span "tolerated" at bounding box center [587, 456] width 56 height 21
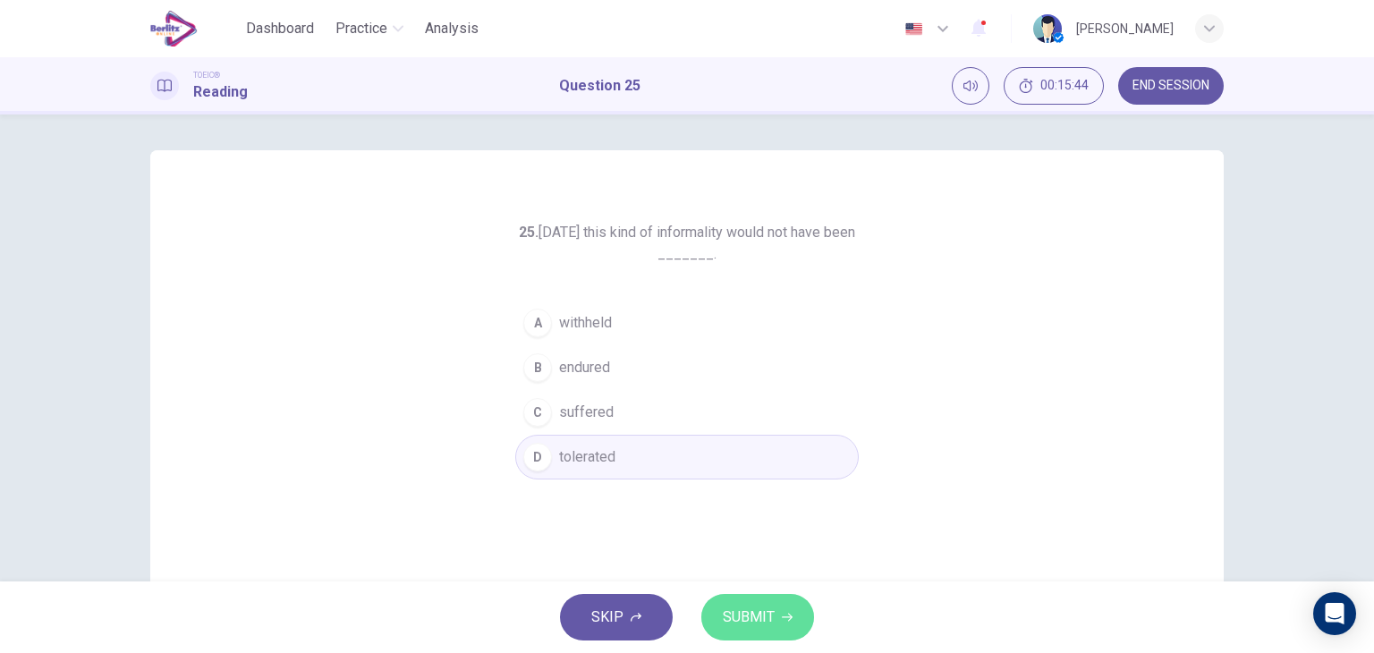
click at [737, 621] on span "SUBMIT" at bounding box center [749, 617] width 52 height 25
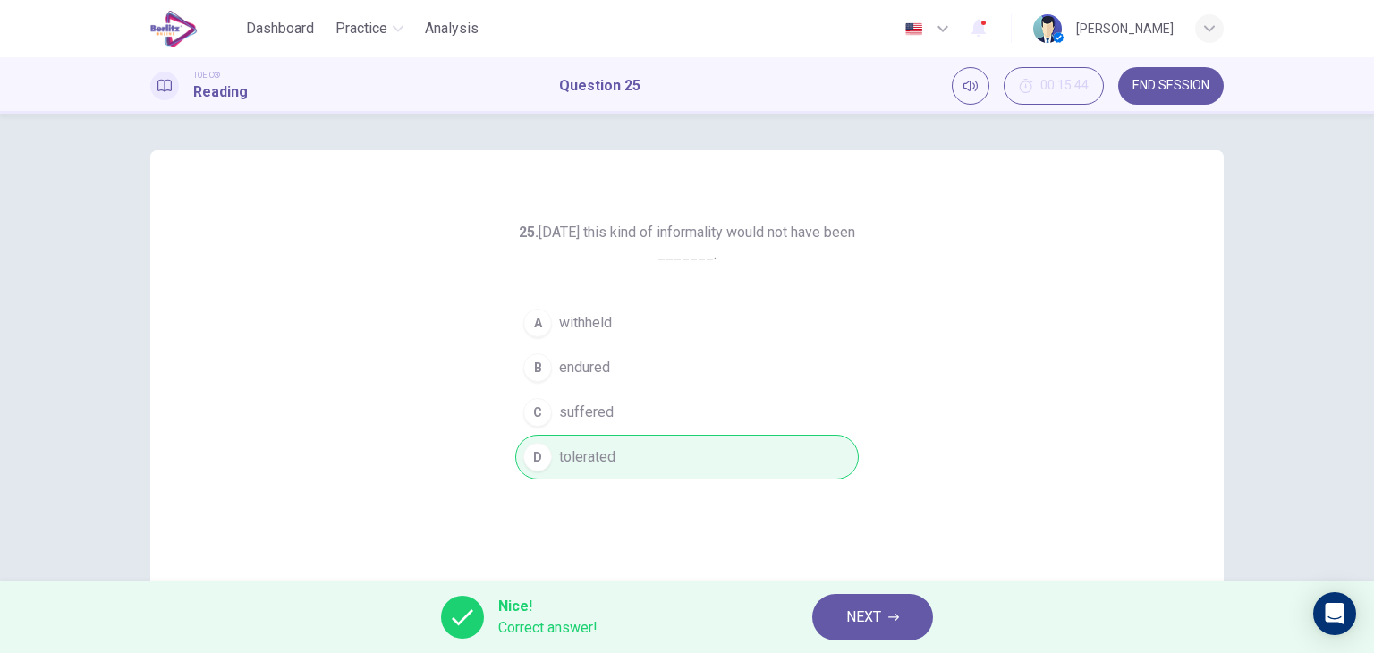
click at [1209, 559] on div "25. [DATE] this kind of informality would not have been _______. A withheld B e…" at bounding box center [686, 461] width 1073 height 622
click at [861, 615] on span "NEXT" at bounding box center [863, 617] width 35 height 25
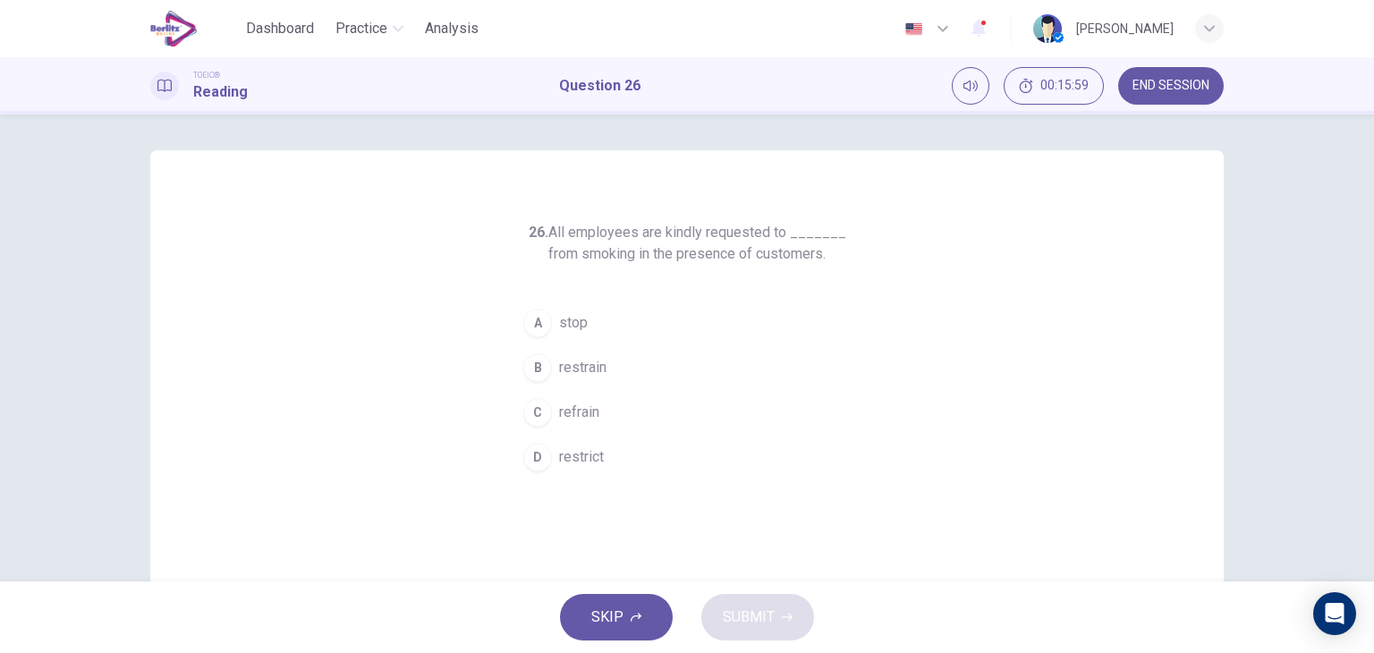
click at [587, 460] on span "restrict" at bounding box center [581, 456] width 45 height 21
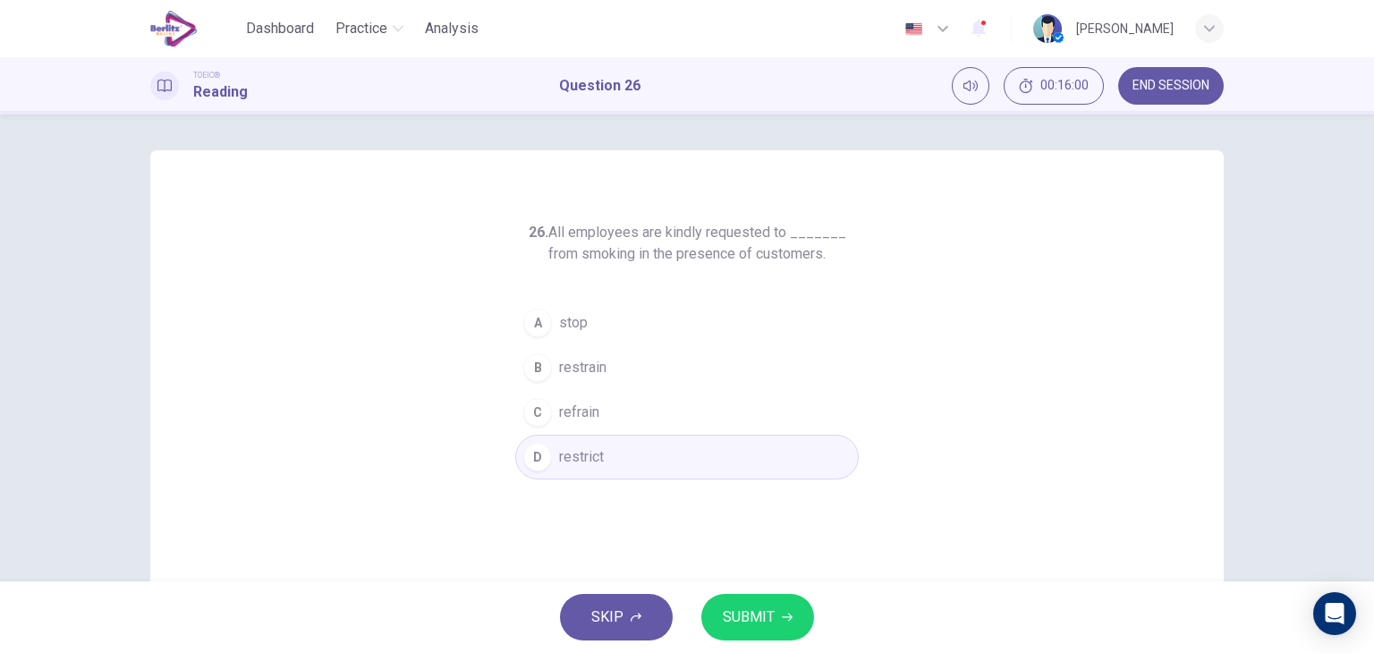
click at [731, 616] on span "SUBMIT" at bounding box center [749, 617] width 52 height 25
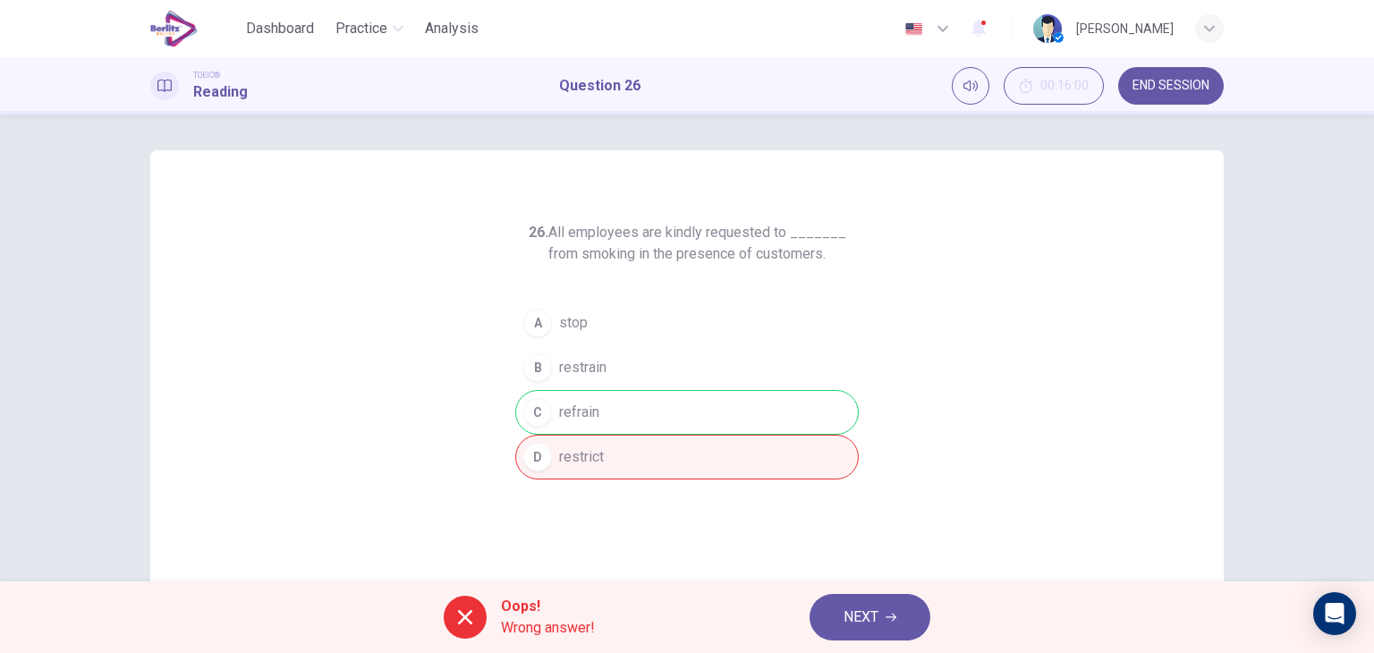
click at [1232, 528] on div "26. All employees are kindly requested to _______ from smoking in the presence …" at bounding box center [687, 461] width 1130 height 622
click at [884, 621] on button "NEXT" at bounding box center [869, 617] width 121 height 47
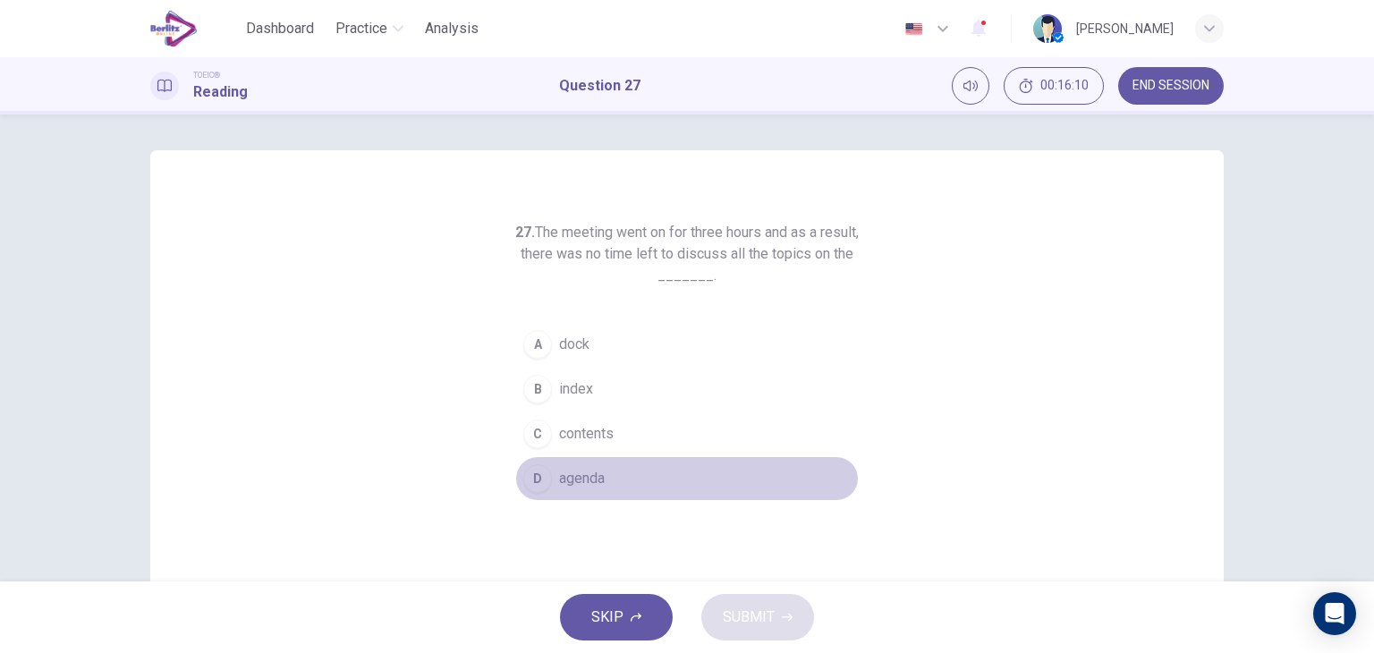
click at [560, 474] on span "agenda" at bounding box center [582, 478] width 46 height 21
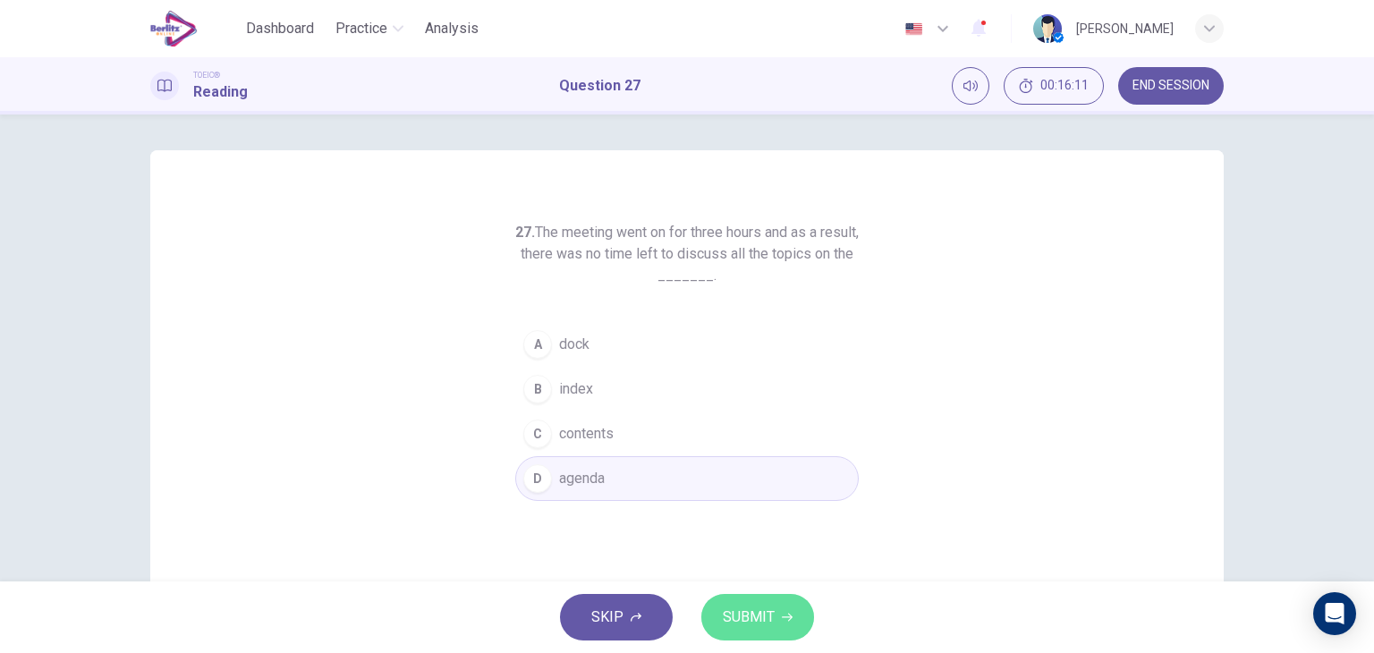
click at [729, 613] on span "SUBMIT" at bounding box center [749, 617] width 52 height 25
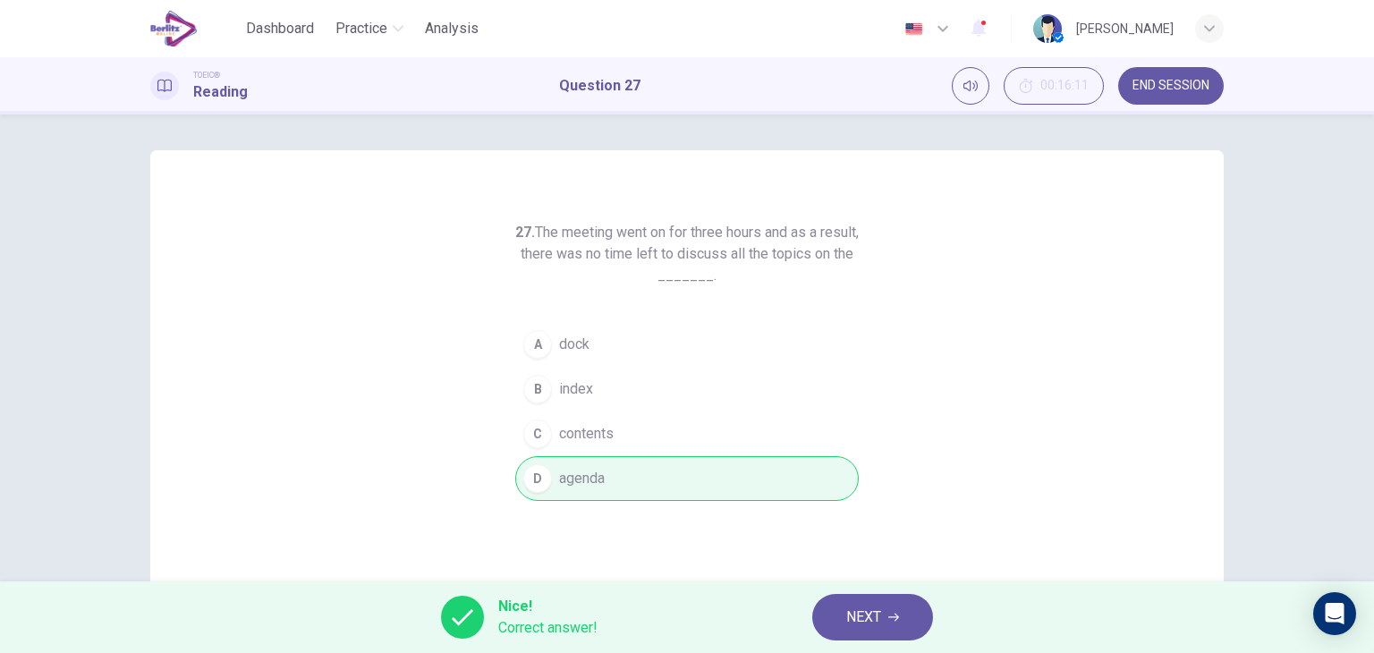
click at [1222, 543] on div "27. The meeting went on for three hours and as a result, there was no time left…" at bounding box center [687, 461] width 1130 height 622
click at [872, 610] on span "NEXT" at bounding box center [863, 617] width 35 height 25
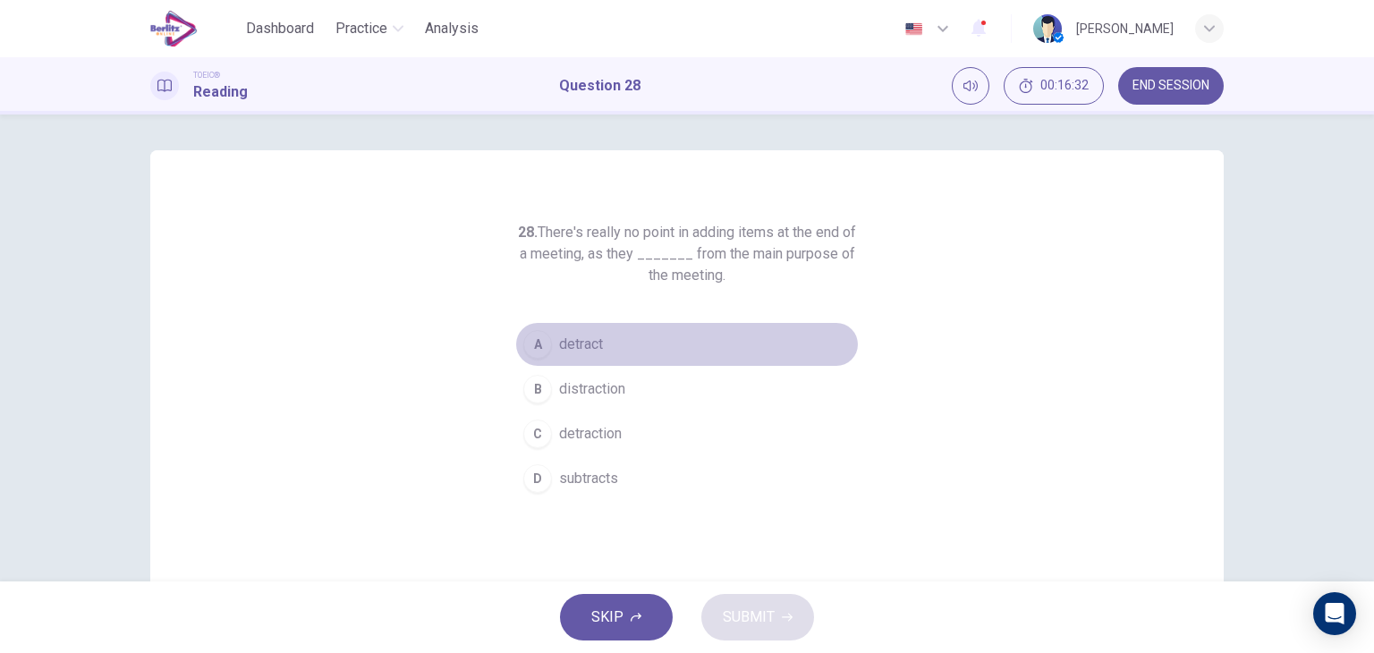
click at [580, 343] on span "detract" at bounding box center [581, 344] width 44 height 21
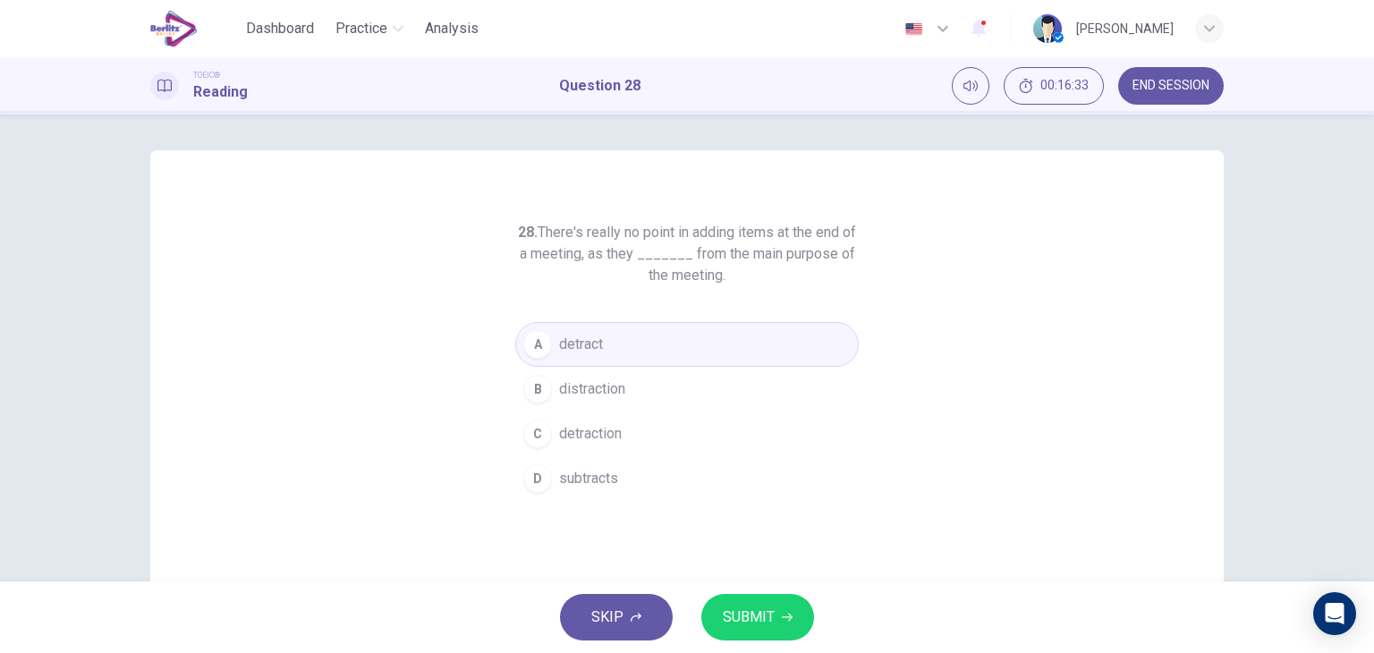
click at [751, 610] on span "SUBMIT" at bounding box center [749, 617] width 52 height 25
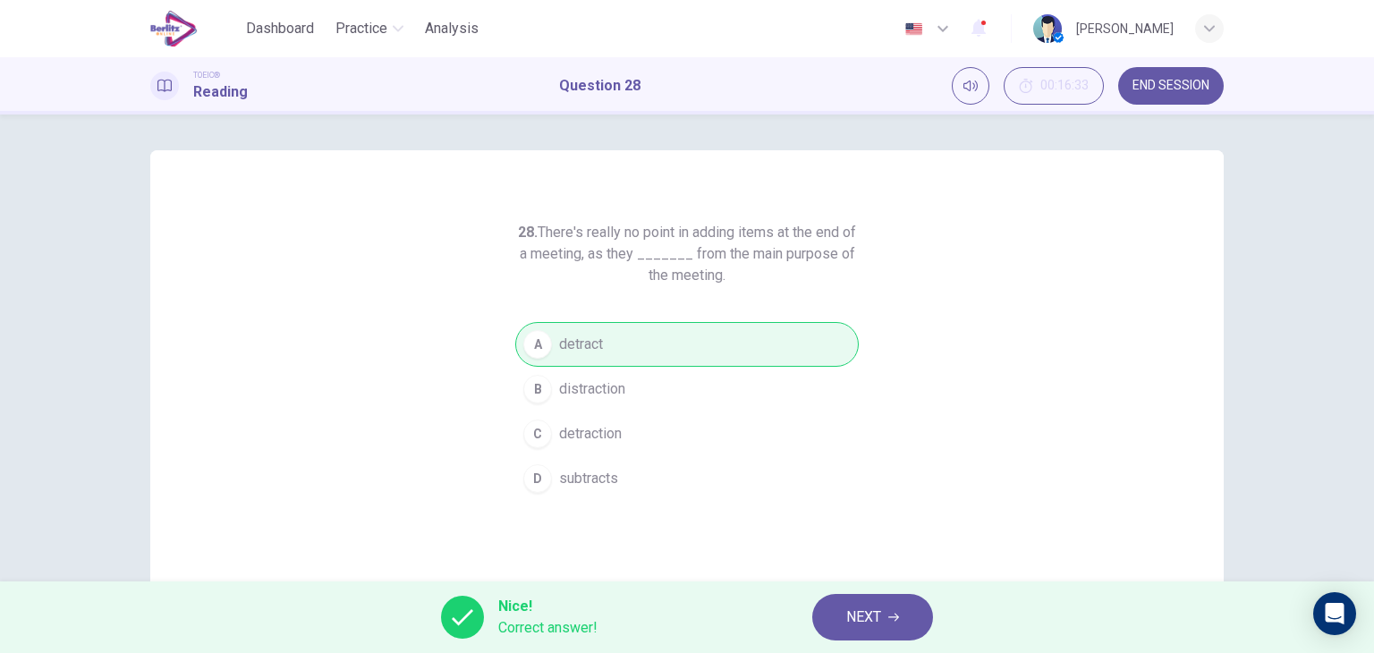
click at [1198, 554] on div "28. There's really no point in adding items at the end of a meeting, as they __…" at bounding box center [686, 461] width 1073 height 622
click at [840, 616] on button "NEXT" at bounding box center [872, 617] width 121 height 47
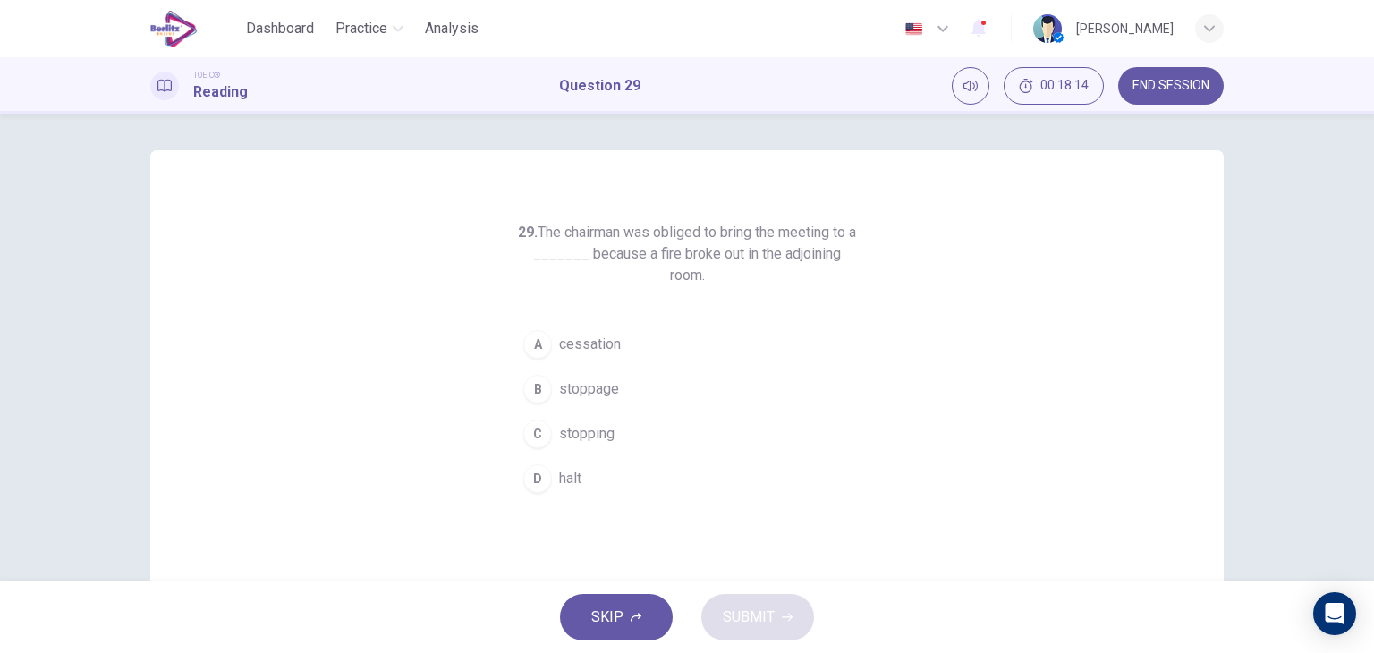
click at [559, 473] on span "halt" at bounding box center [570, 478] width 22 height 21
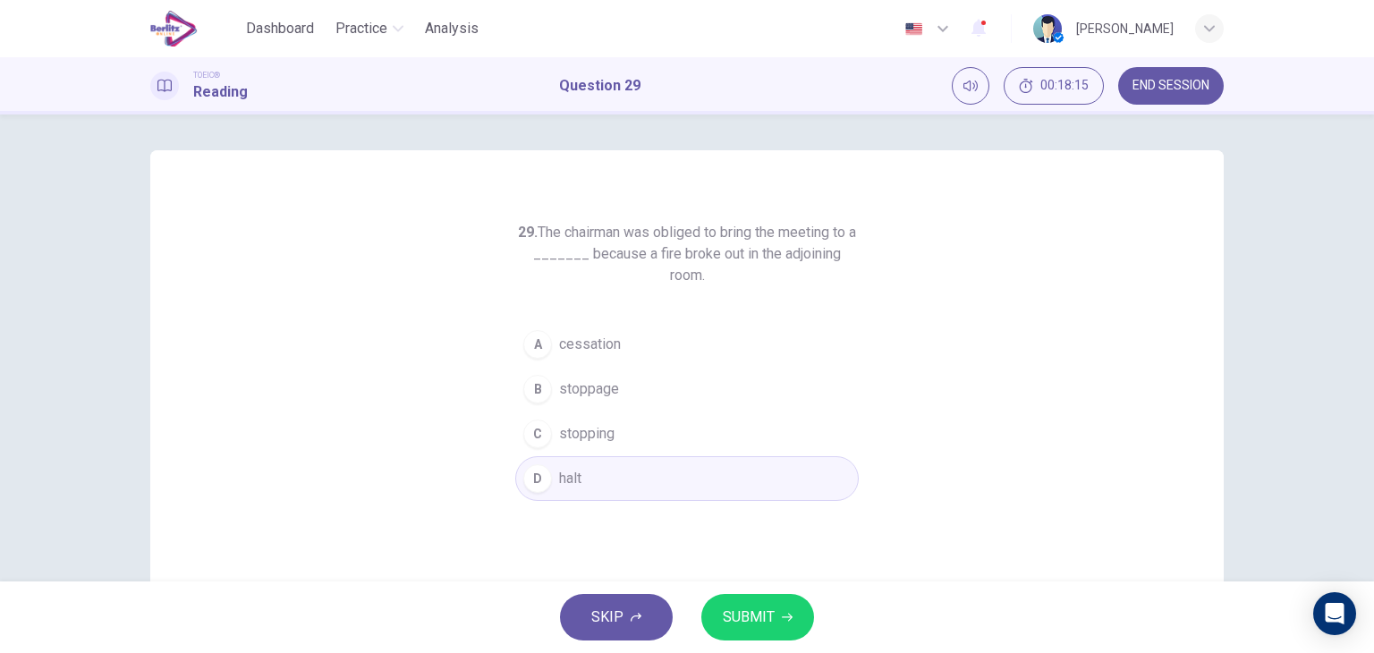
click at [727, 614] on span "SUBMIT" at bounding box center [749, 617] width 52 height 25
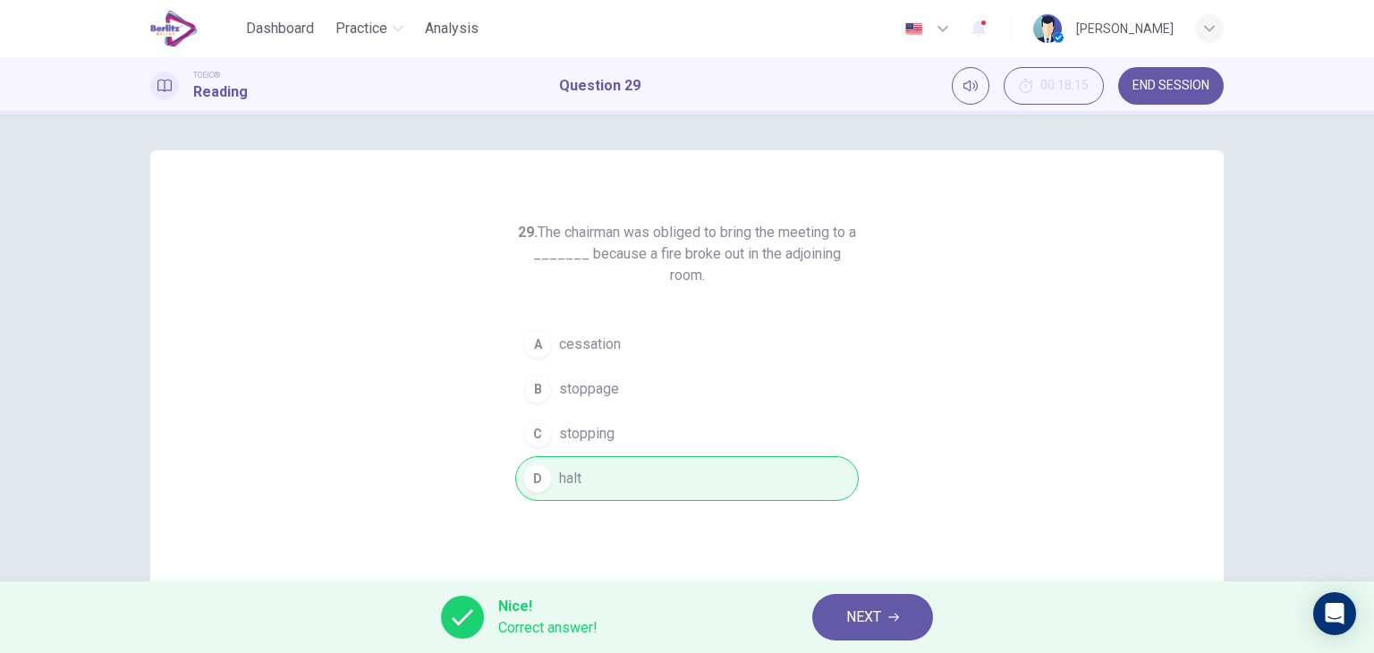
click at [1250, 545] on div "29. The chairman was obliged to bring the meeting to a _______ because a fire b…" at bounding box center [687, 347] width 1374 height 467
click at [844, 611] on button "NEXT" at bounding box center [872, 617] width 121 height 47
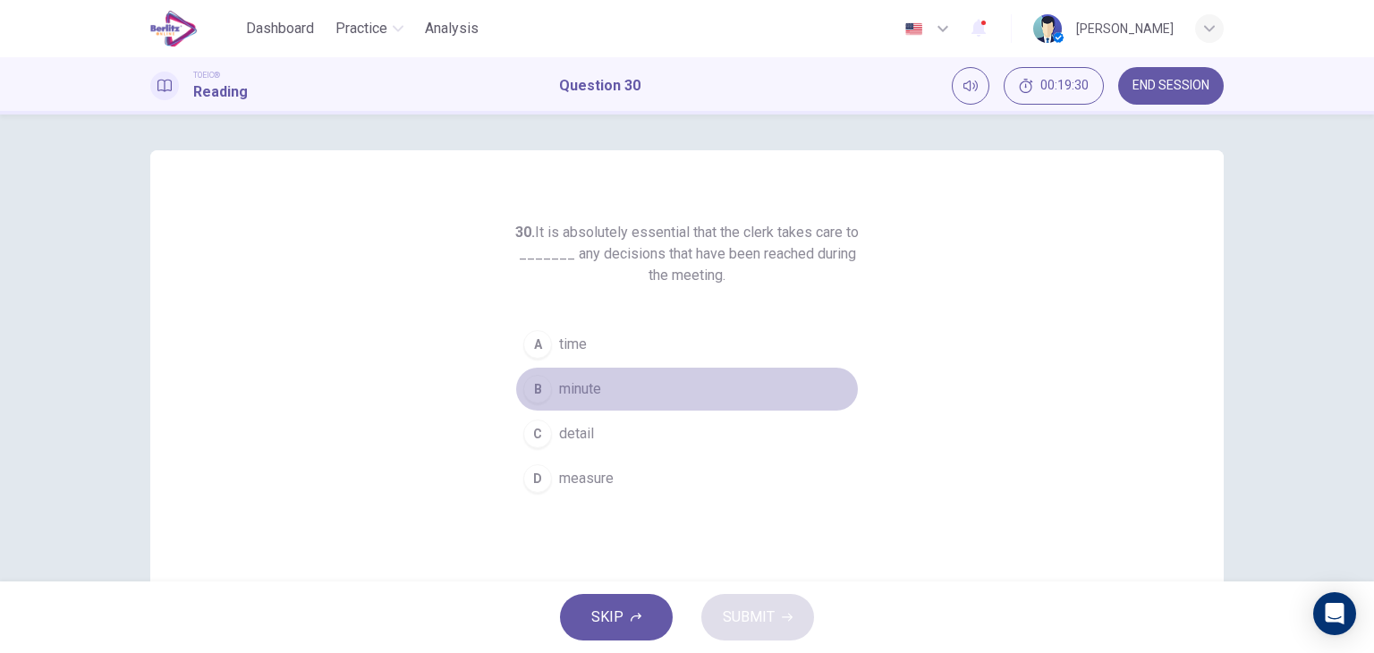
click at [571, 384] on span "minute" at bounding box center [580, 388] width 42 height 21
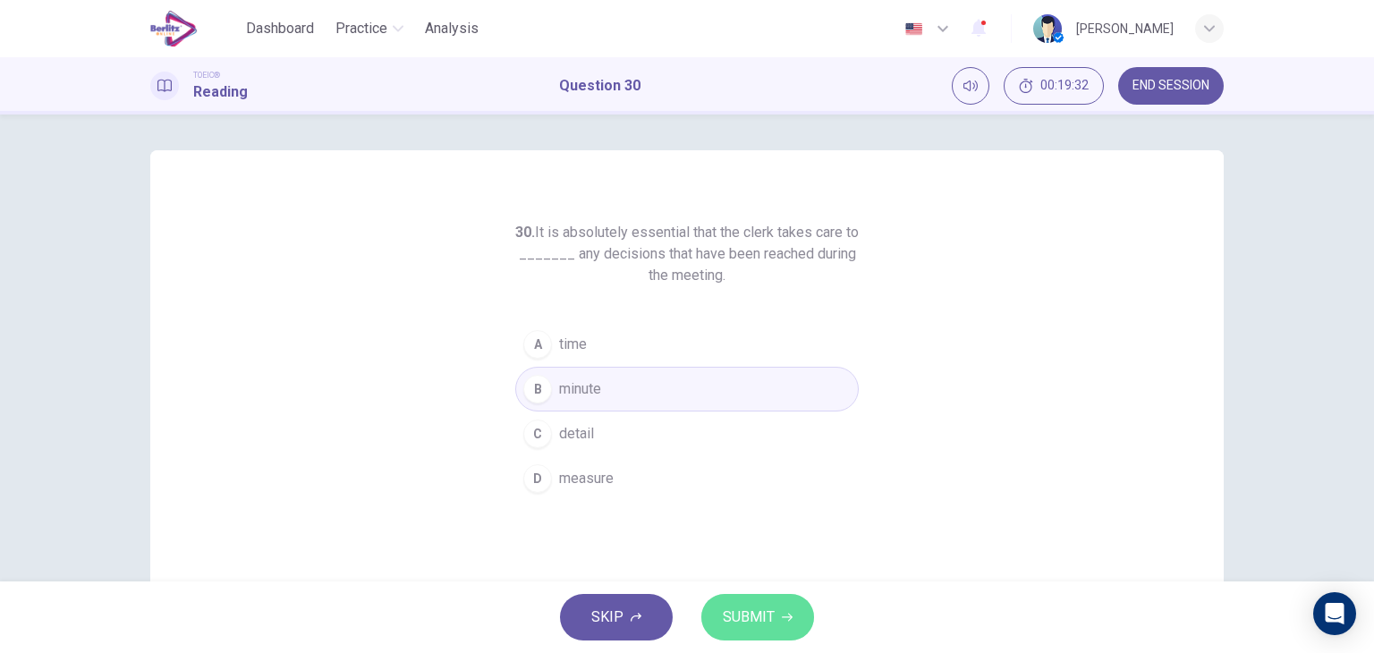
click at [733, 605] on span "SUBMIT" at bounding box center [749, 617] width 52 height 25
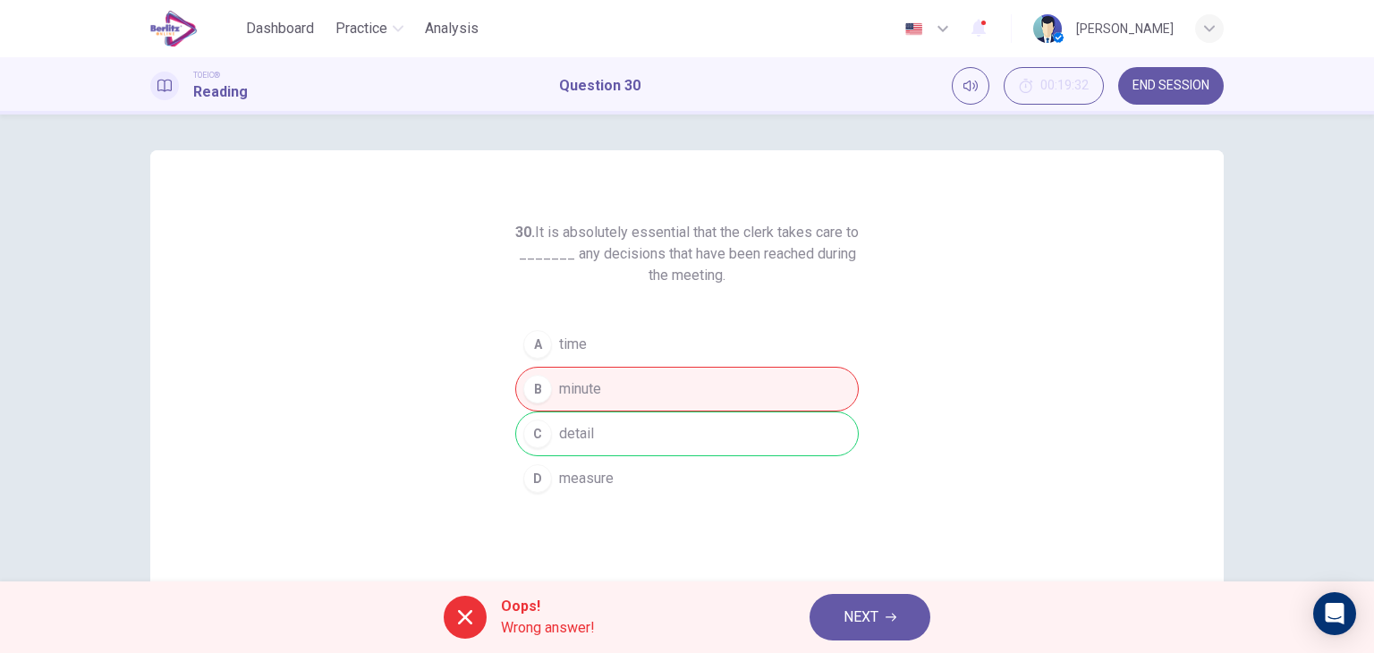
click at [1282, 438] on div "30. It is absolutely essential that the clerk takes care to _______ any decisio…" at bounding box center [687, 347] width 1374 height 467
click at [858, 613] on span "NEXT" at bounding box center [860, 617] width 35 height 25
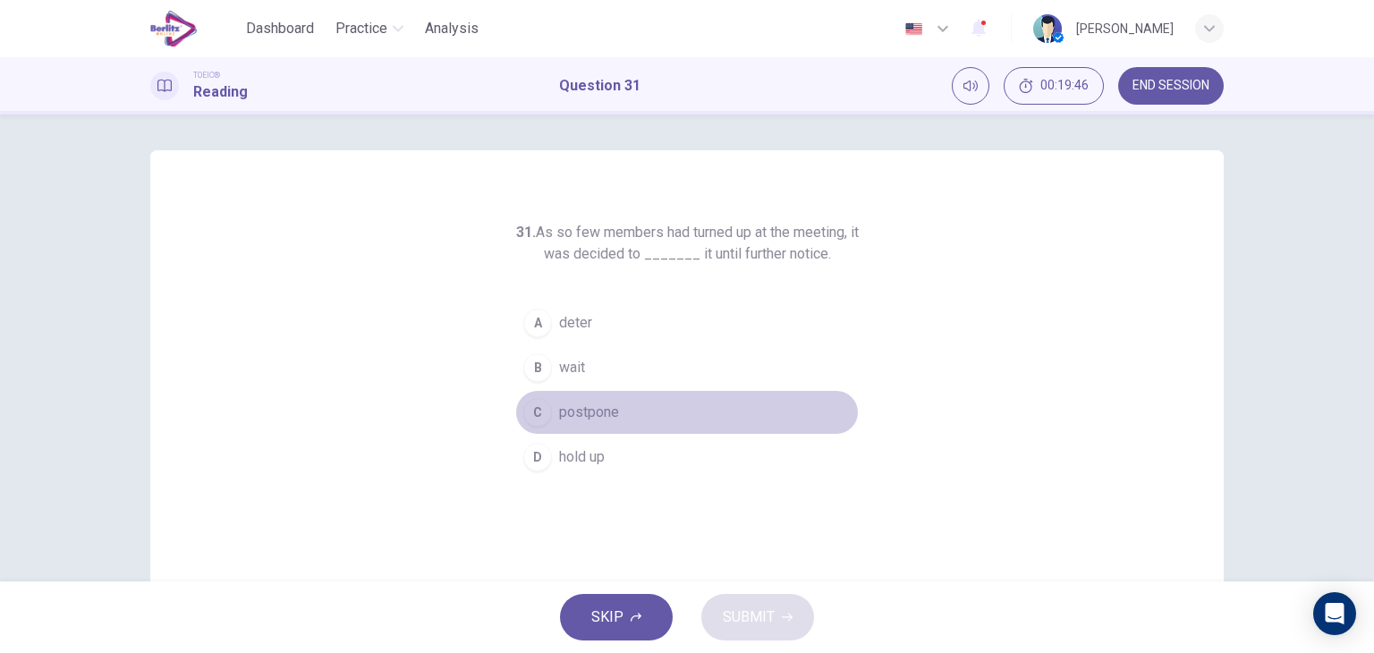
click at [592, 406] on span "postpone" at bounding box center [589, 412] width 60 height 21
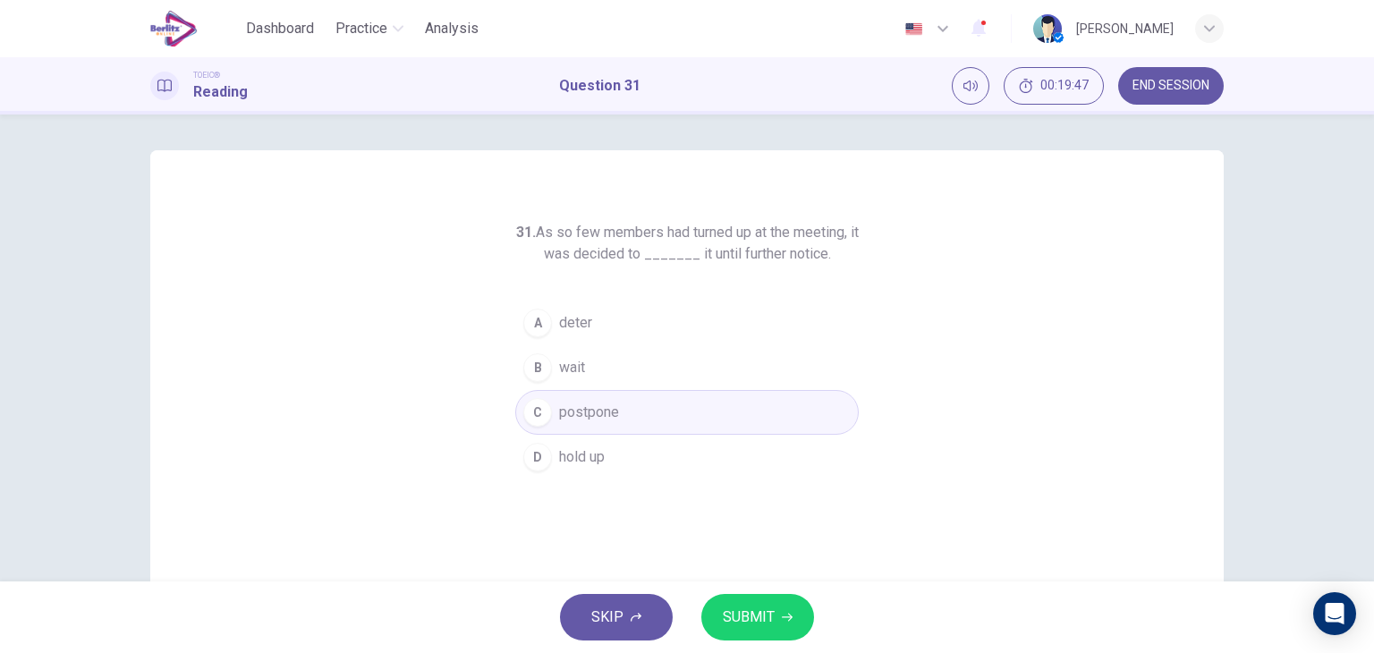
click at [733, 614] on span "SUBMIT" at bounding box center [749, 617] width 52 height 25
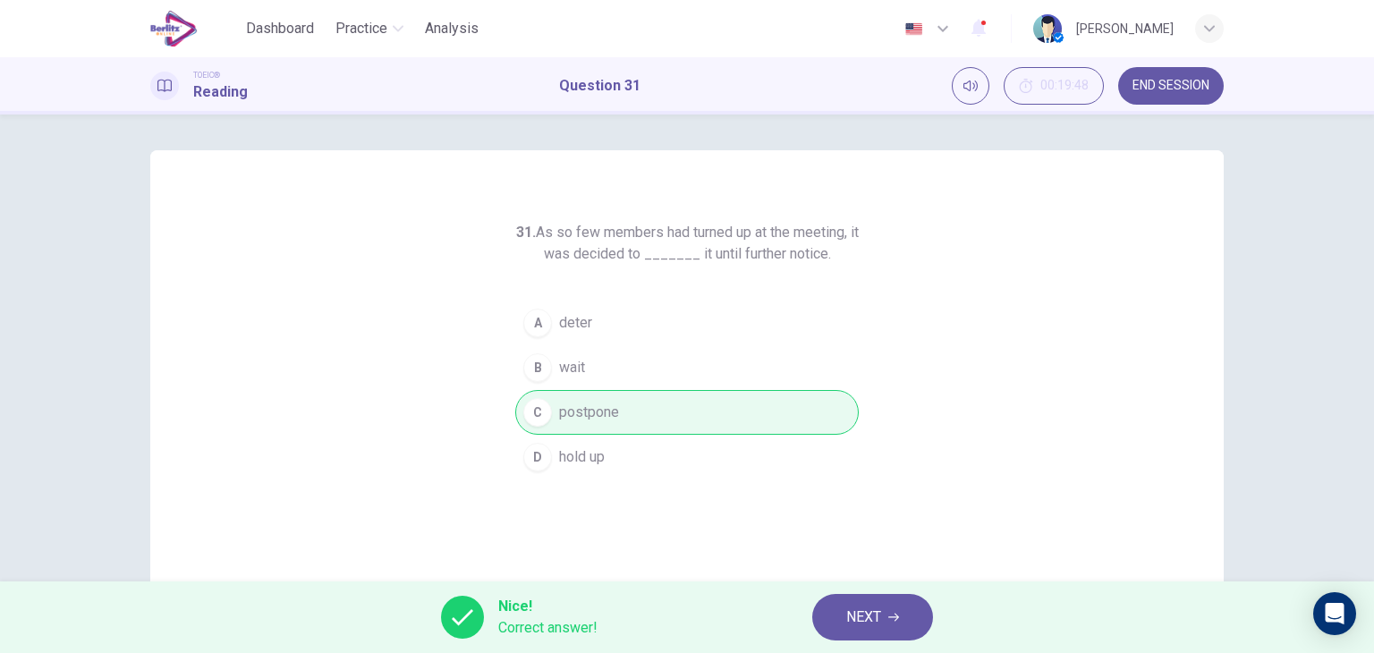
click at [1203, 541] on div "31. As so few members had turned up at the meeting, it was decided to _______ i…" at bounding box center [686, 461] width 1073 height 622
click at [863, 622] on span "NEXT" at bounding box center [863, 617] width 35 height 25
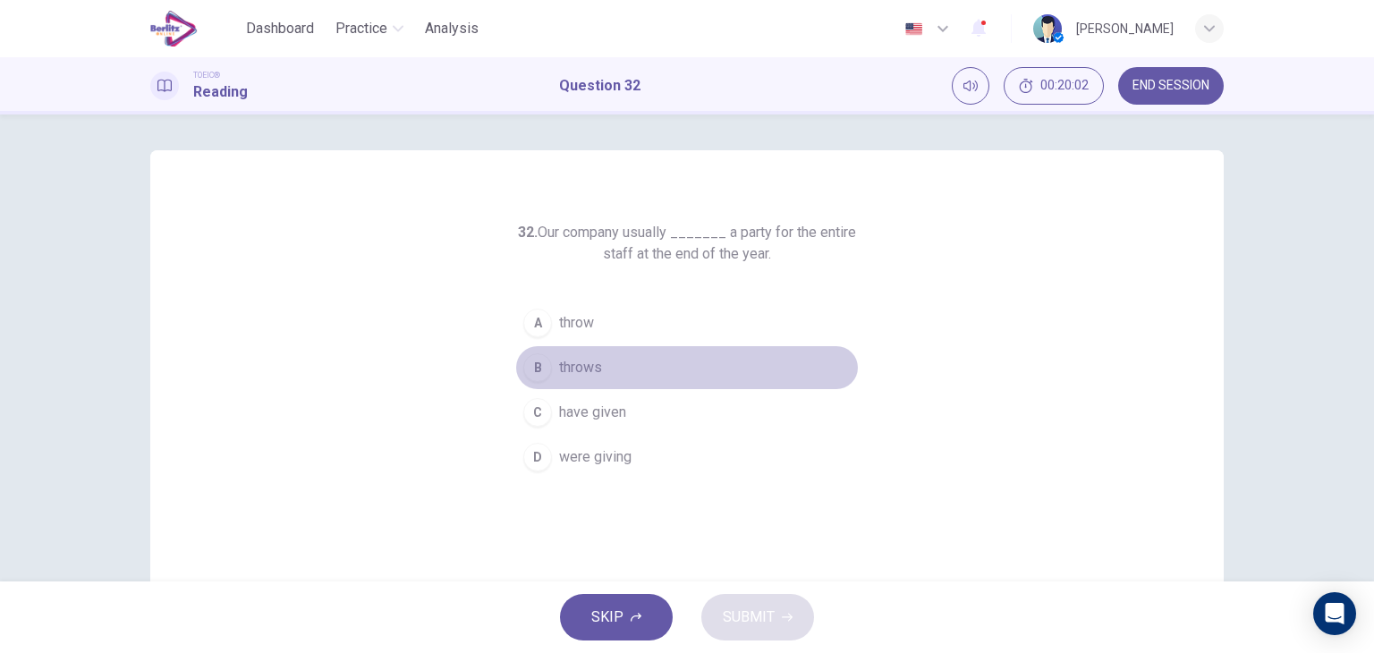
click at [605, 369] on button "B throws" at bounding box center [686, 367] width 343 height 45
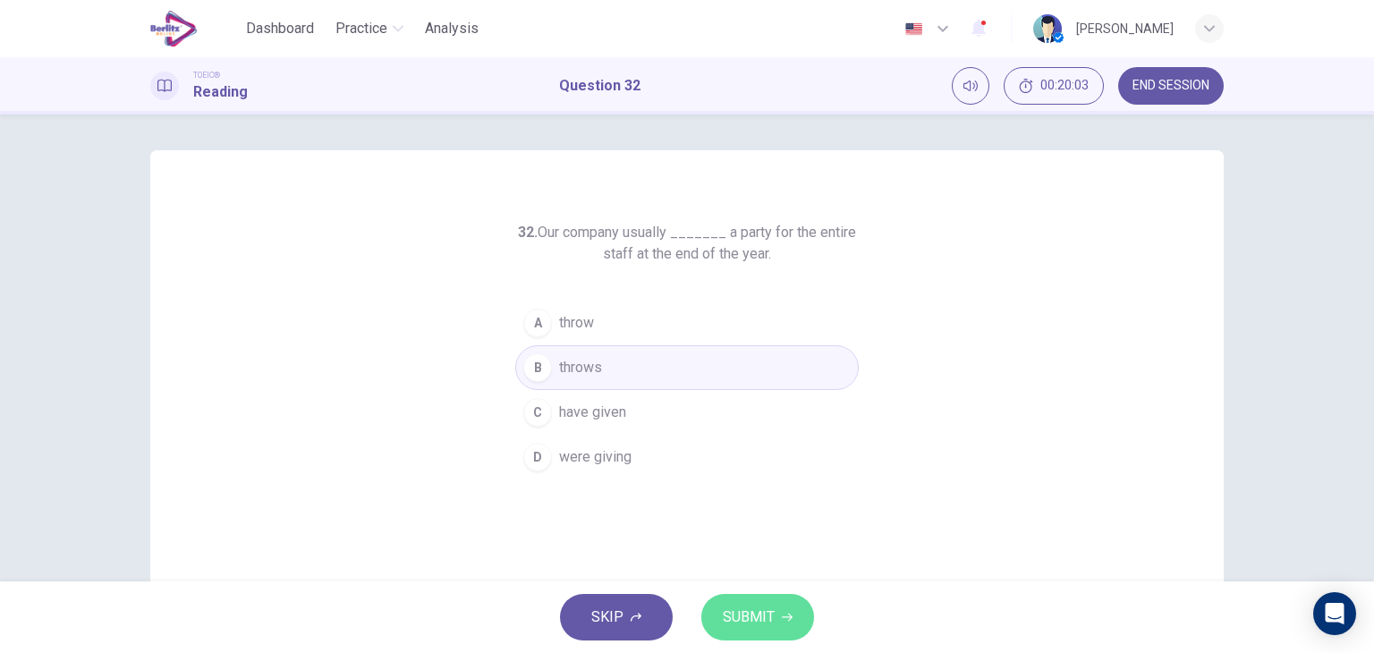
click at [733, 605] on span "SUBMIT" at bounding box center [749, 617] width 52 height 25
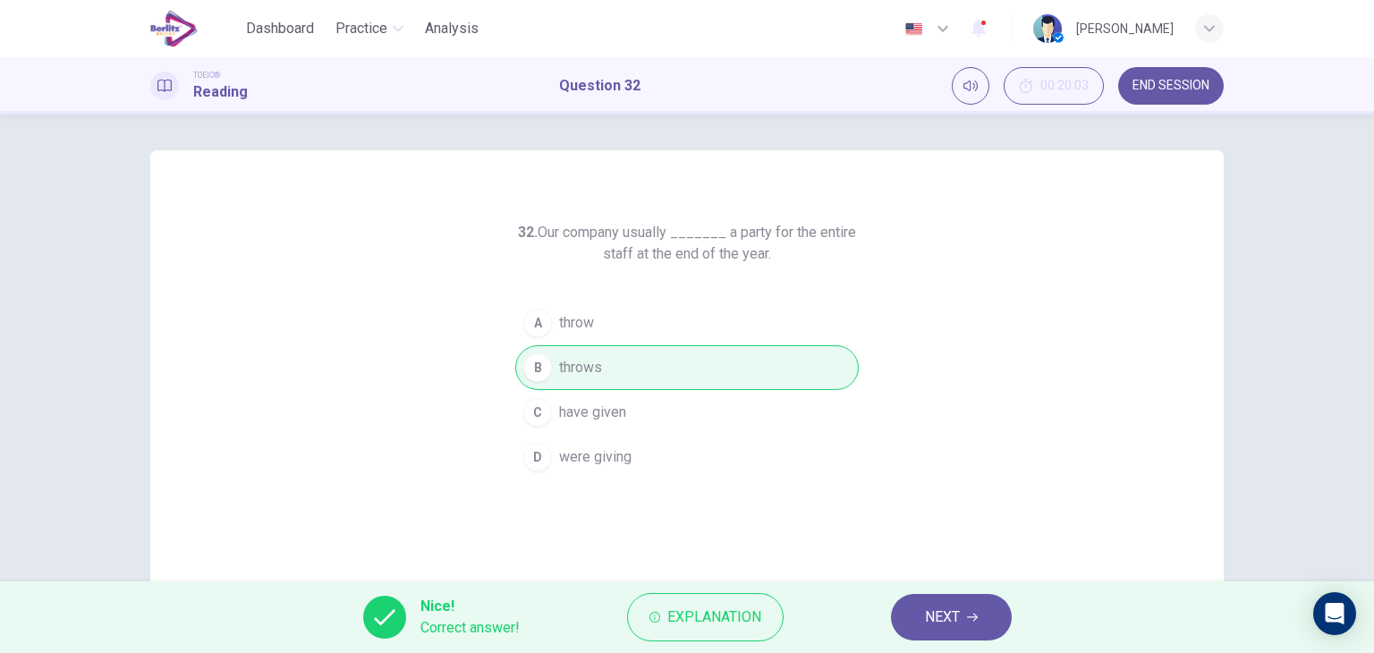
click at [1234, 551] on div "32. Our company usually _______ a party for the entire staff at the end of the …" at bounding box center [687, 461] width 1130 height 622
click at [922, 625] on button "NEXT" at bounding box center [951, 617] width 121 height 47
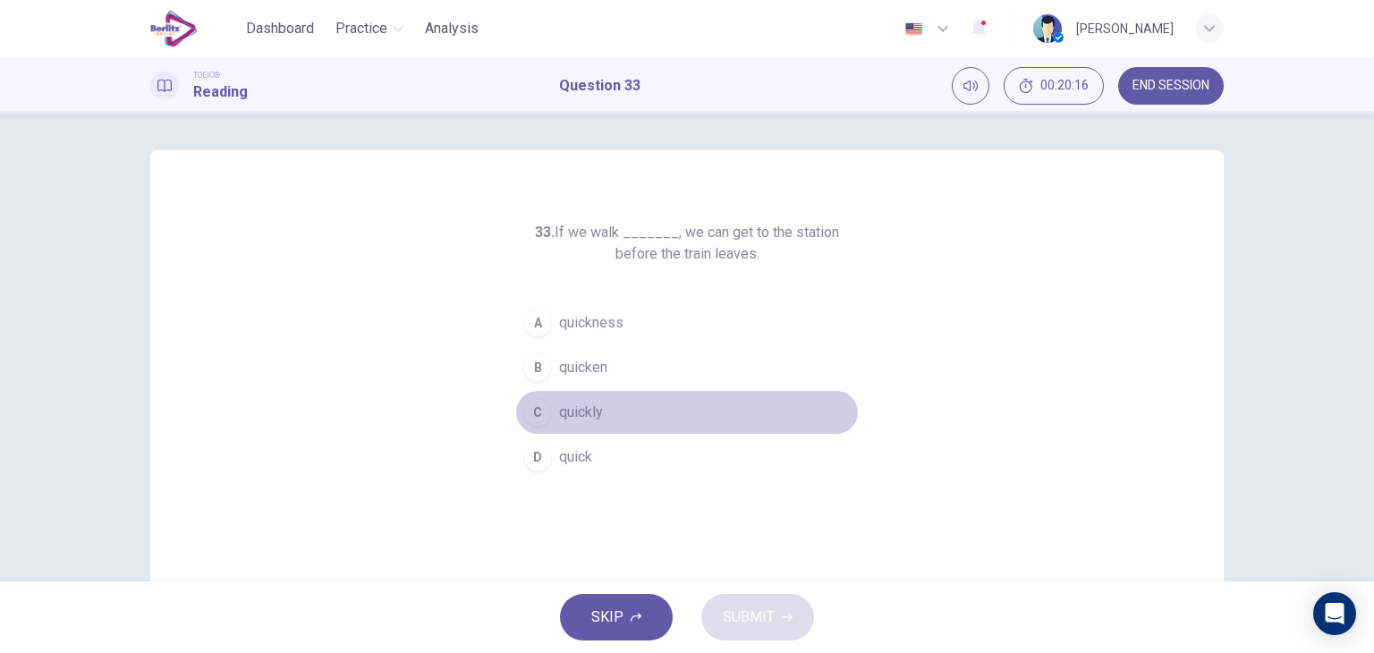
click at [597, 411] on span "quickly" at bounding box center [581, 412] width 44 height 21
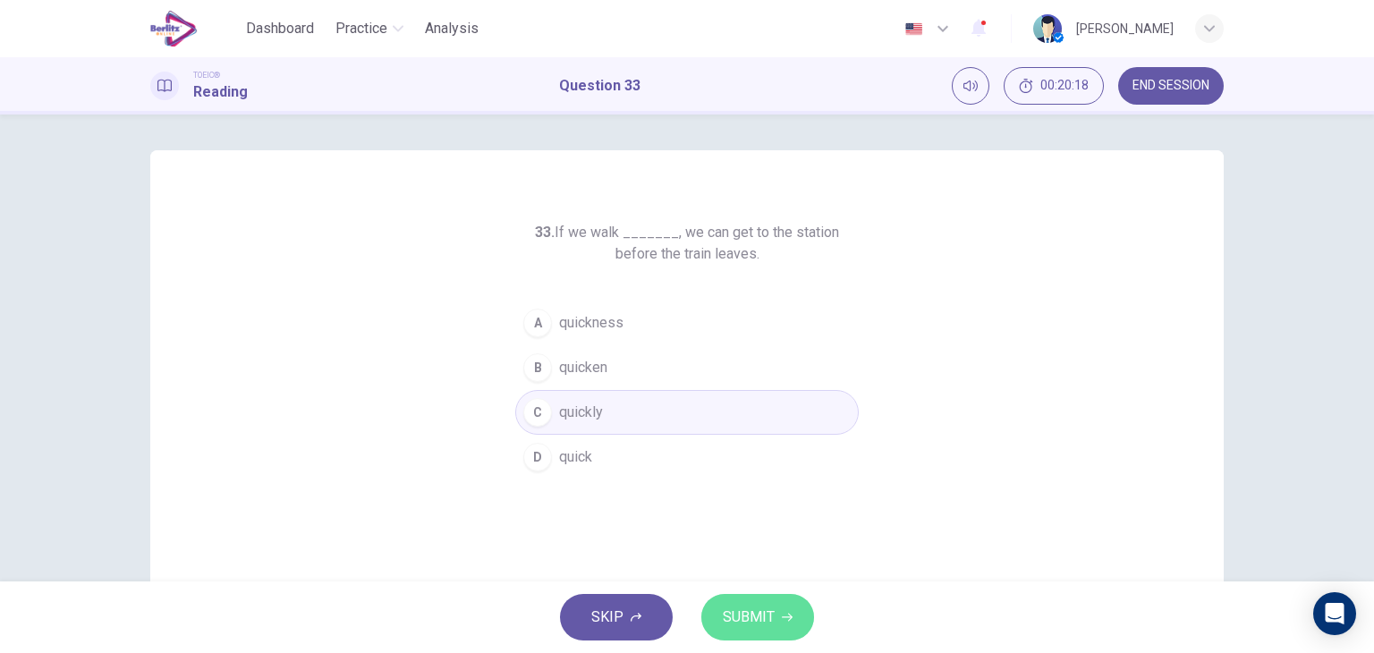
click at [741, 617] on span "SUBMIT" at bounding box center [749, 617] width 52 height 25
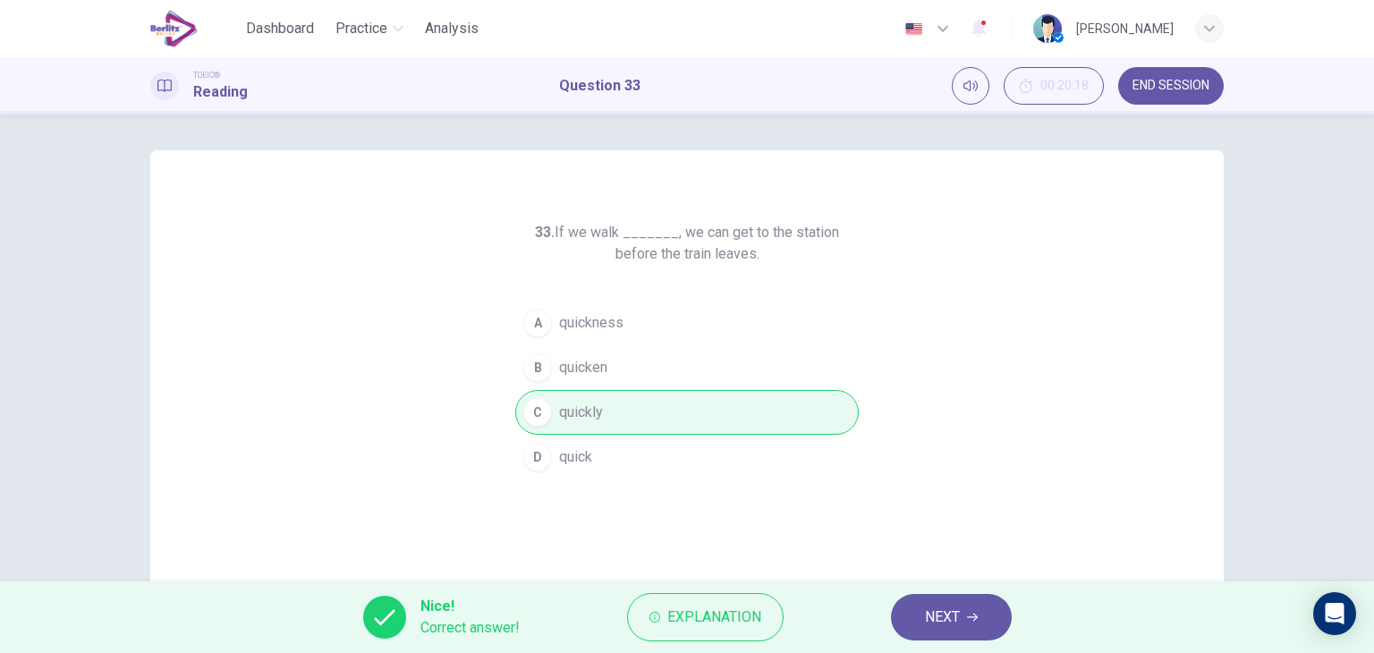
click at [1216, 551] on div "33. If we walk _______, we can get to the station before the train leaves. A qu…" at bounding box center [686, 461] width 1073 height 622
click at [926, 628] on span "NEXT" at bounding box center [942, 617] width 35 height 25
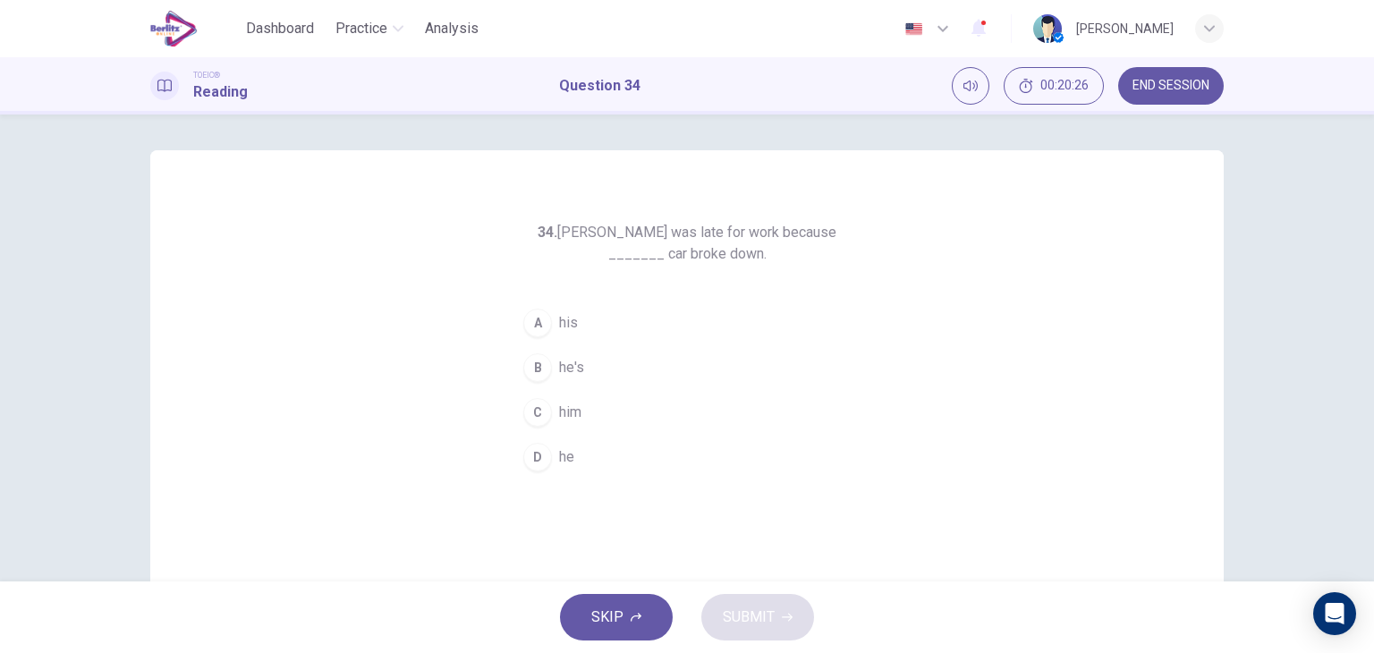
click at [583, 310] on button "A his" at bounding box center [686, 322] width 343 height 45
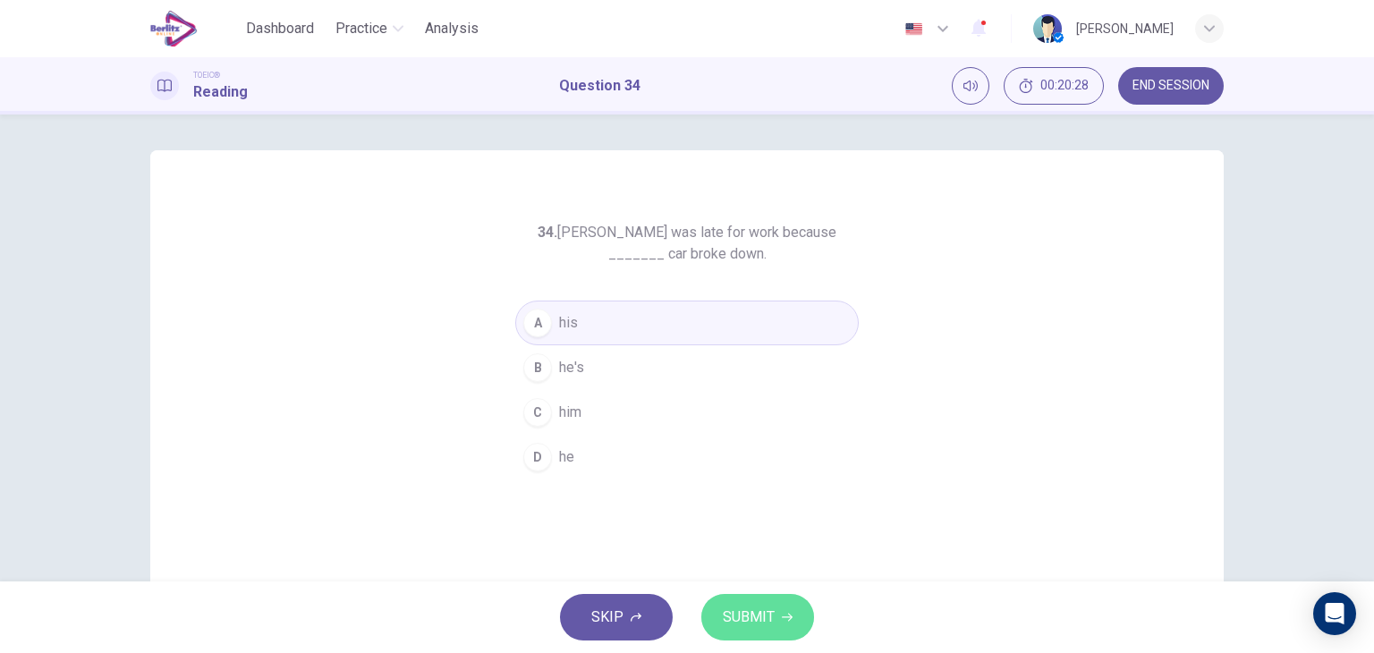
click at [737, 605] on span "SUBMIT" at bounding box center [749, 617] width 52 height 25
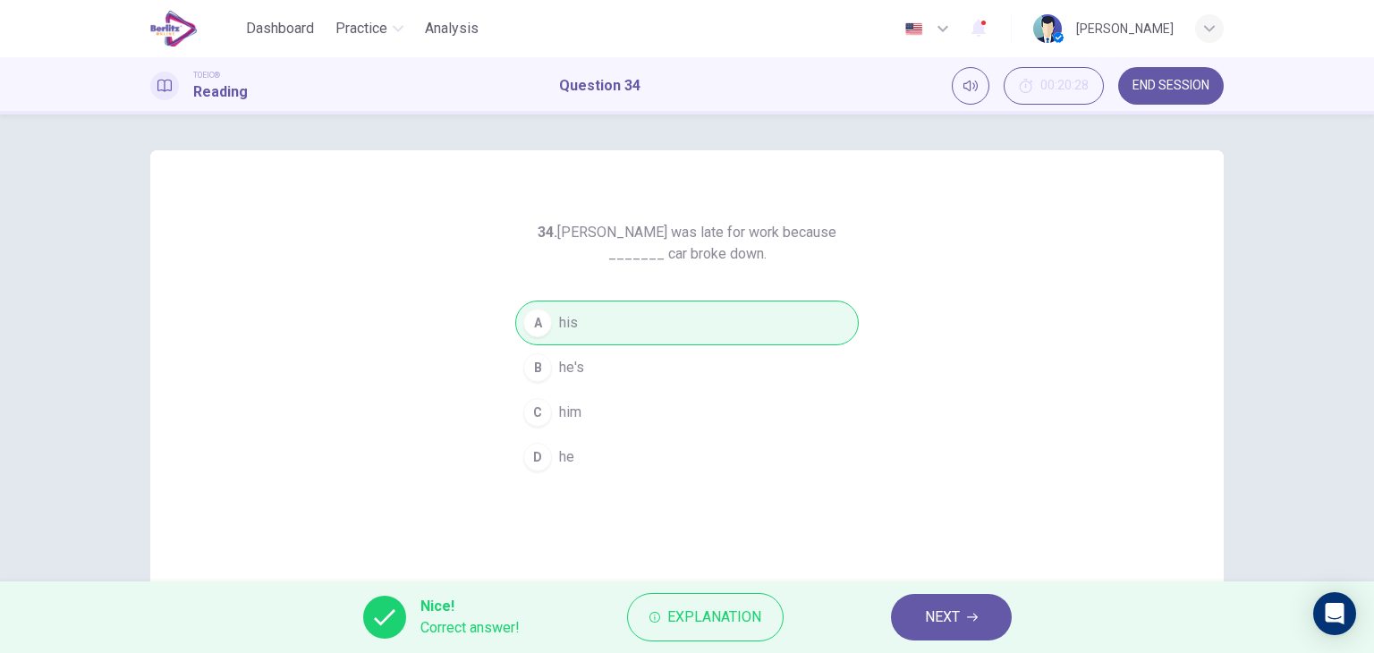
click at [1220, 525] on div "34. [PERSON_NAME] was late for work because _______ car broke down. A his B he'…" at bounding box center [687, 461] width 1130 height 622
click at [958, 616] on span "NEXT" at bounding box center [942, 617] width 35 height 25
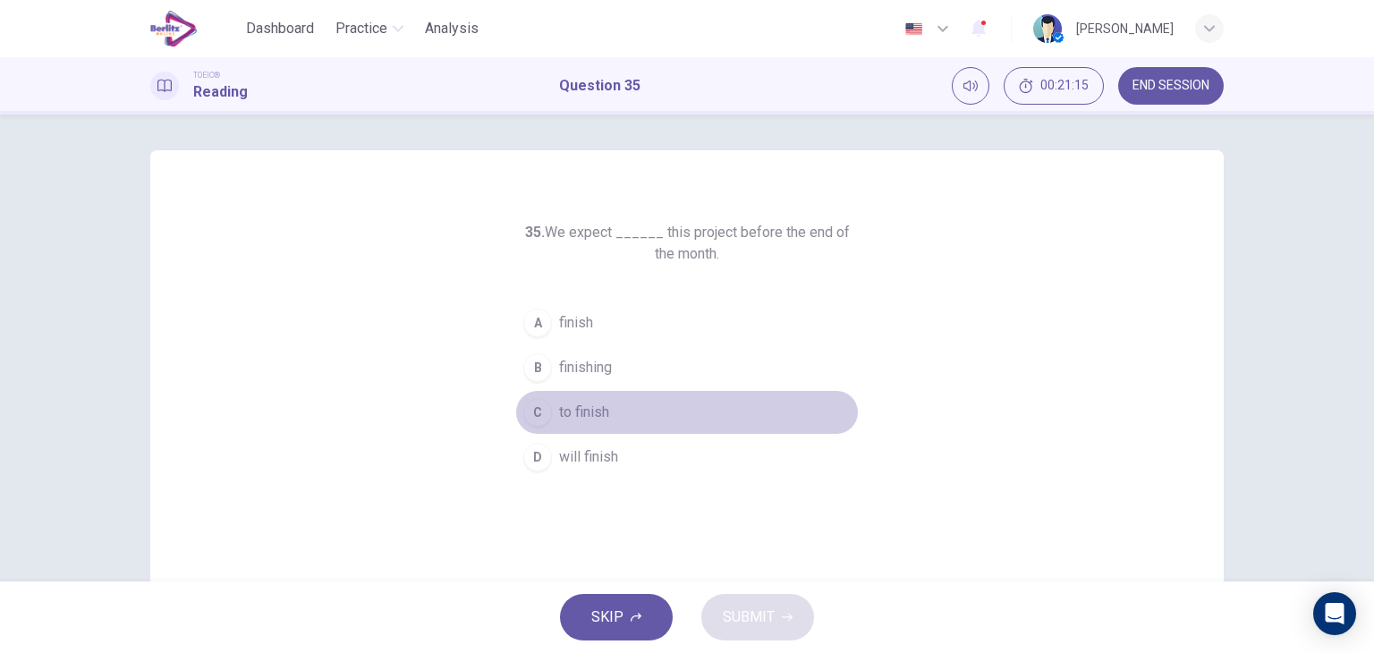
click at [598, 412] on span "to finish" at bounding box center [584, 412] width 50 height 21
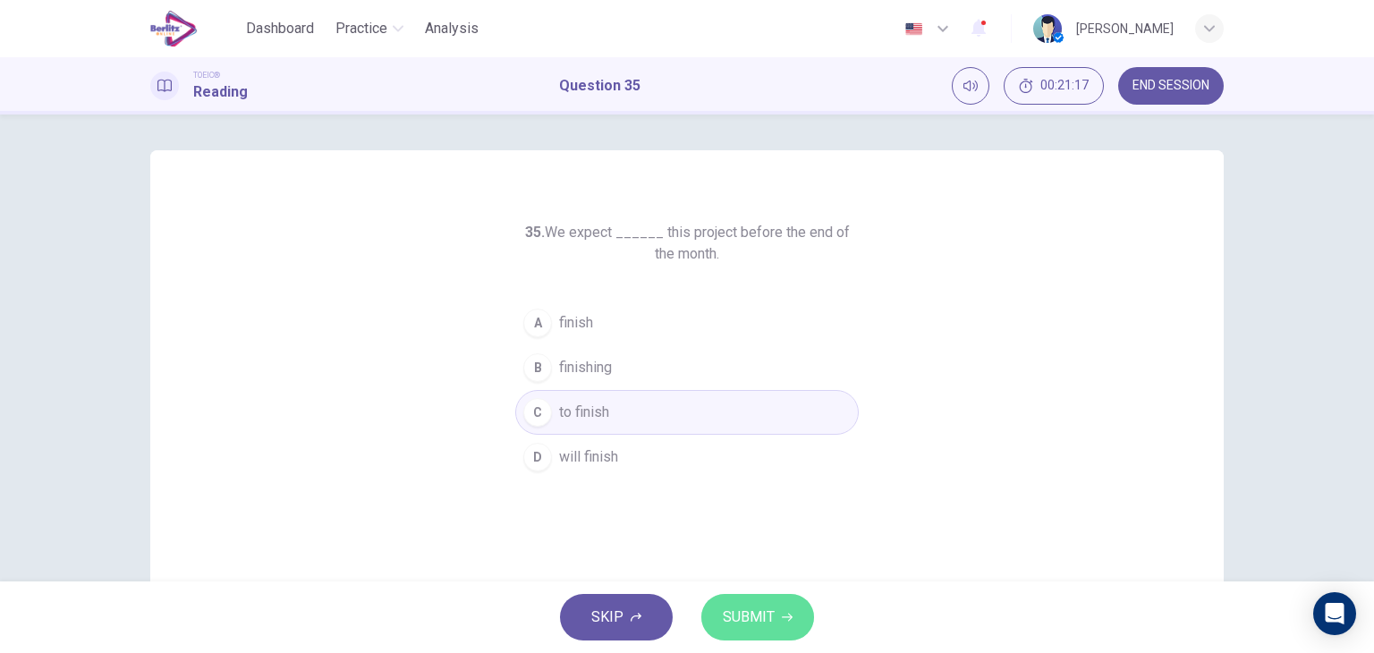
click at [740, 605] on span "SUBMIT" at bounding box center [749, 617] width 52 height 25
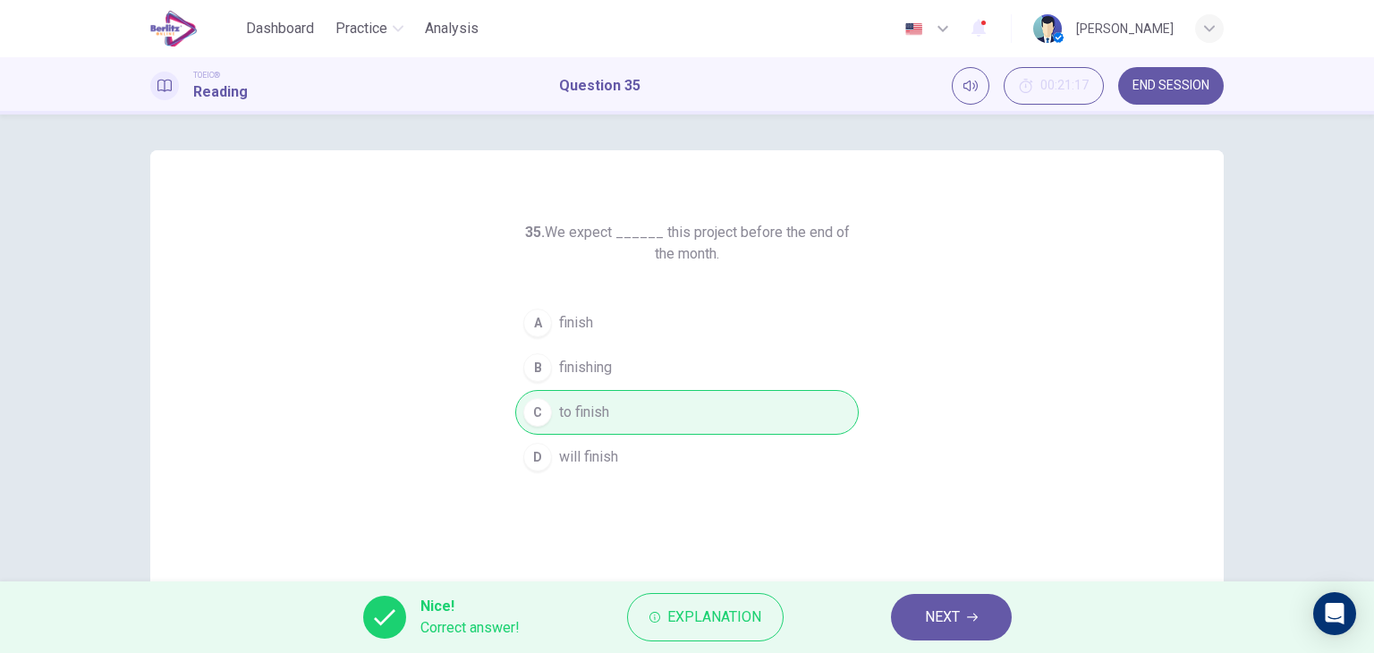
click at [1216, 528] on div "35. We expect ______ this project before the end of the month. A finish B finis…" at bounding box center [686, 461] width 1073 height 622
click at [940, 615] on span "NEXT" at bounding box center [942, 617] width 35 height 25
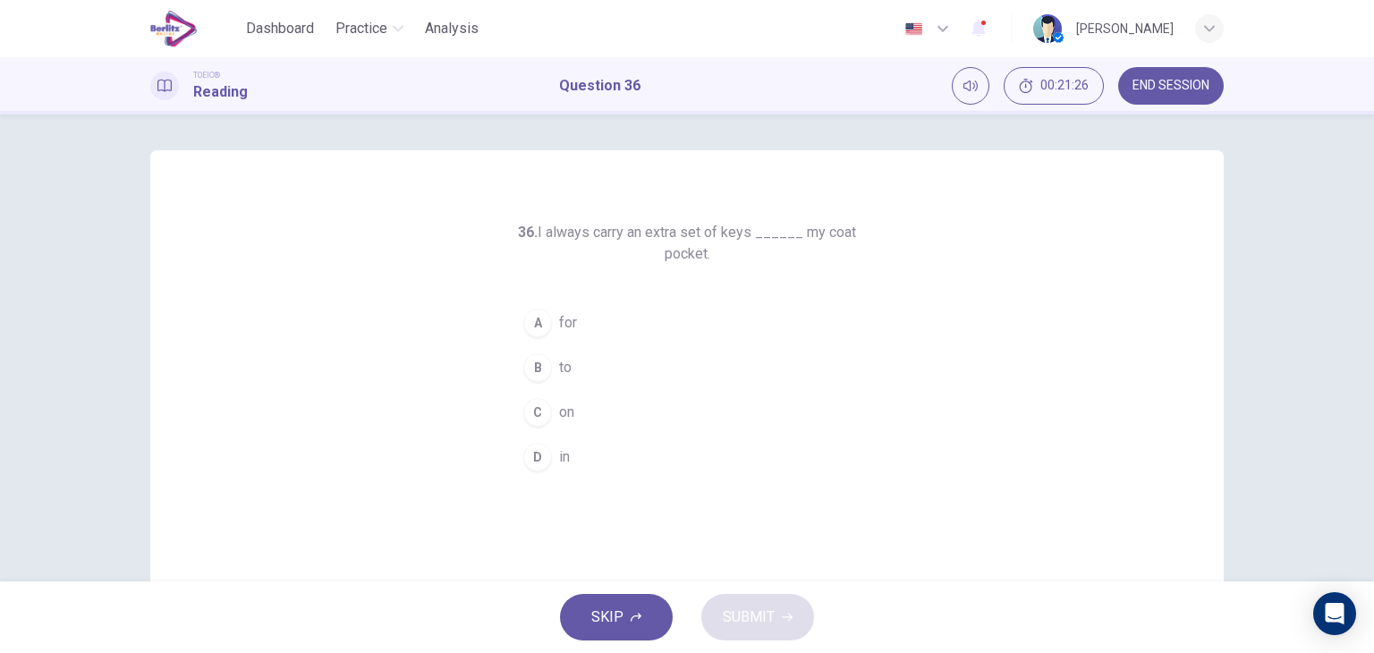
click at [682, 460] on button "D in" at bounding box center [686, 457] width 343 height 45
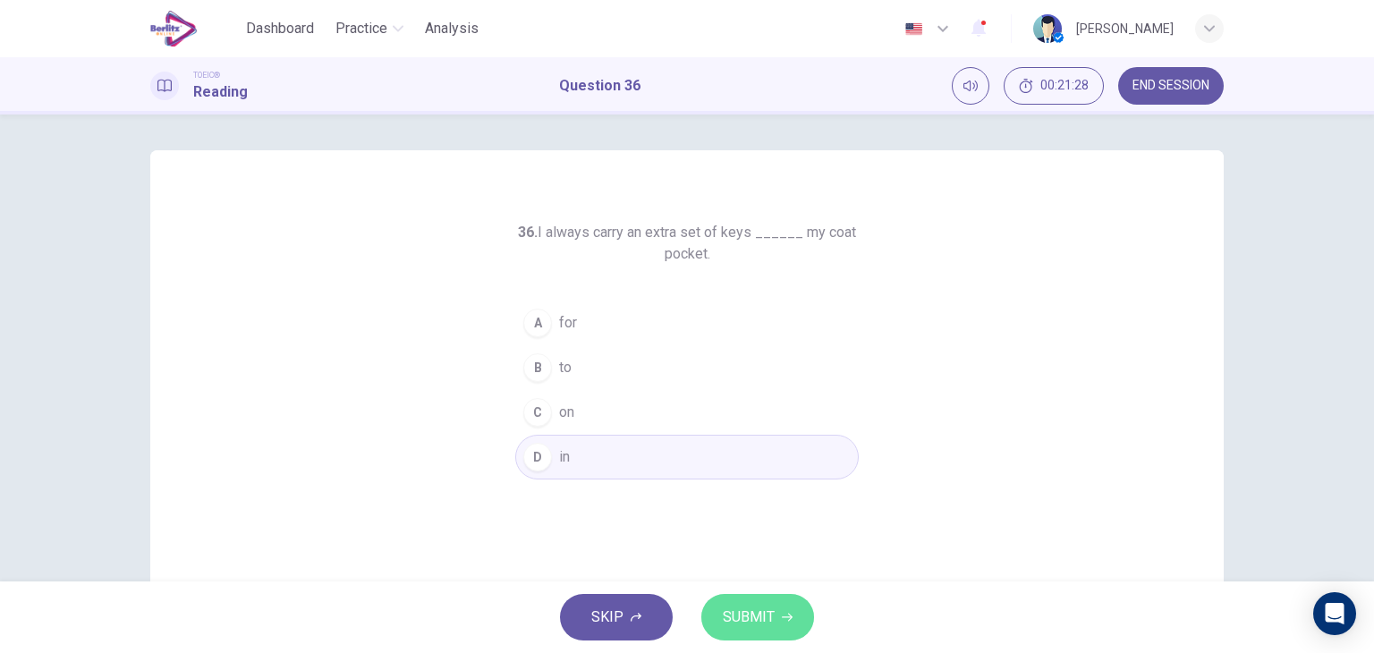
click at [749, 631] on button "SUBMIT" at bounding box center [757, 617] width 113 height 47
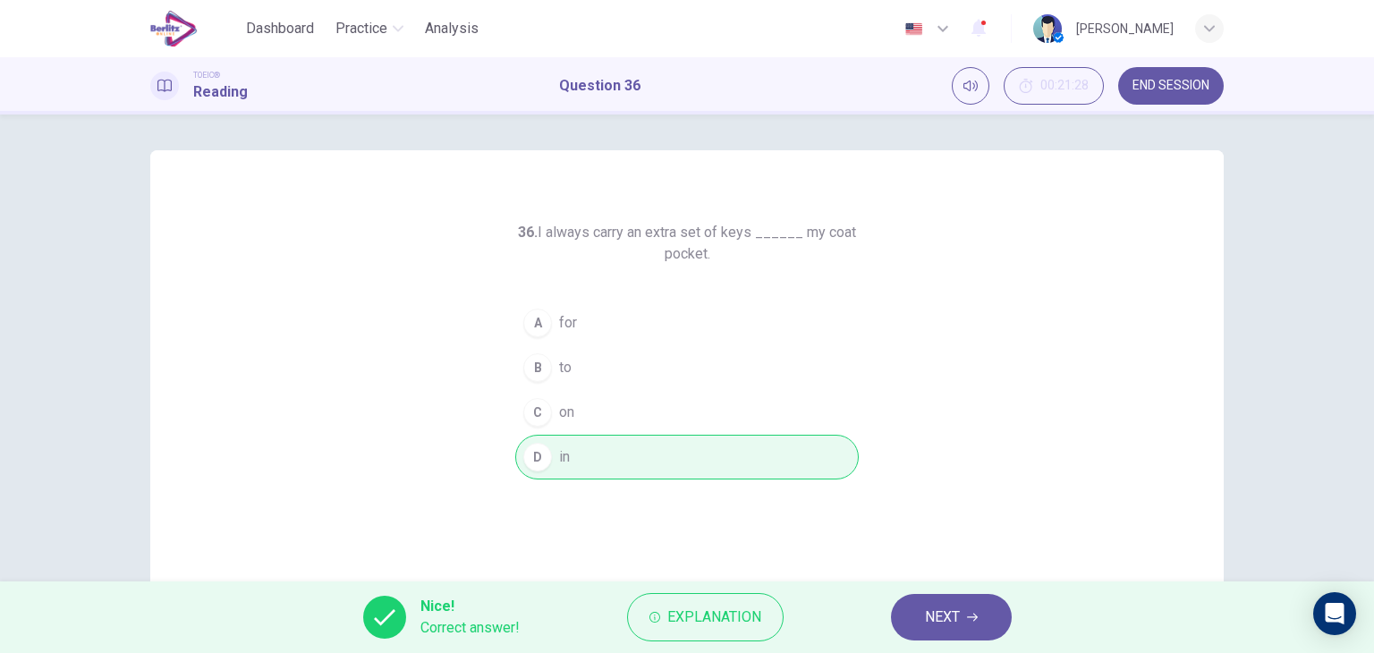
click at [1281, 489] on div "36. I always carry an extra set of keys ______ my coat pocket. A for B to C on …" at bounding box center [687, 347] width 1374 height 467
click at [952, 609] on span "NEXT" at bounding box center [942, 617] width 35 height 25
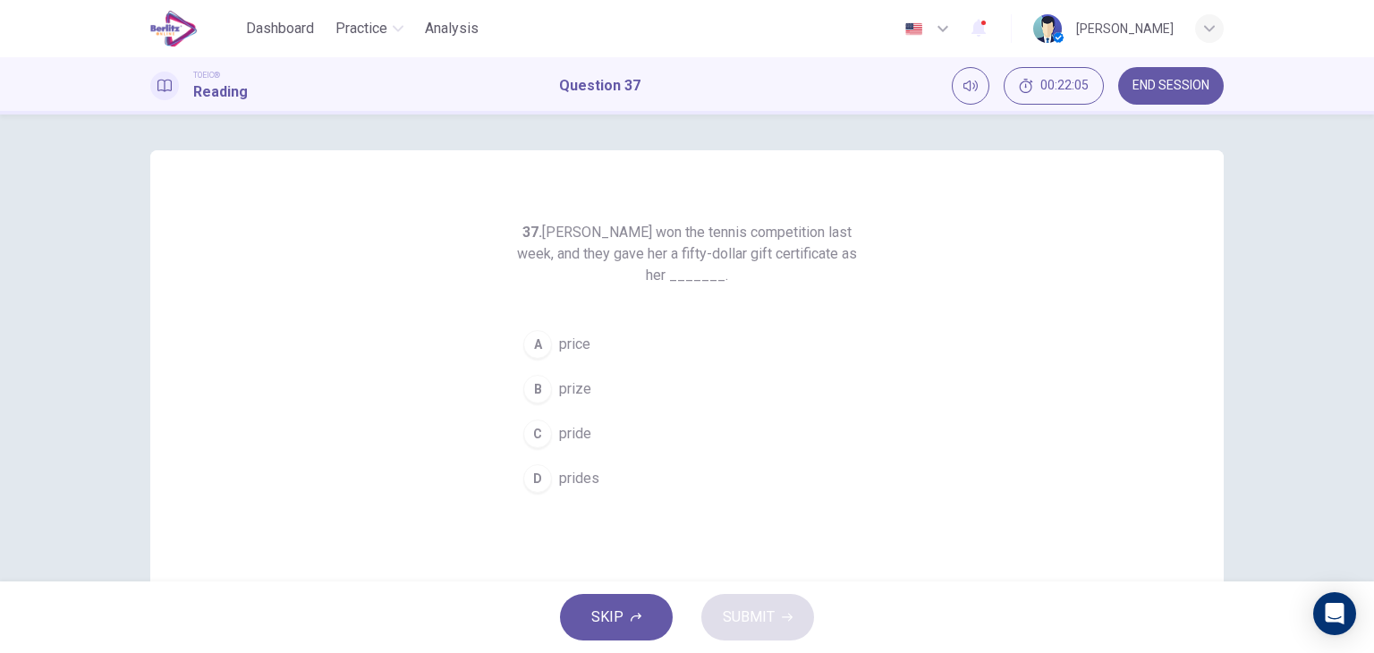
click at [579, 400] on button "B prize" at bounding box center [686, 389] width 343 height 45
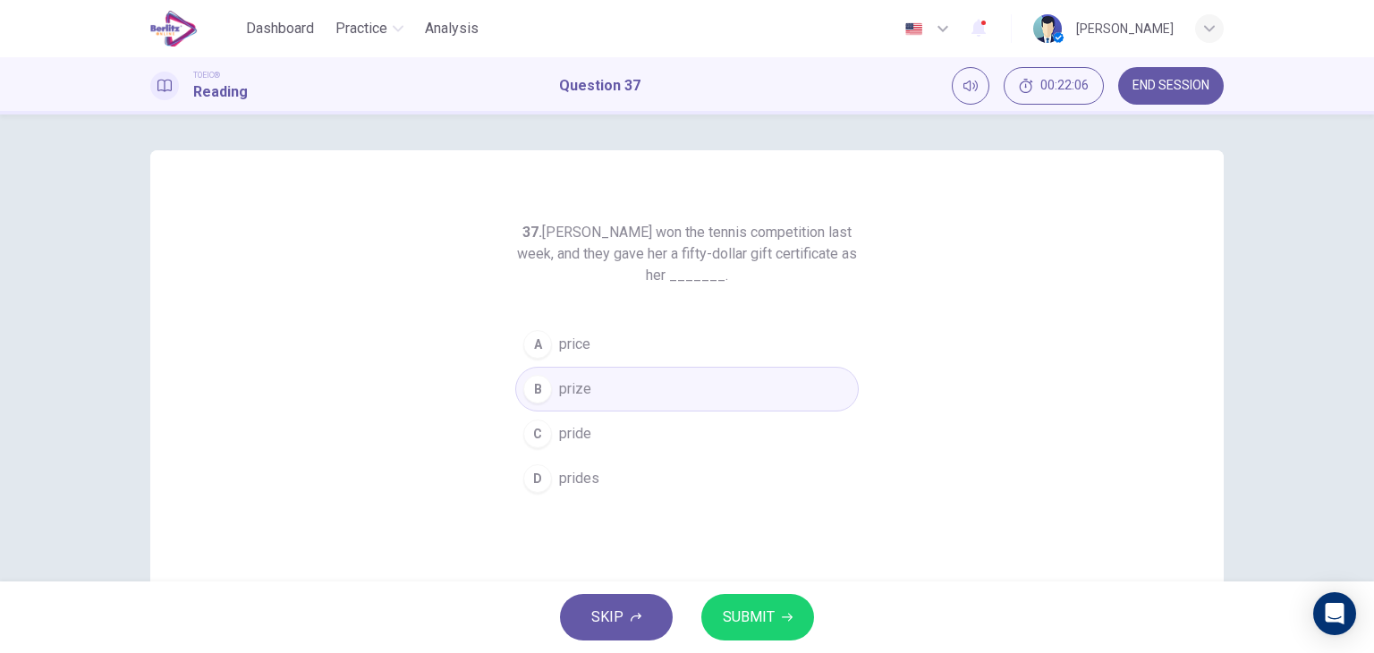
click at [748, 613] on span "SUBMIT" at bounding box center [749, 617] width 52 height 25
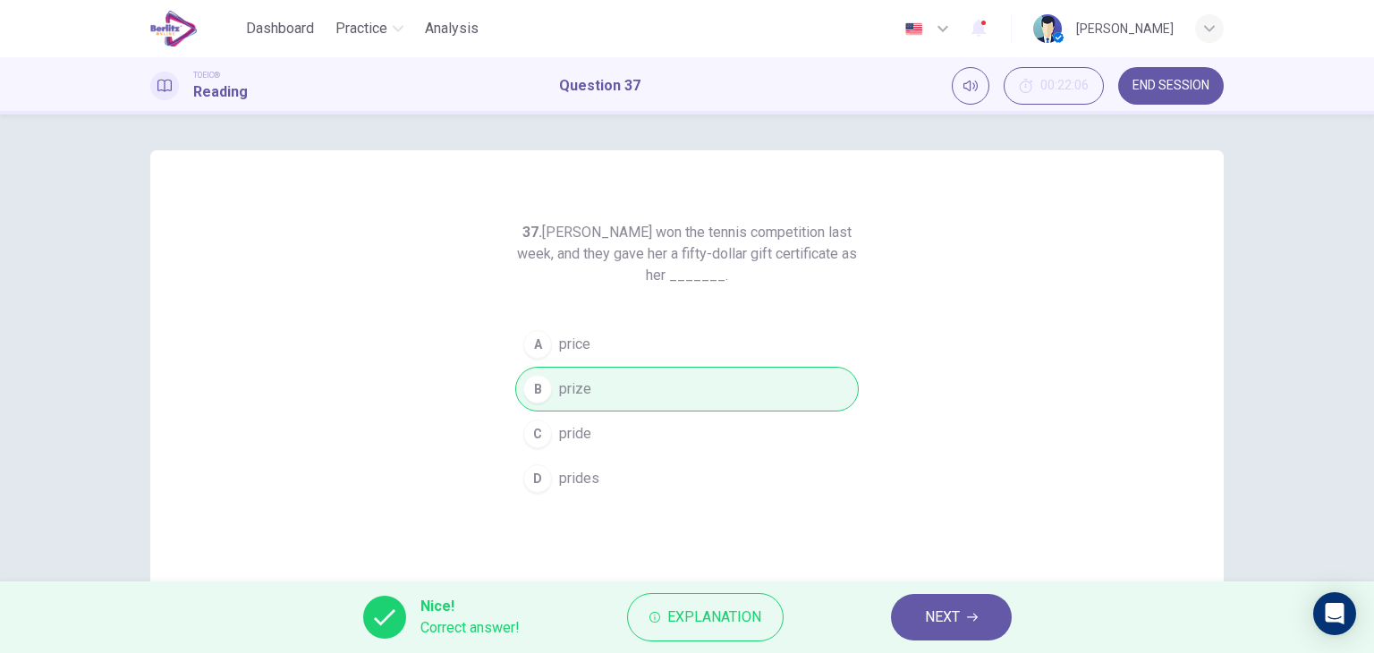
click at [1227, 559] on div "37. [PERSON_NAME] won the tennis competition last week, and they gave her a fif…" at bounding box center [687, 461] width 1130 height 622
click at [939, 618] on span "NEXT" at bounding box center [942, 617] width 35 height 25
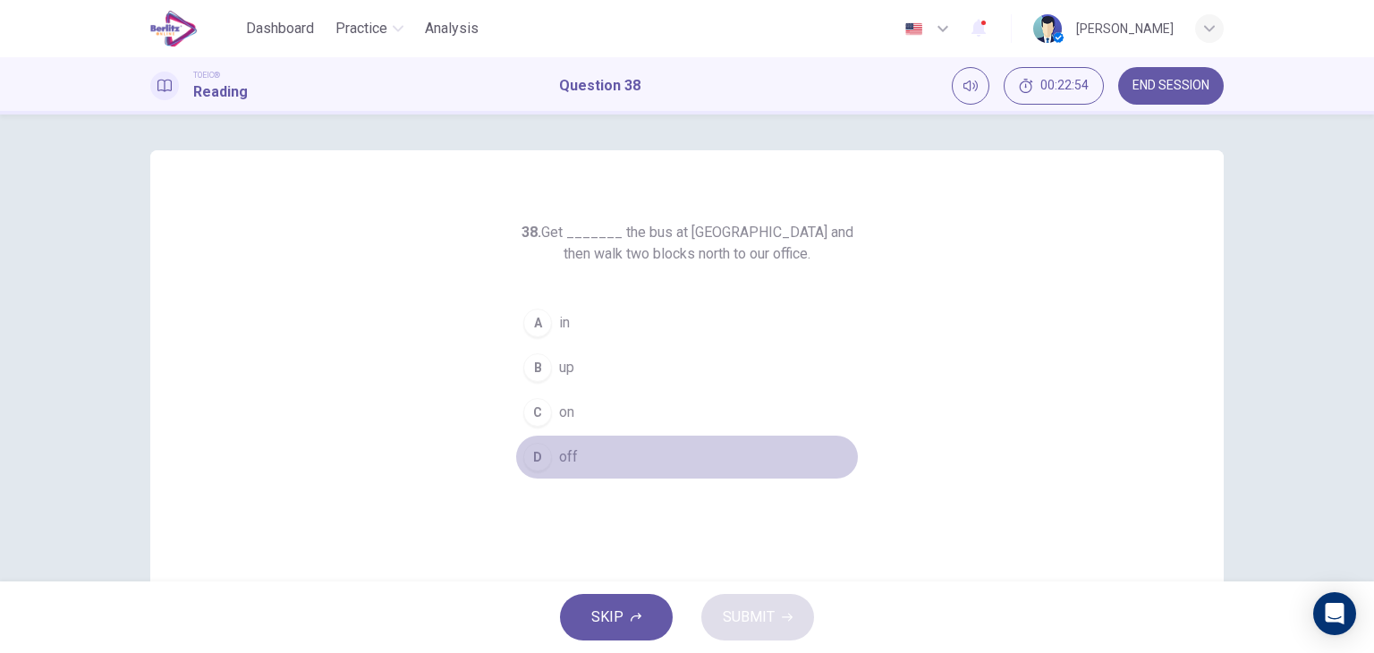
click at [564, 455] on span "off" at bounding box center [568, 456] width 19 height 21
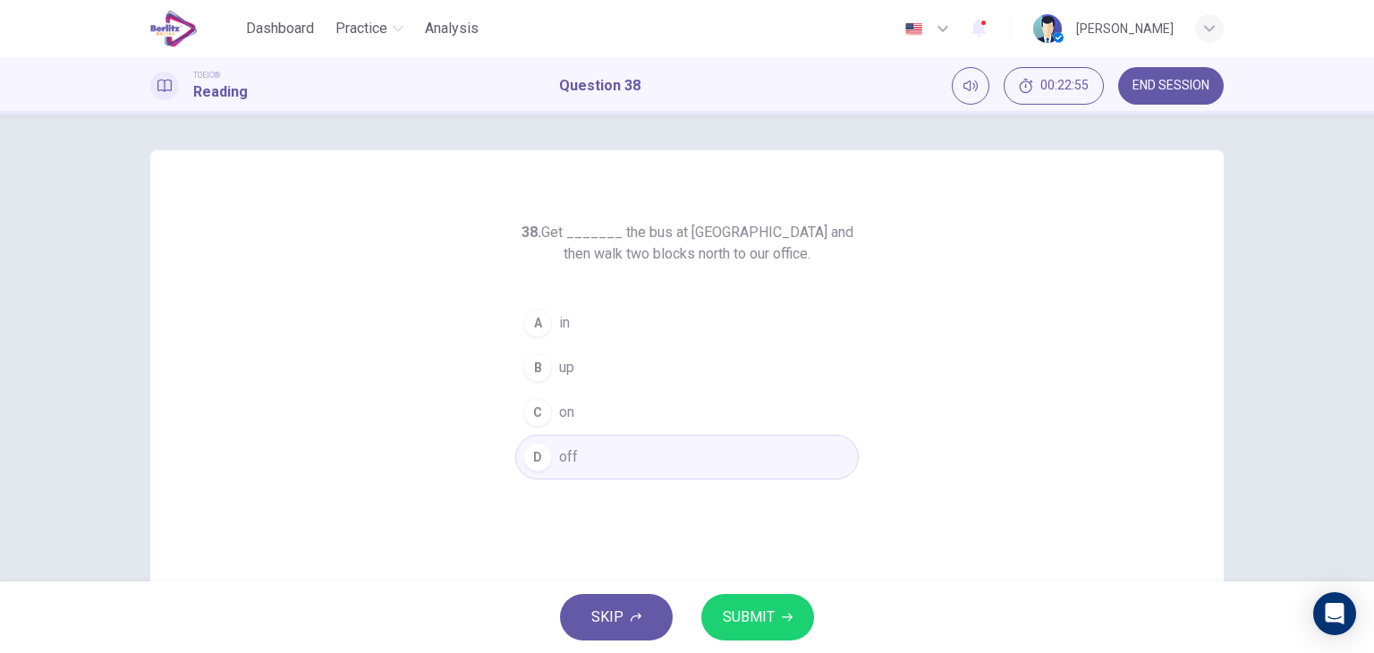
click at [733, 623] on span "SUBMIT" at bounding box center [749, 617] width 52 height 25
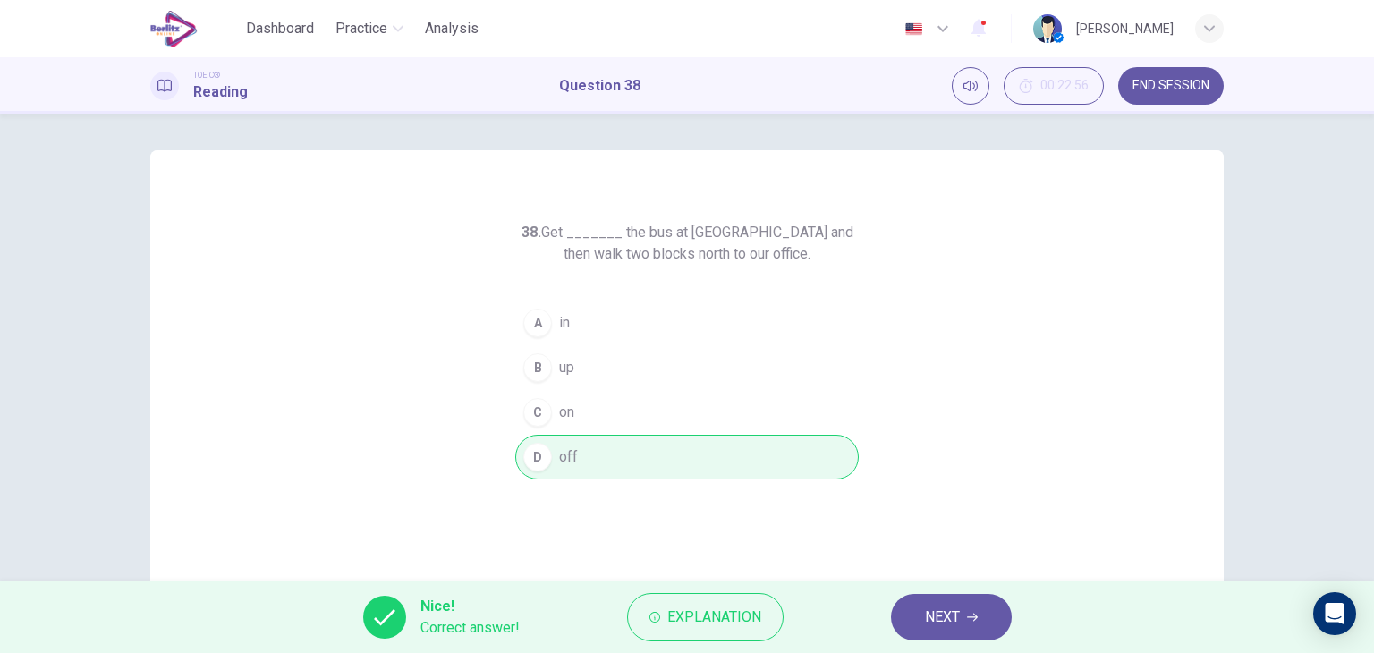
click at [1205, 537] on div "38. Get _______ the bus at [GEOGRAPHIC_DATA] and then walk two blocks north to …" at bounding box center [686, 461] width 1073 height 622
click at [944, 623] on span "NEXT" at bounding box center [942, 617] width 35 height 25
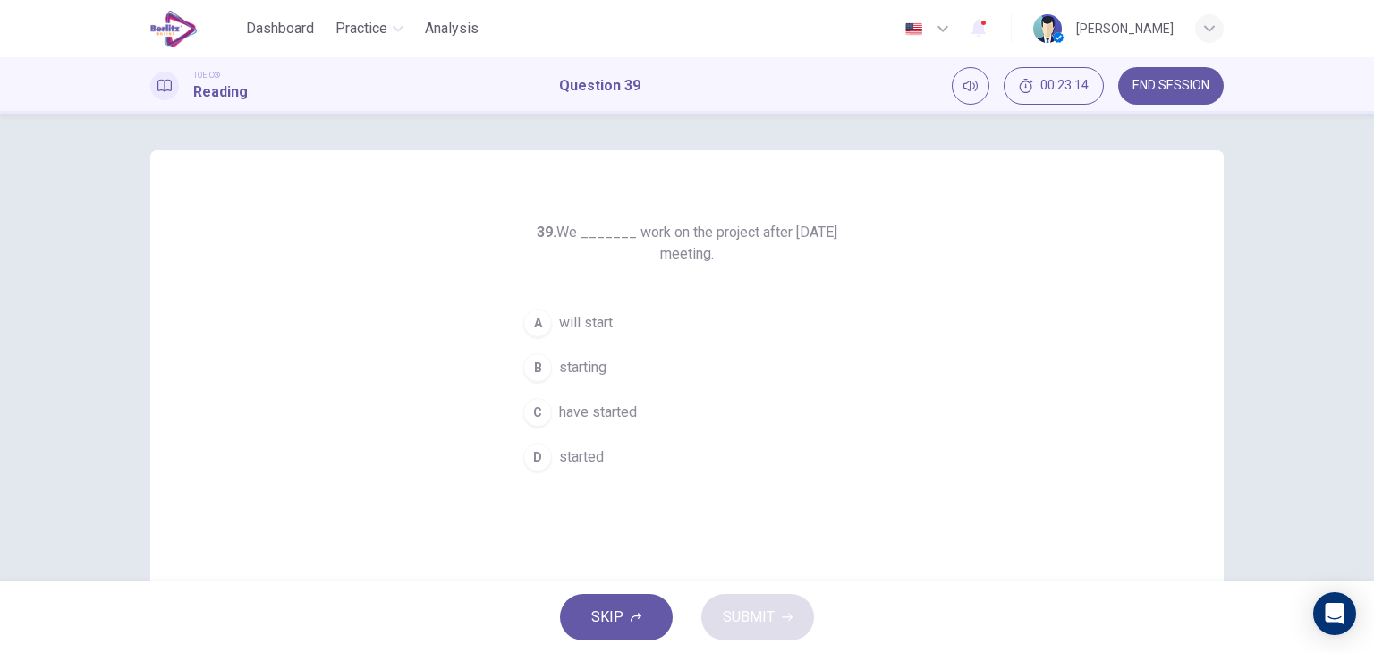
click at [572, 320] on span "will start" at bounding box center [586, 322] width 54 height 21
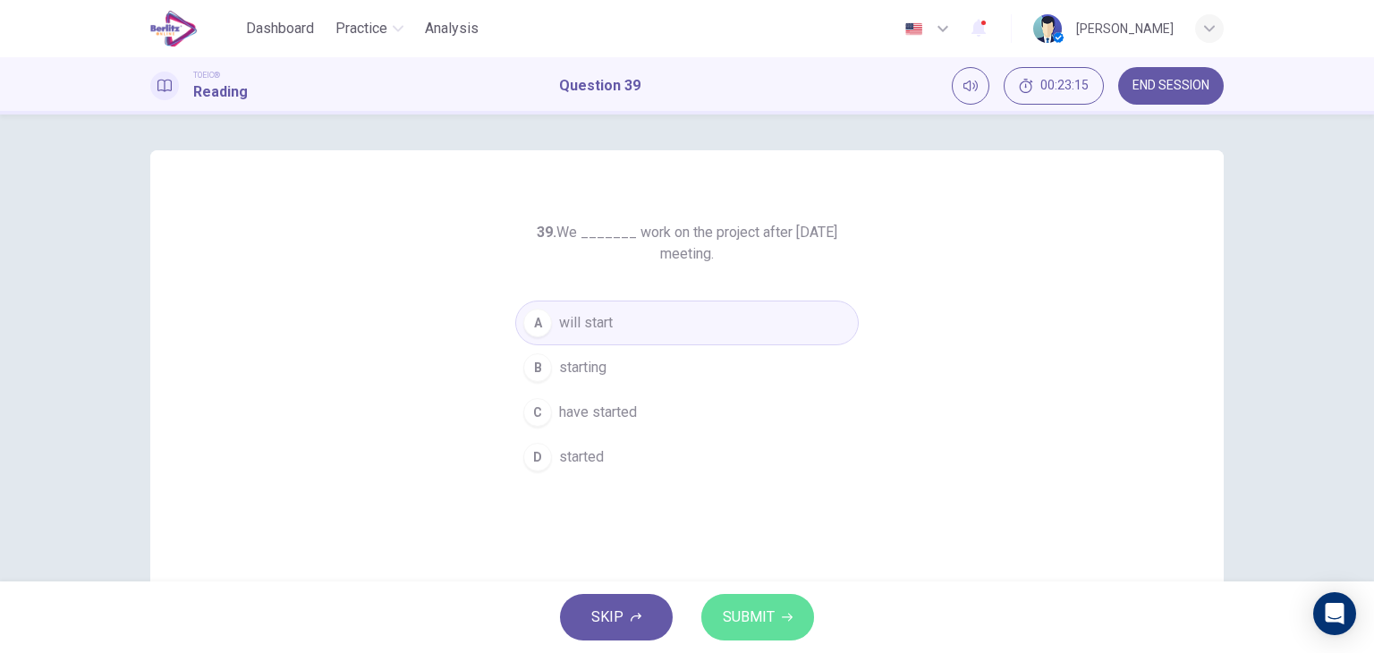
click at [744, 620] on span "SUBMIT" at bounding box center [749, 617] width 52 height 25
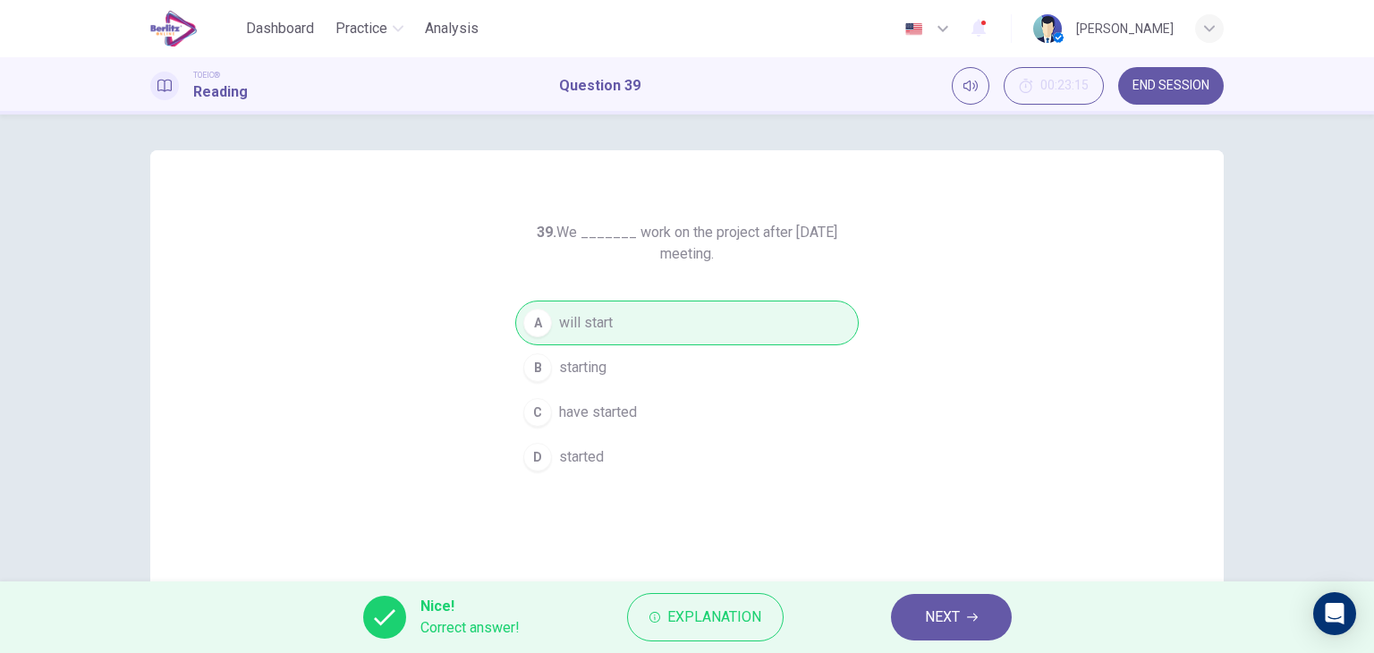
click at [1230, 547] on div "39. We _______ work on the project after [DATE] meeting. A will start B startin…" at bounding box center [687, 461] width 1130 height 622
click at [931, 614] on span "NEXT" at bounding box center [942, 617] width 35 height 25
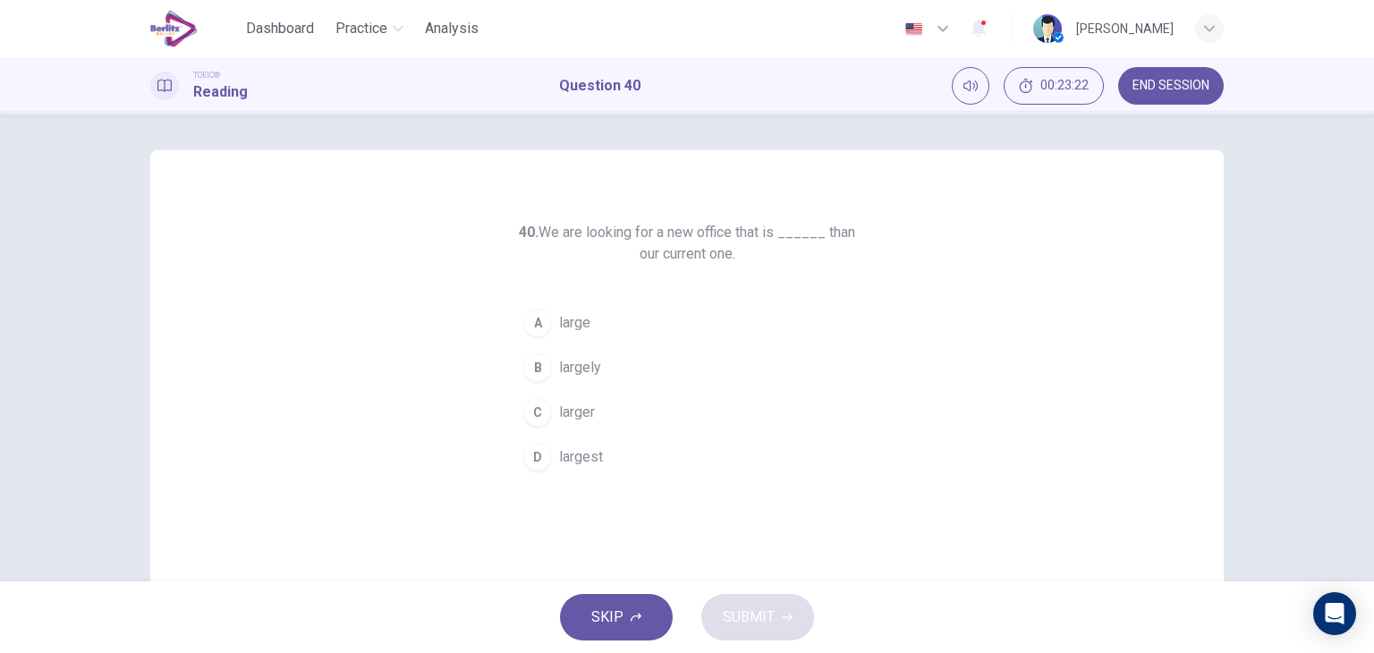
click at [577, 422] on button "C larger" at bounding box center [686, 412] width 343 height 45
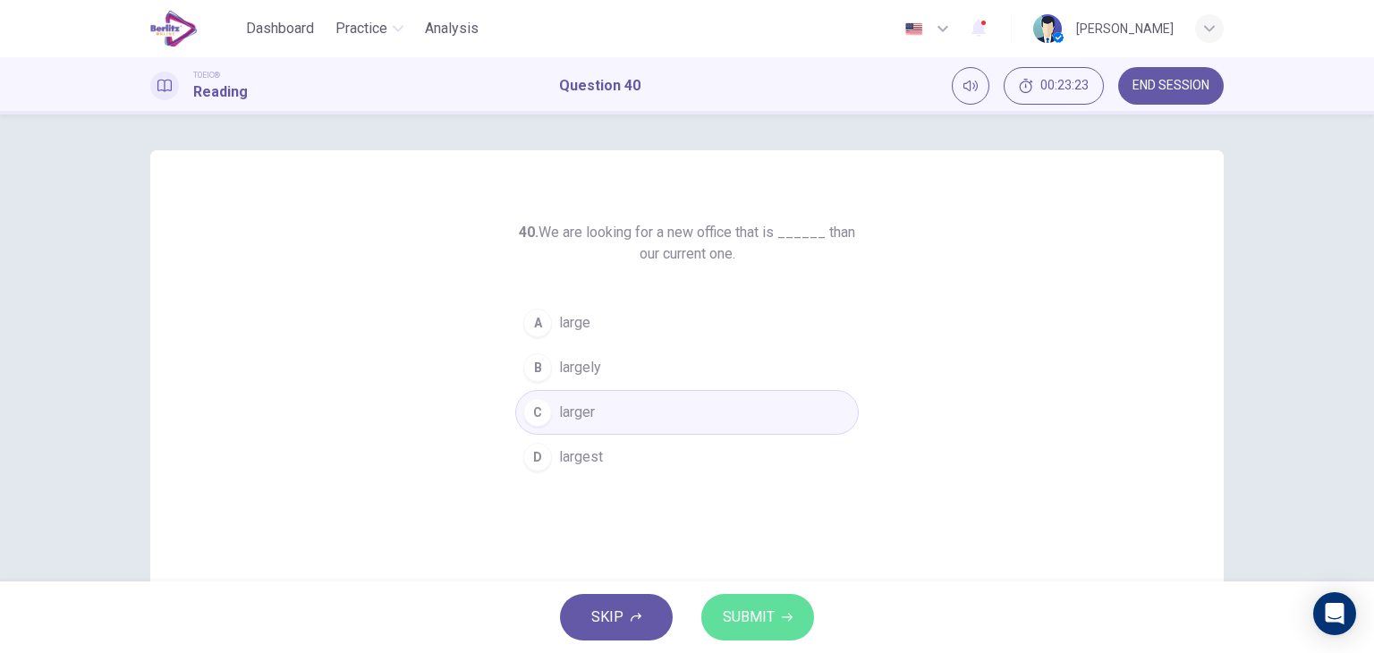
click at [758, 623] on span "SUBMIT" at bounding box center [749, 617] width 52 height 25
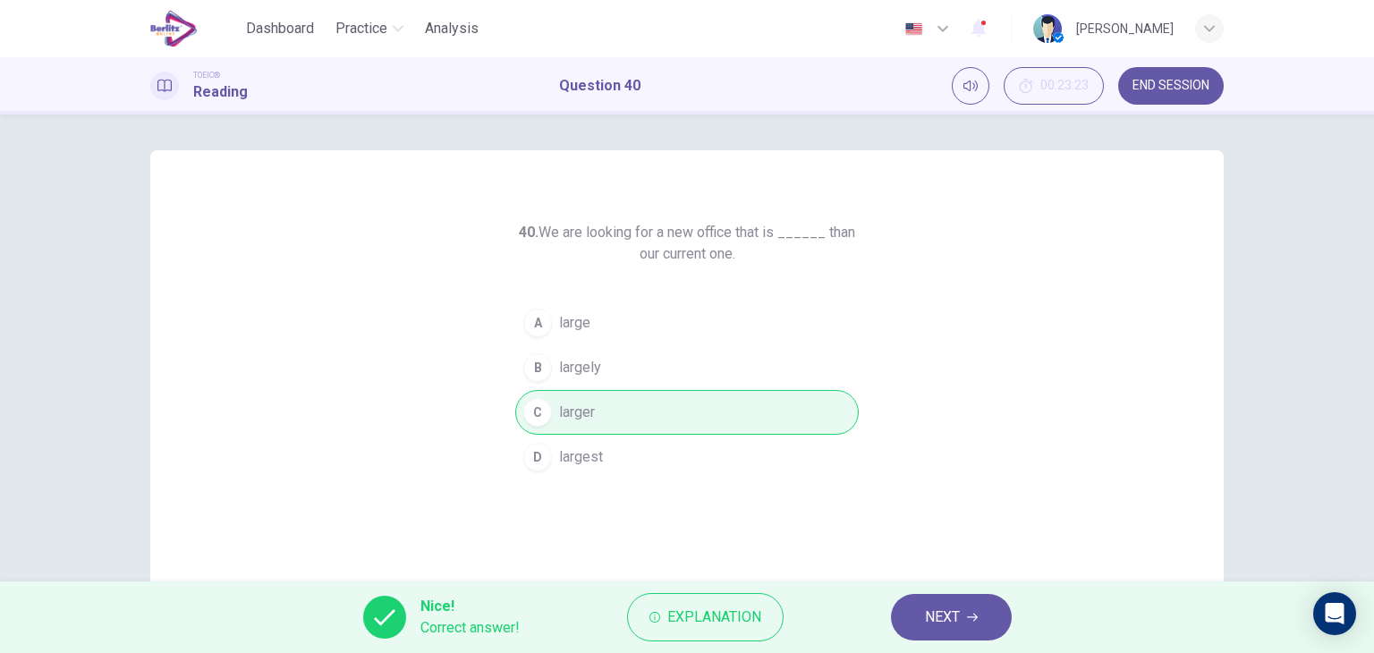
click at [1198, 511] on div "40. We are looking for a new office that is ______ than our current one. A larg…" at bounding box center [686, 461] width 1073 height 622
click at [939, 614] on span "NEXT" at bounding box center [942, 617] width 35 height 25
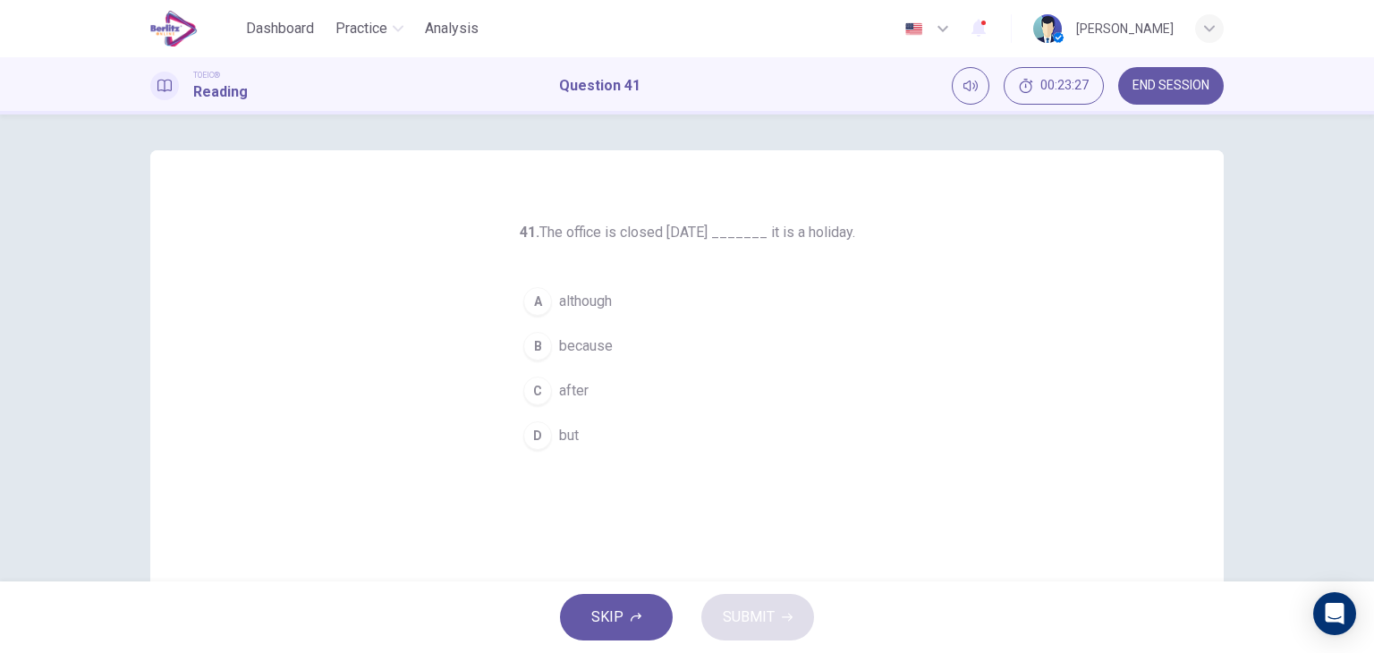
click at [593, 344] on span "because" at bounding box center [586, 345] width 54 height 21
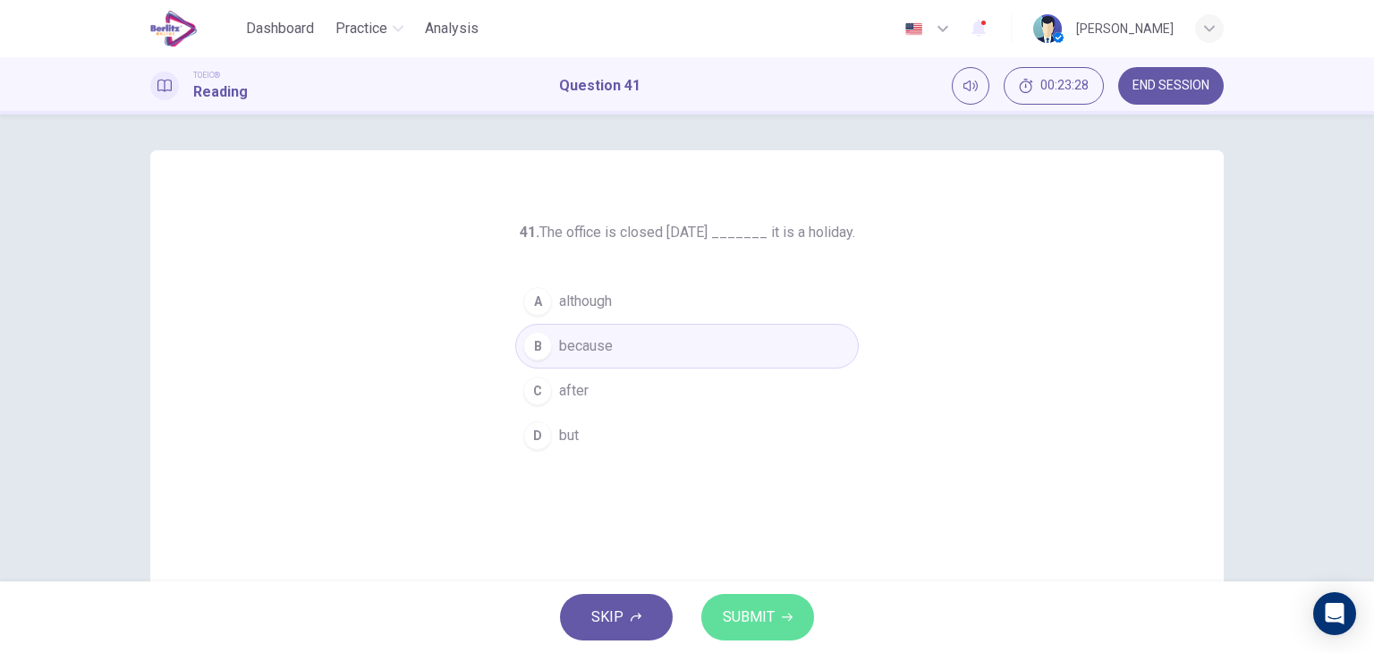
click at [740, 606] on span "SUBMIT" at bounding box center [749, 617] width 52 height 25
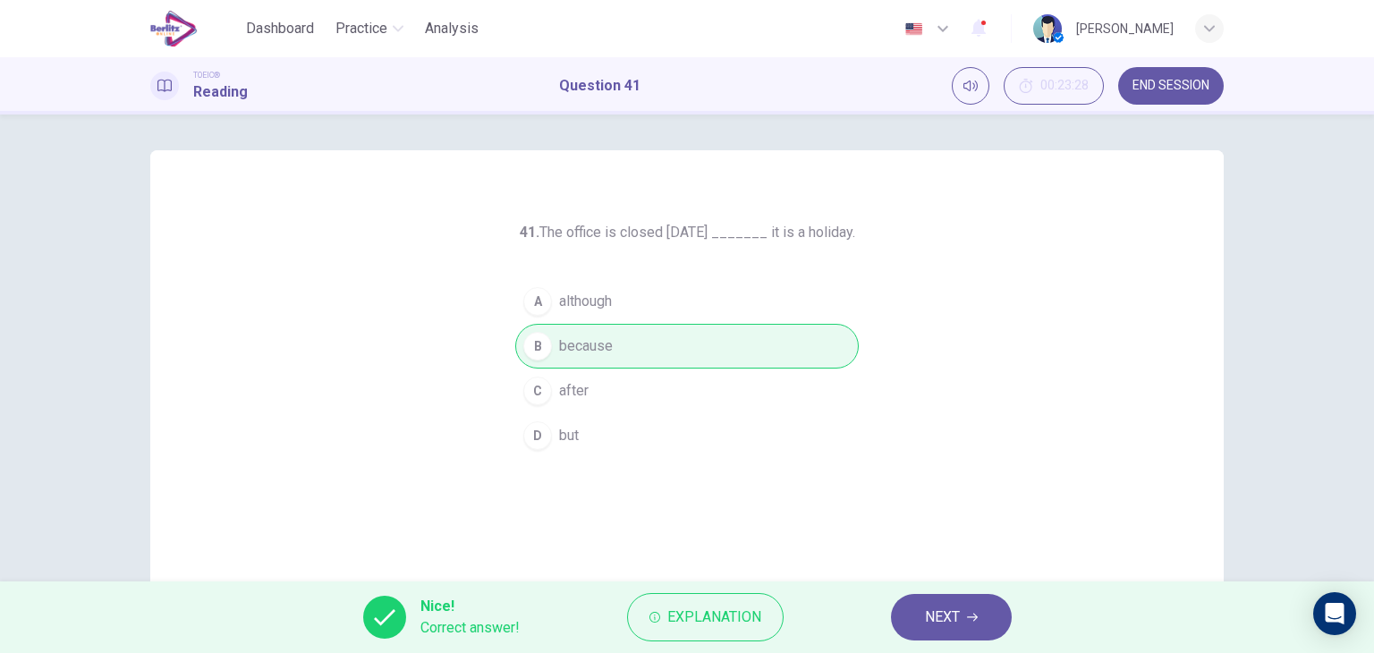
click at [1196, 512] on div "41. The office is closed [DATE] _______ it is a holiday. A although B because C…" at bounding box center [686, 461] width 1073 height 622
click at [923, 612] on button "NEXT" at bounding box center [951, 617] width 121 height 47
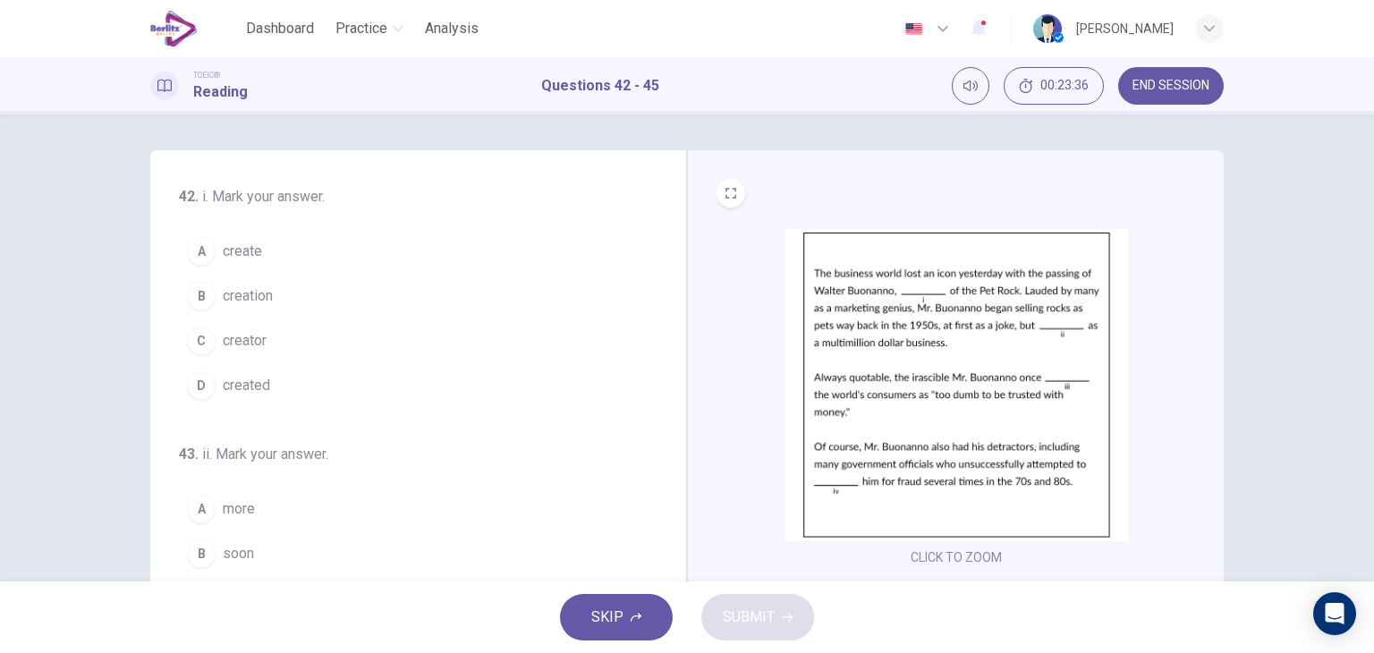
drag, startPoint x: 1363, startPoint y: 395, endPoint x: 1370, endPoint y: 422, distance: 27.8
click at [1370, 422] on div "42 . i. Mark your answer. A create B creation C creator D created 43 . ii. Mark…" at bounding box center [687, 347] width 1374 height 467
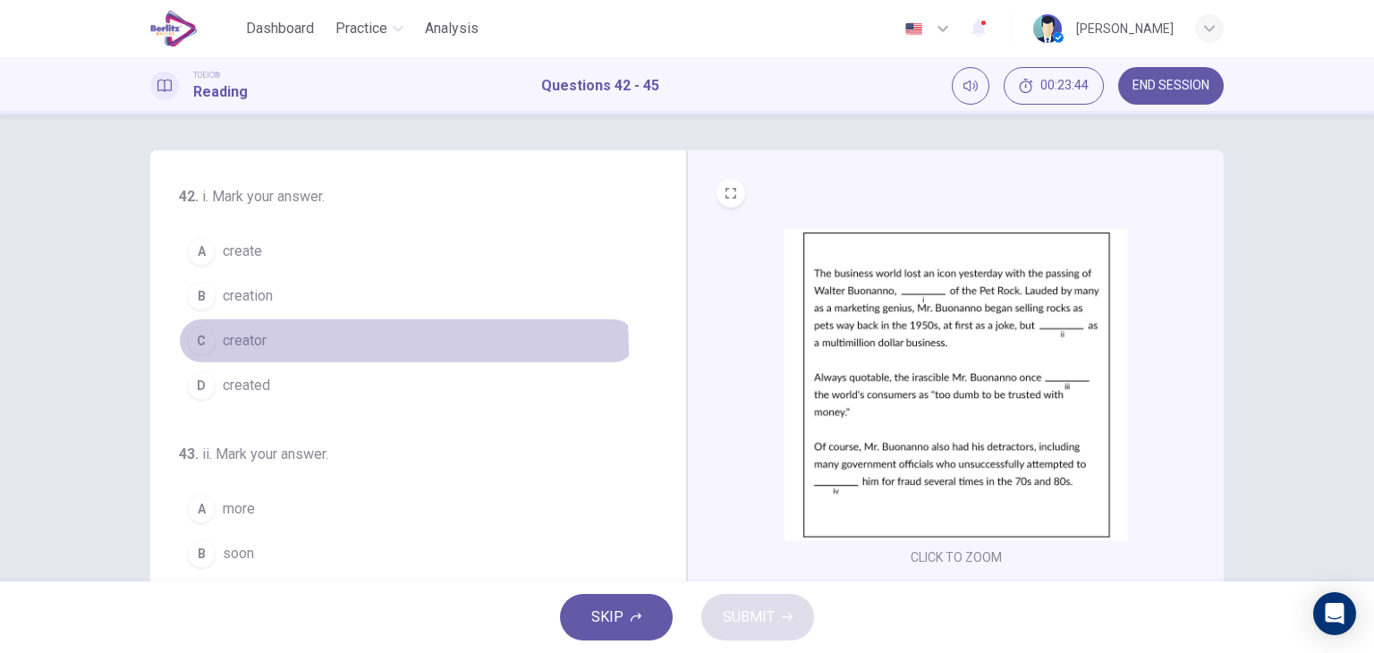
click at [227, 351] on button "C creator" at bounding box center [407, 340] width 457 height 45
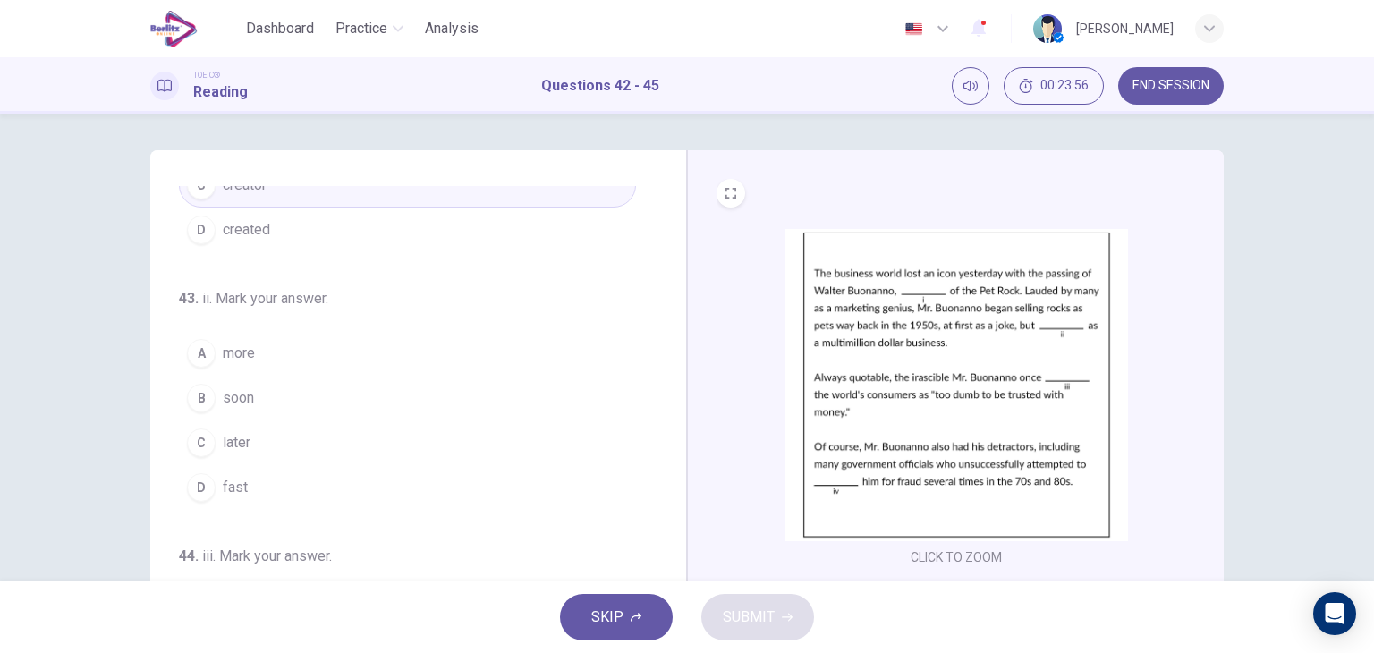
scroll to position [157, 0]
click at [236, 435] on span "later" at bounding box center [237, 440] width 28 height 21
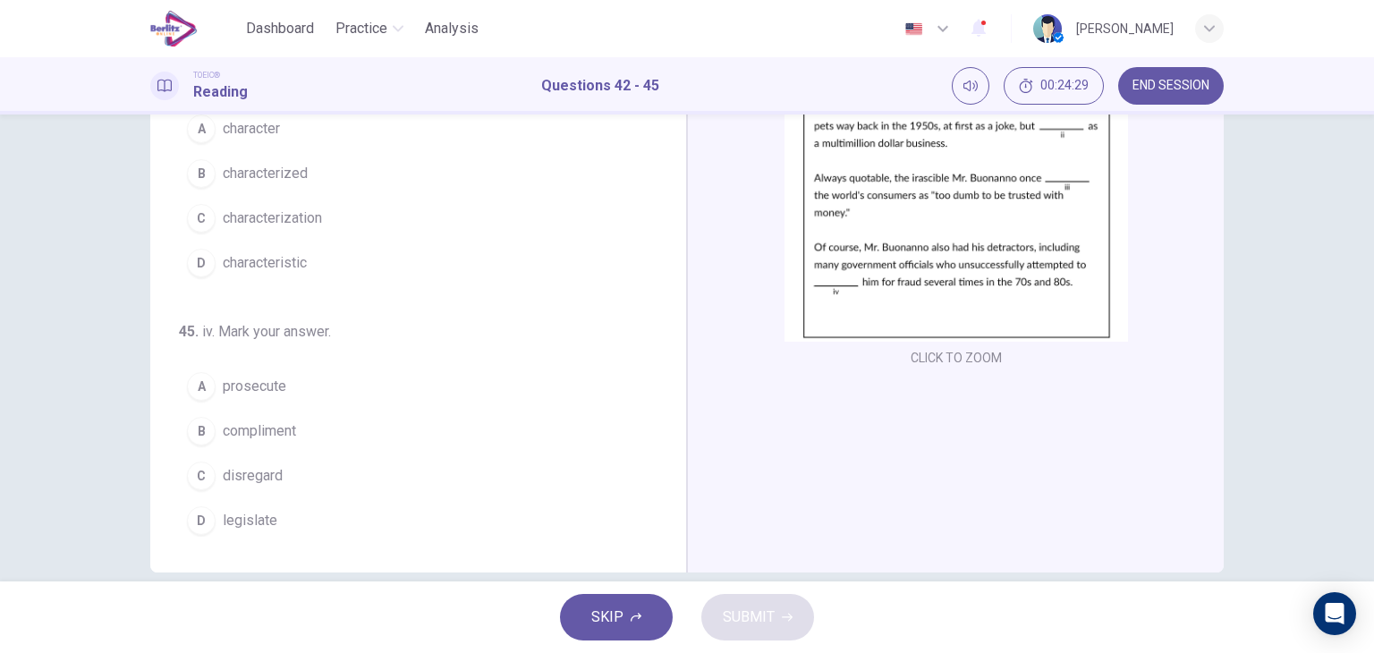
scroll to position [204, 0]
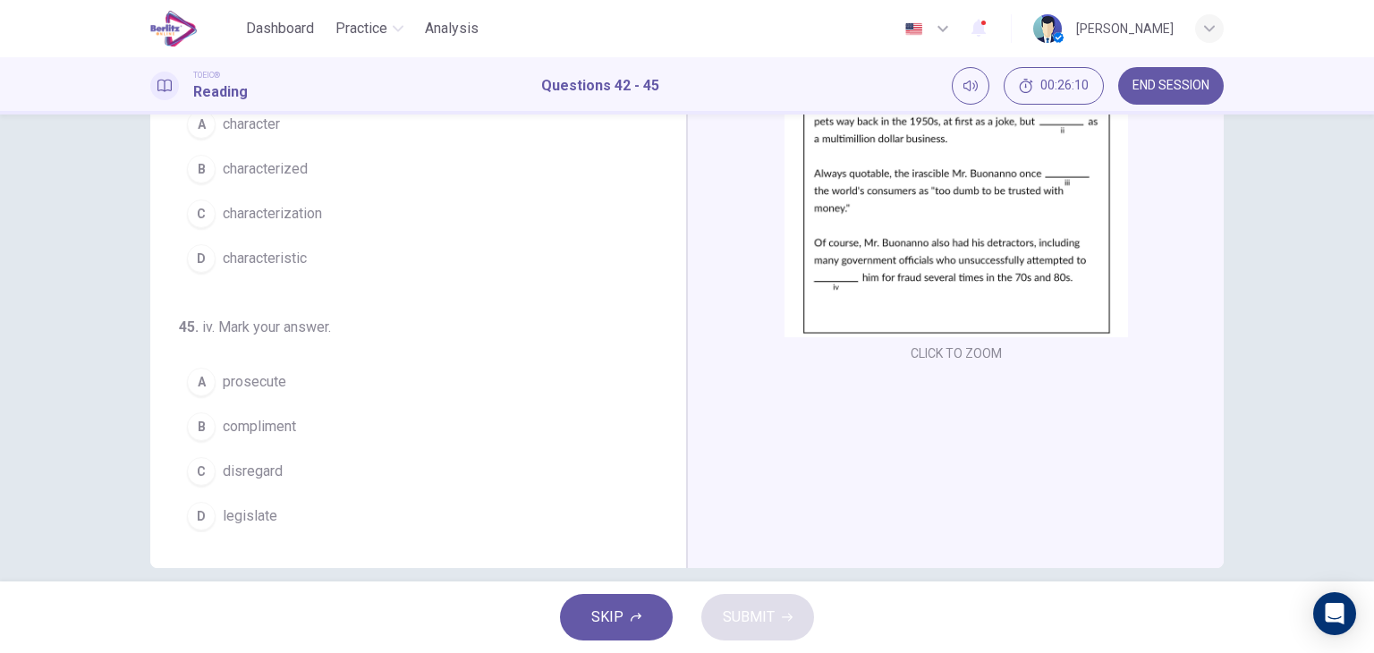
click at [283, 180] on button "B characterized" at bounding box center [407, 169] width 457 height 45
click at [271, 382] on span "prosecute" at bounding box center [254, 381] width 63 height 21
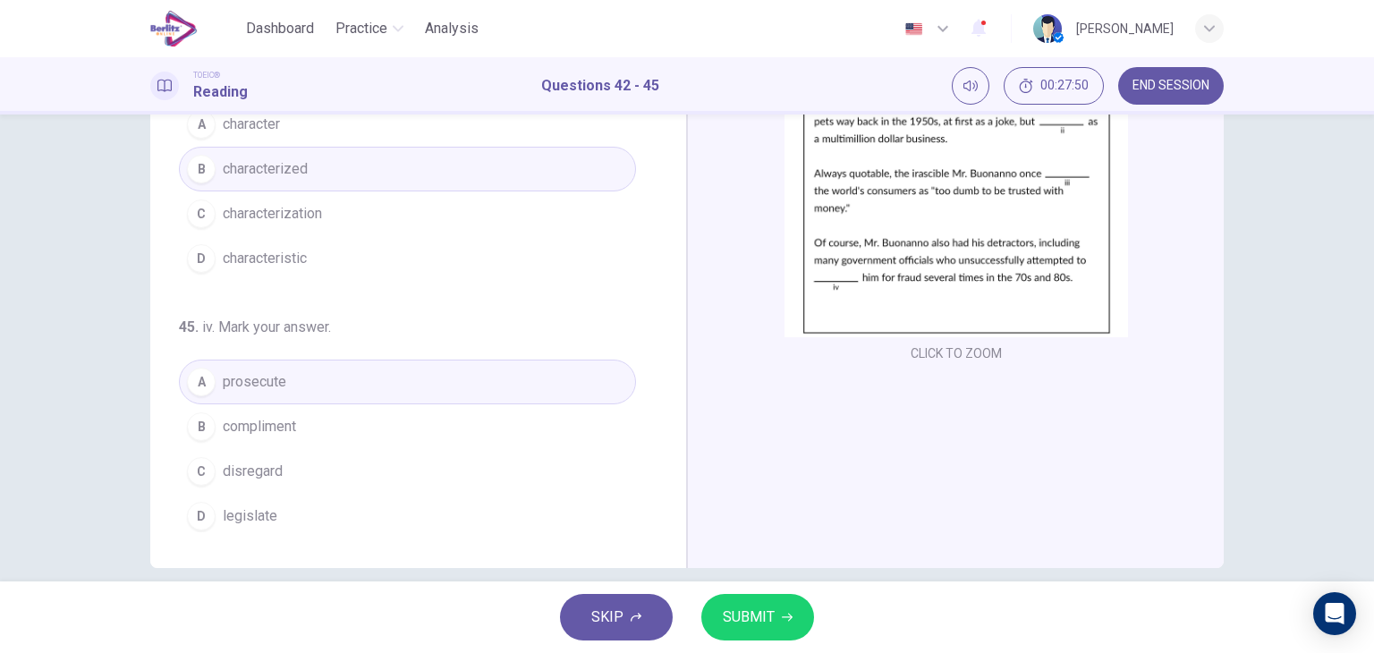
click at [753, 639] on button "SUBMIT" at bounding box center [757, 617] width 113 height 47
click at [739, 614] on span "SUBMIT" at bounding box center [749, 617] width 52 height 25
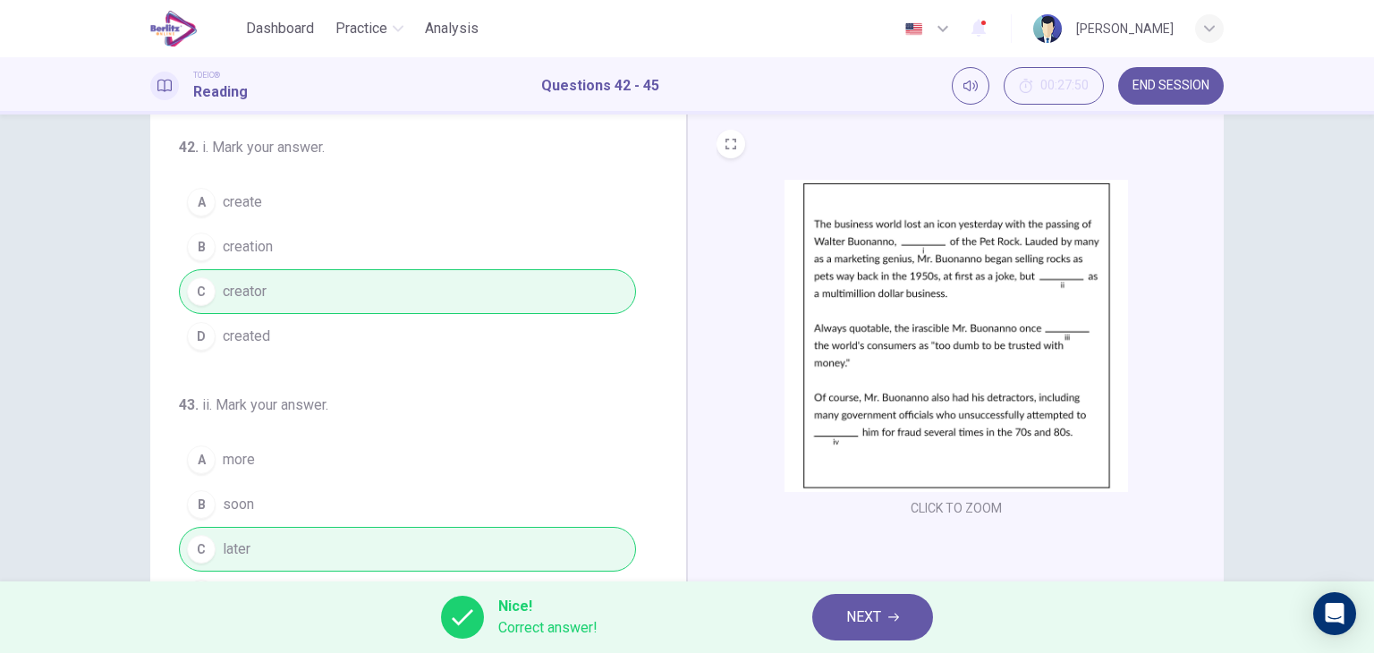
scroll to position [51, 0]
click at [1265, 518] on div "42 . i. Mark your answer. A create B creation C creator D created 43 . ii. Mark…" at bounding box center [687, 347] width 1374 height 467
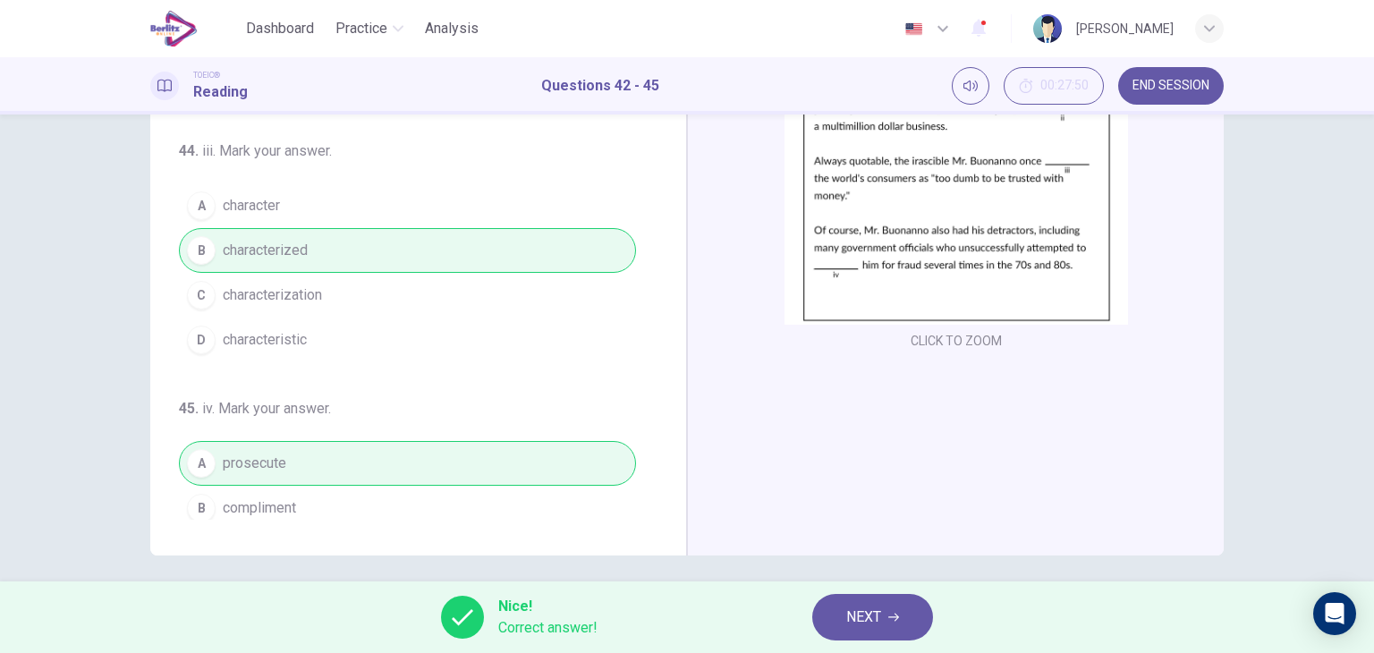
scroll to position [346, 0]
click at [1218, 537] on div "CLICK TO ZOOM" at bounding box center [955, 245] width 537 height 622
click at [865, 622] on span "NEXT" at bounding box center [863, 617] width 35 height 25
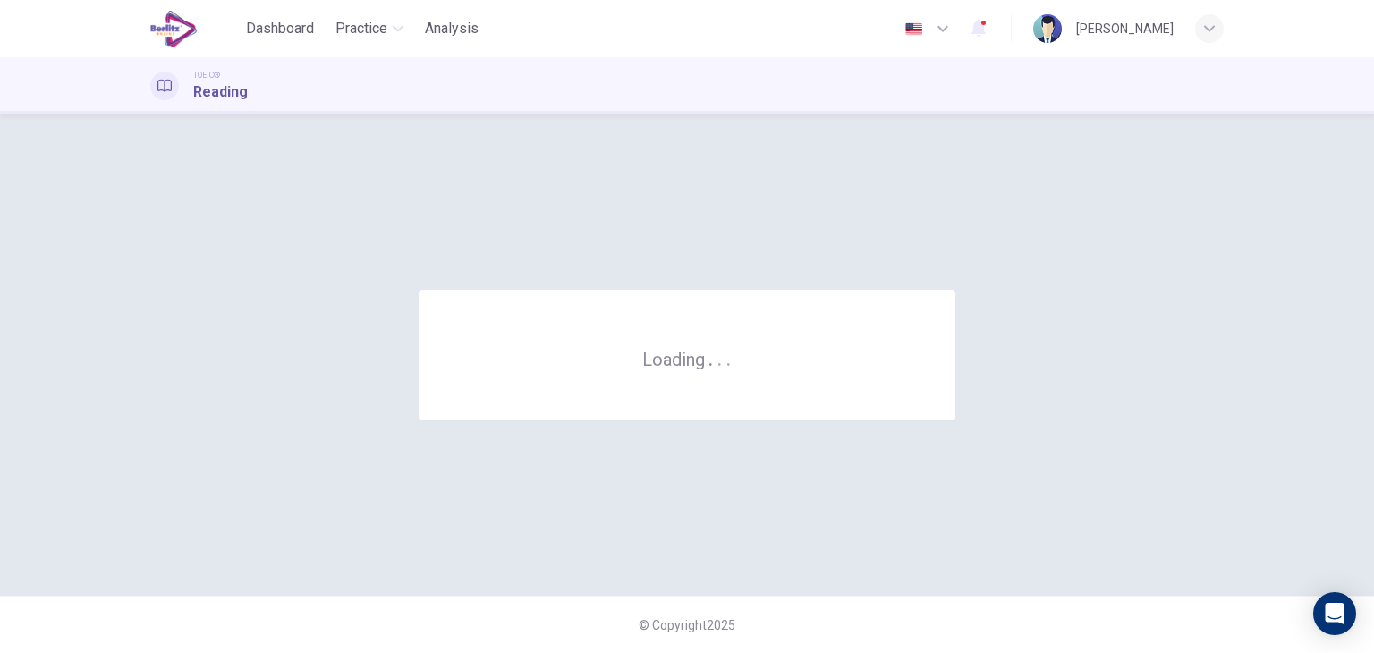
scroll to position [0, 0]
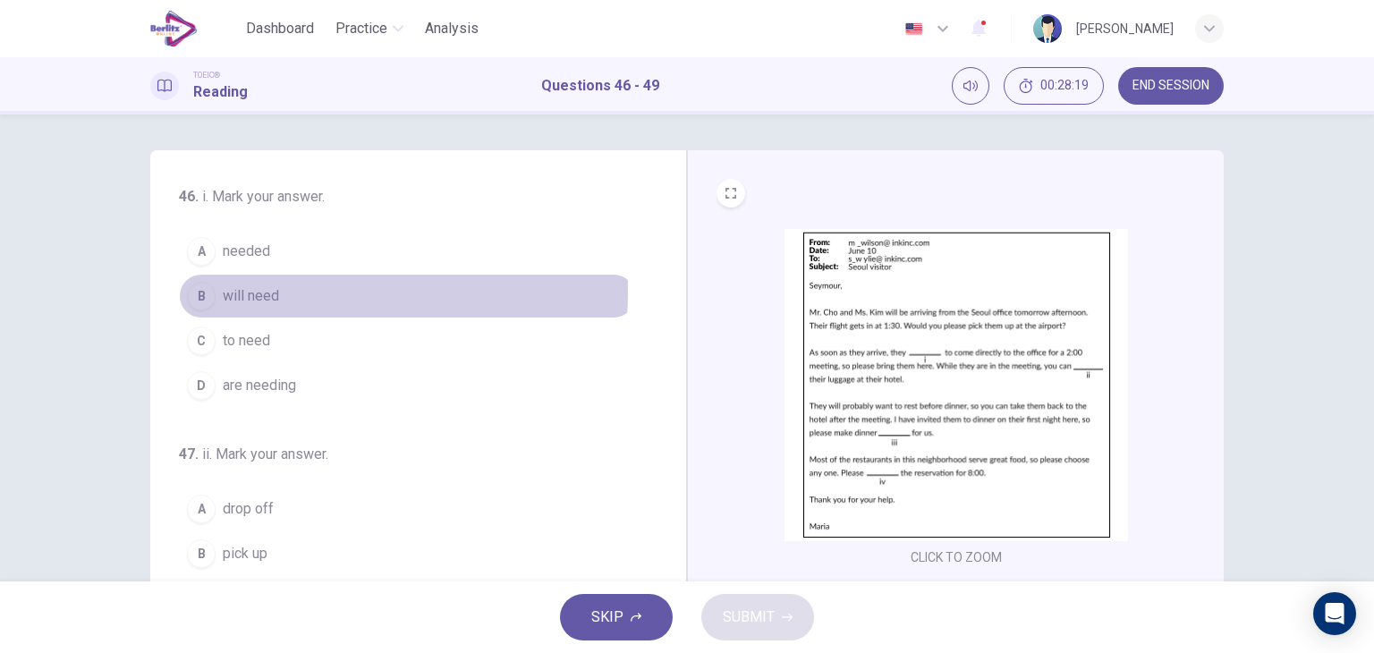
click at [272, 291] on span "will need" at bounding box center [251, 295] width 56 height 21
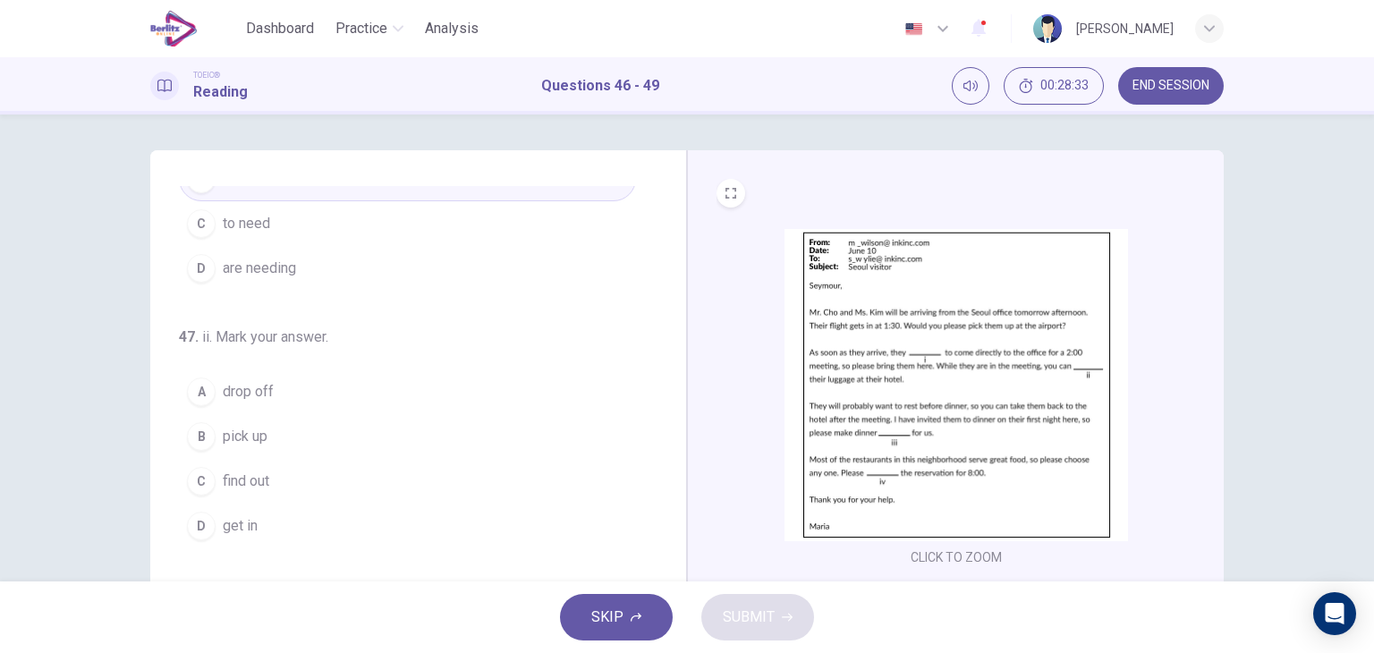
scroll to position [122, 0]
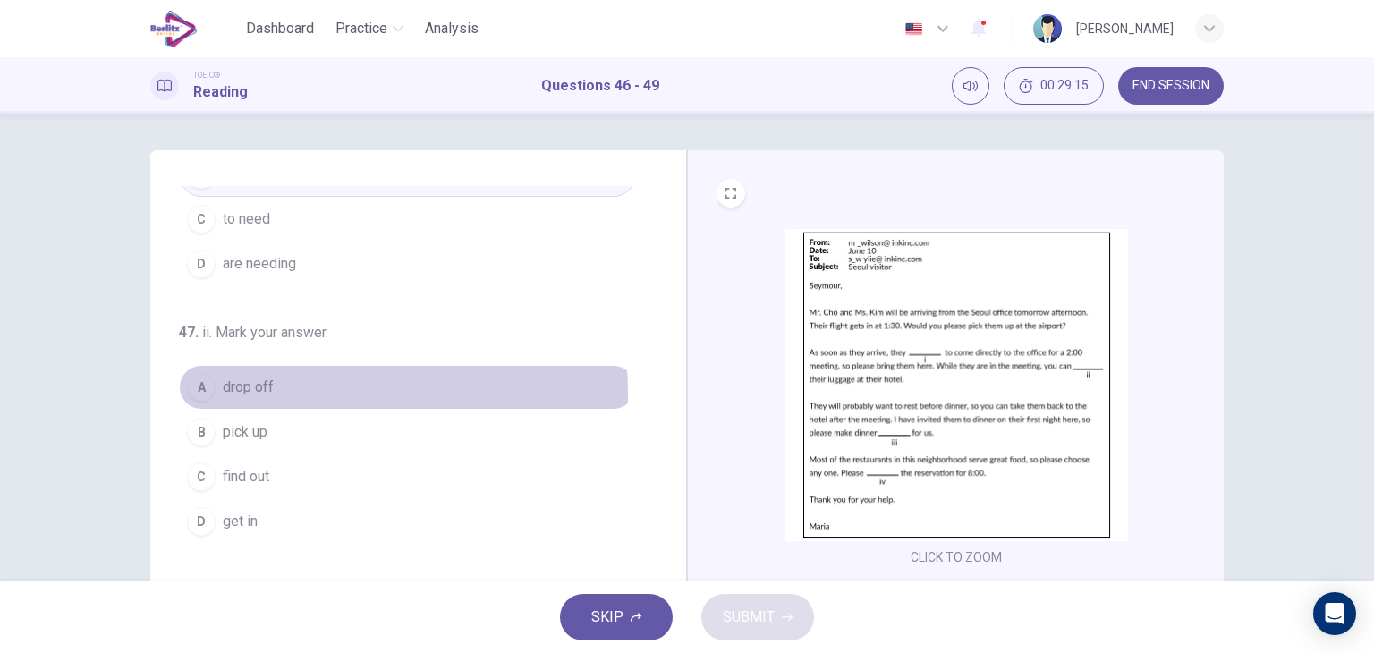
click at [223, 392] on span "drop off" at bounding box center [248, 387] width 51 height 21
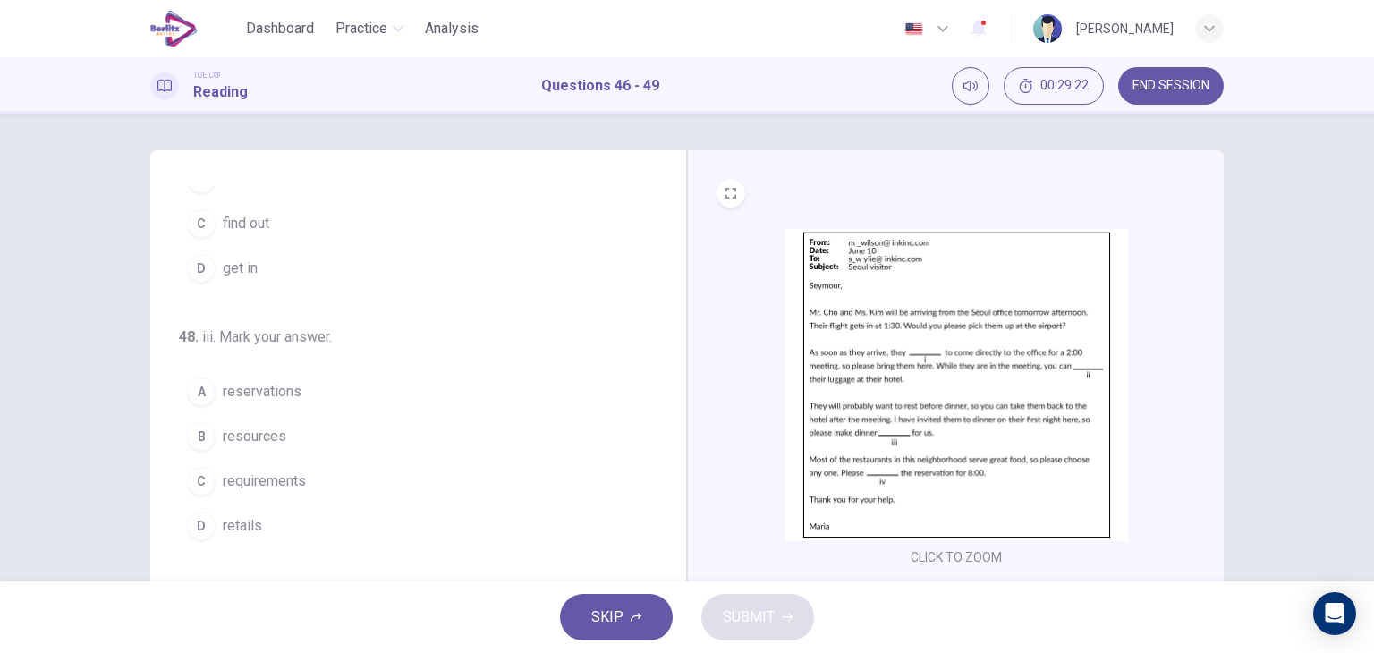
scroll to position [438, 0]
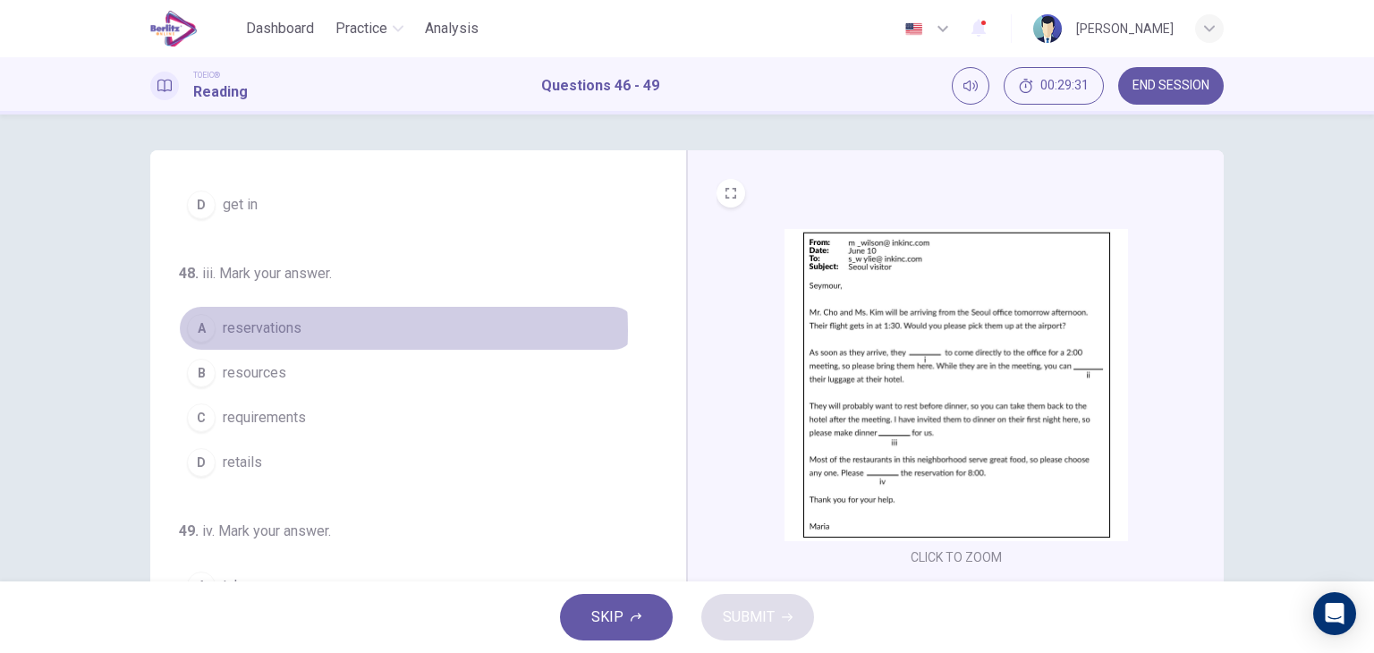
click at [295, 326] on span "reservations" at bounding box center [262, 327] width 79 height 21
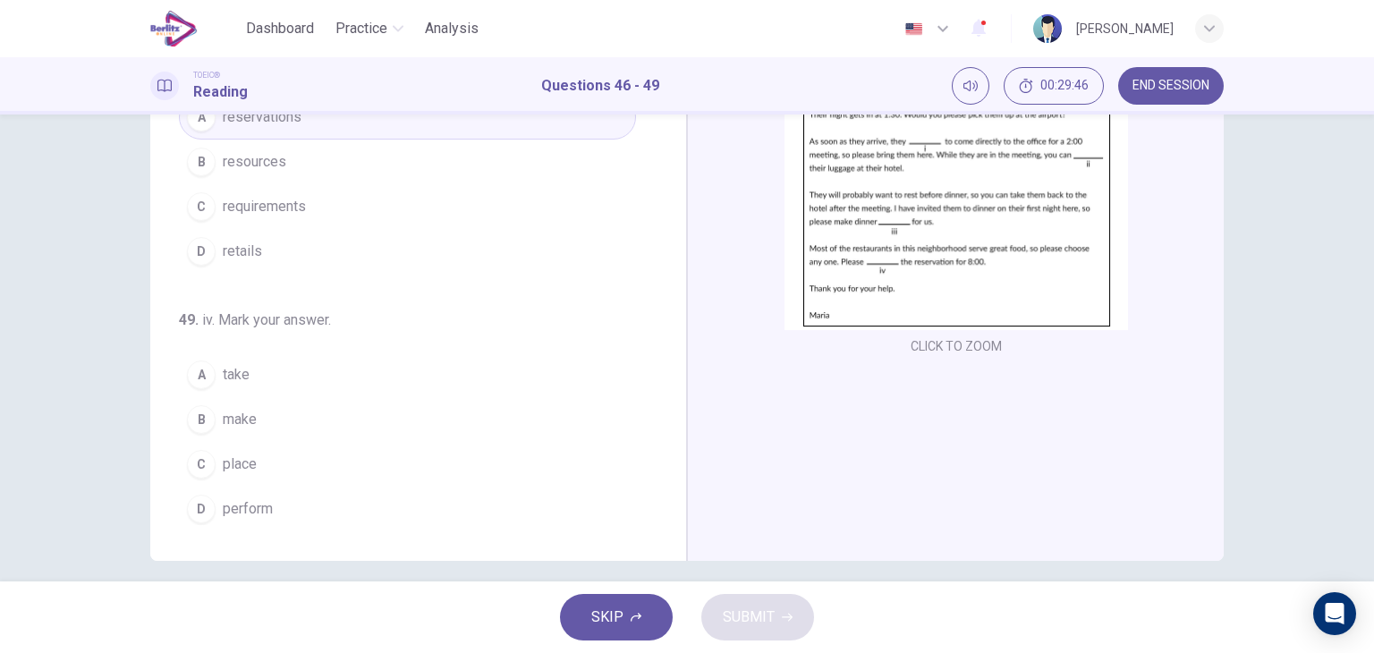
scroll to position [209, 0]
click at [264, 423] on button "B make" at bounding box center [407, 421] width 457 height 45
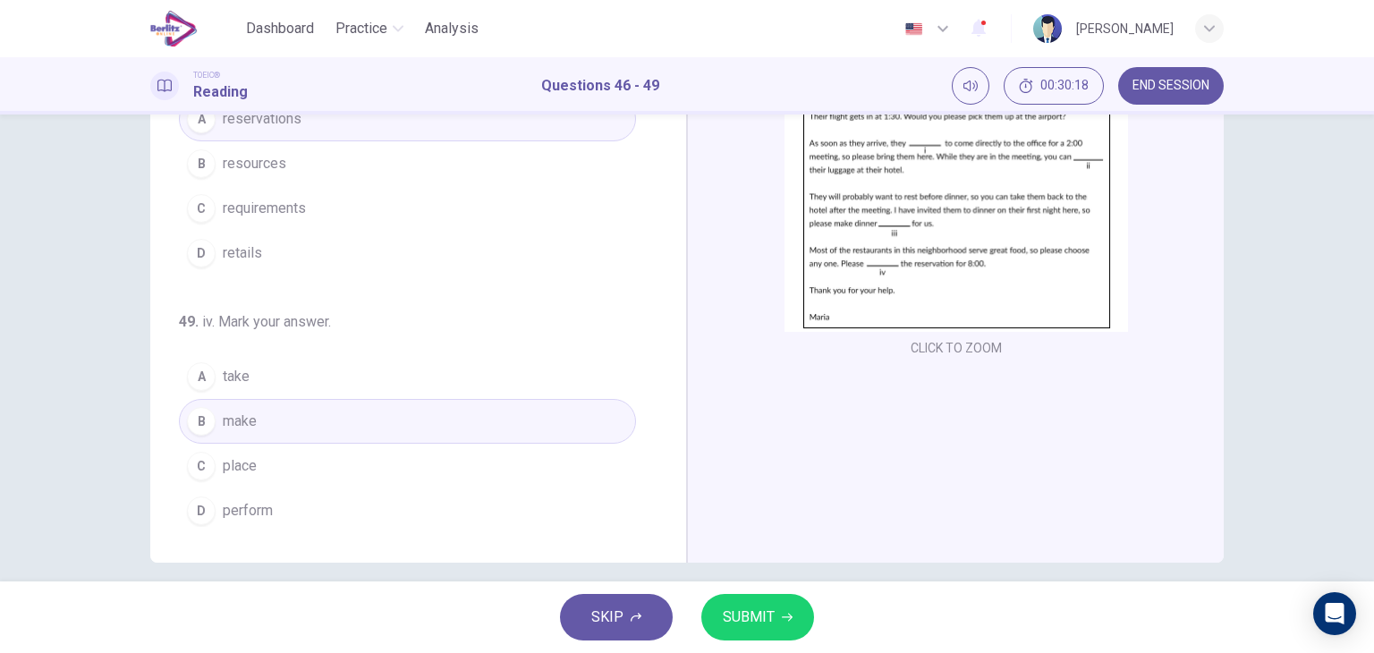
click at [732, 623] on span "SUBMIT" at bounding box center [749, 617] width 52 height 25
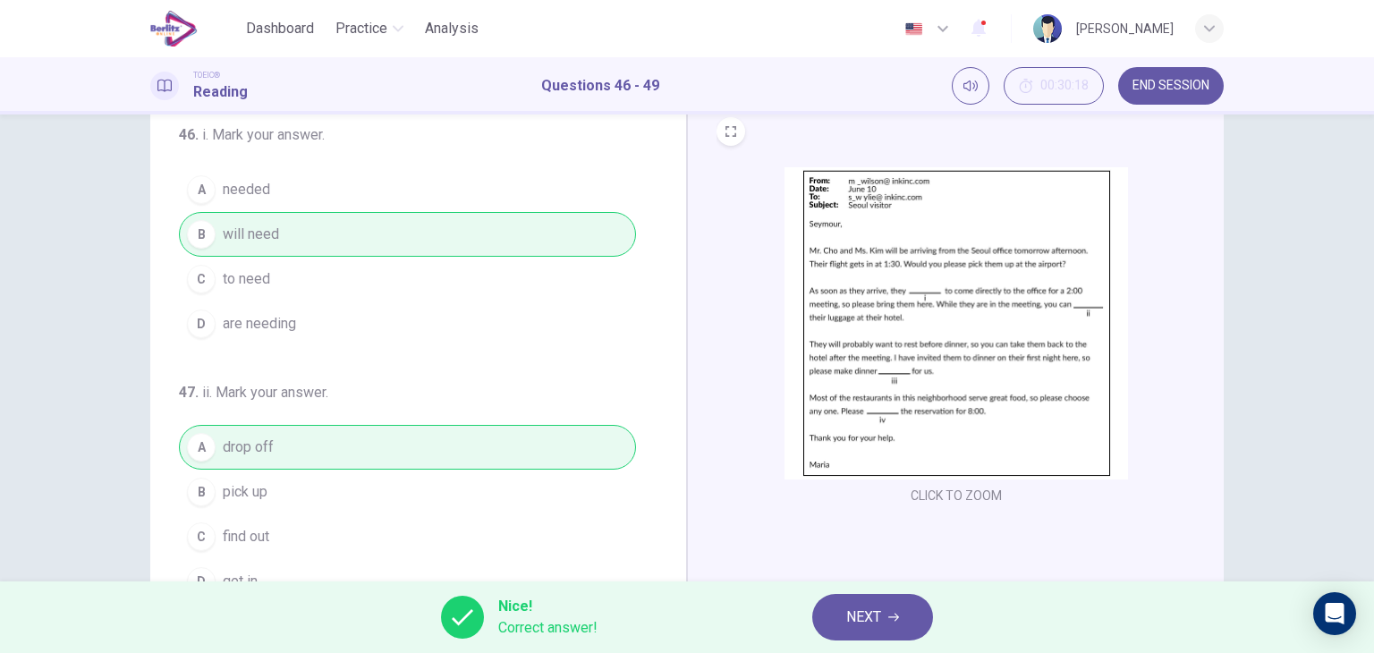
scroll to position [0, 0]
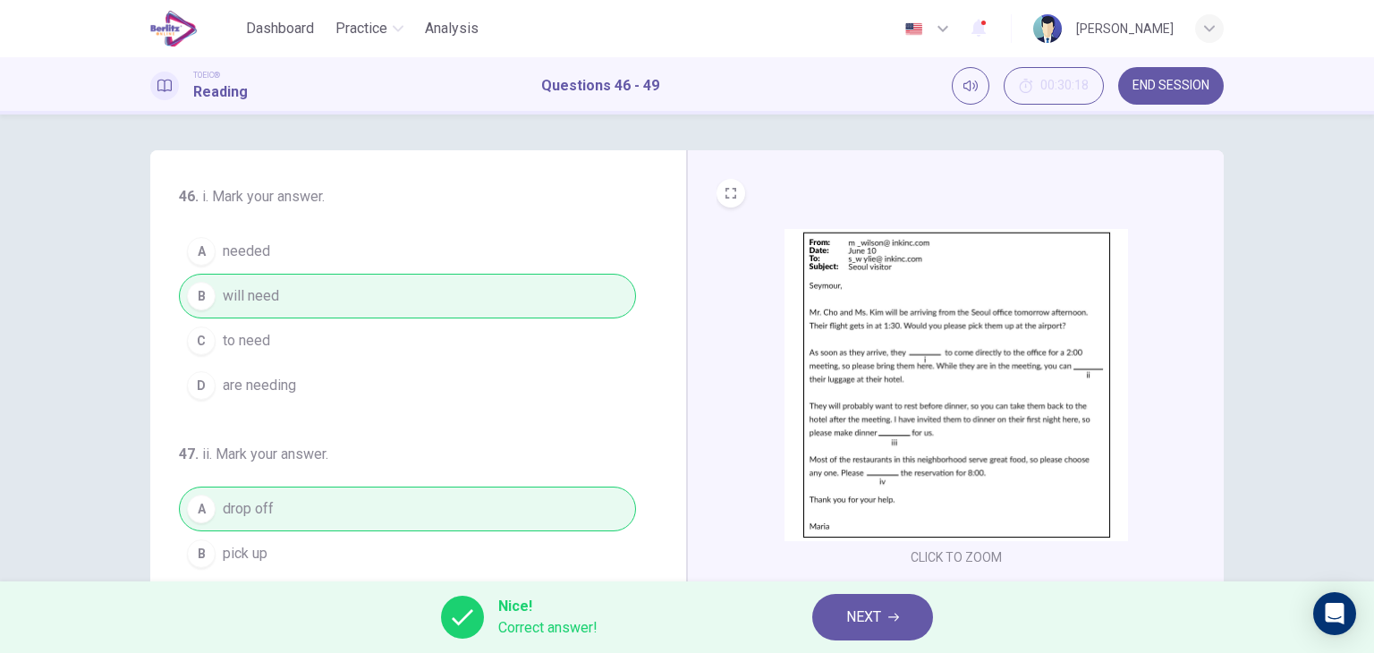
click at [1189, 501] on div "CLICK TO ZOOM" at bounding box center [955, 399] width 479 height 341
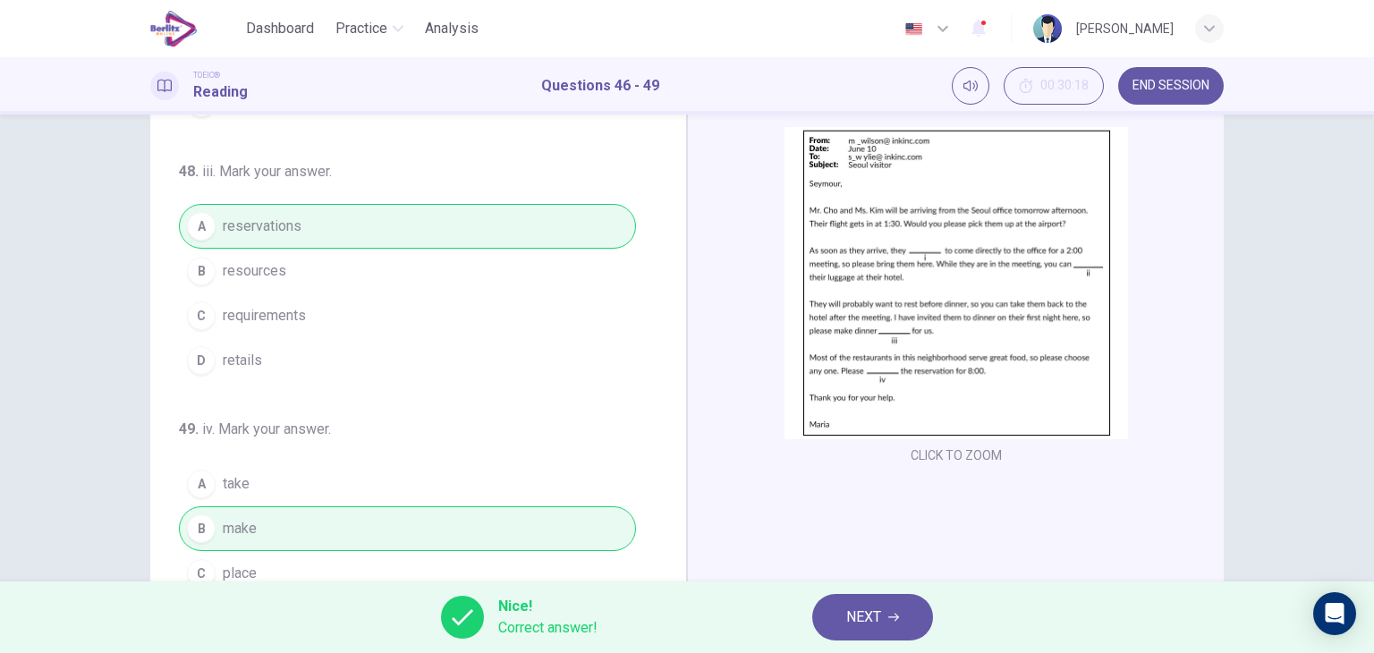
scroll to position [104, 0]
drag, startPoint x: 1154, startPoint y: 81, endPoint x: 769, endPoint y: 104, distance: 385.2
click at [1154, 81] on span "END SESSION" at bounding box center [1170, 86] width 77 height 14
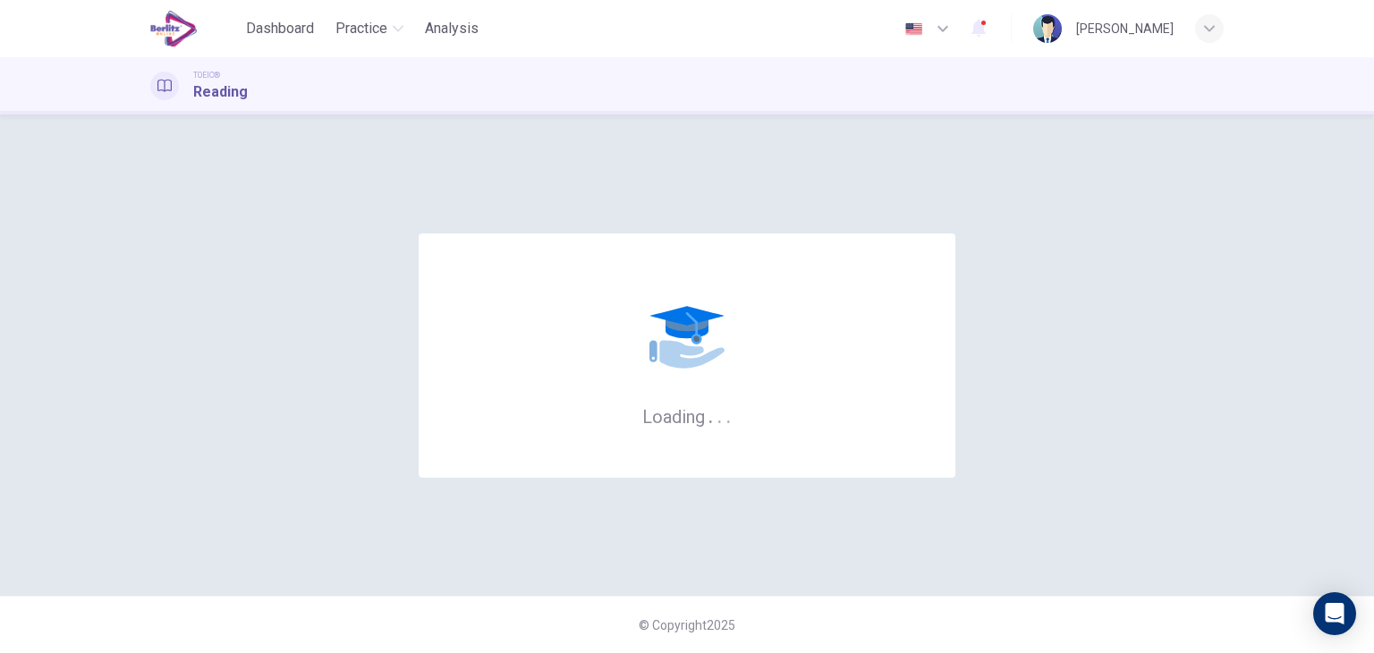
scroll to position [0, 0]
